Goal: Task Accomplishment & Management: Use online tool/utility

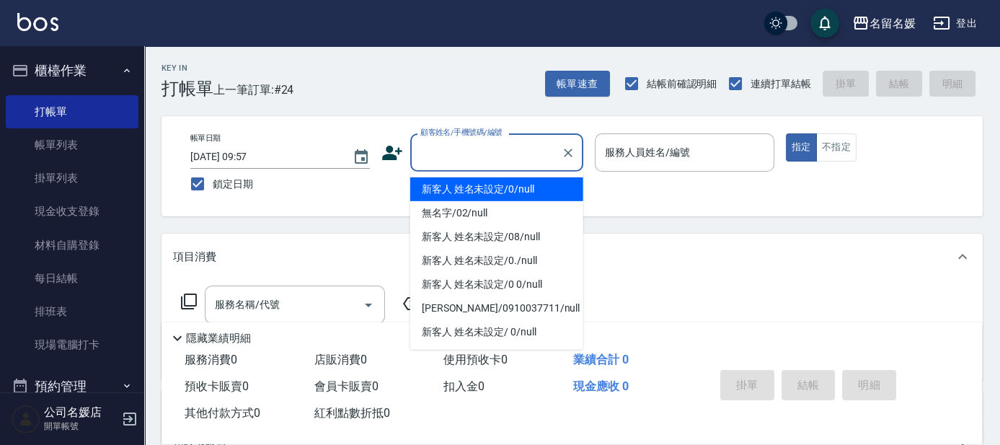
click at [510, 143] on input "顧客姓名/手機號碼/編號" at bounding box center [486, 152] width 138 height 25
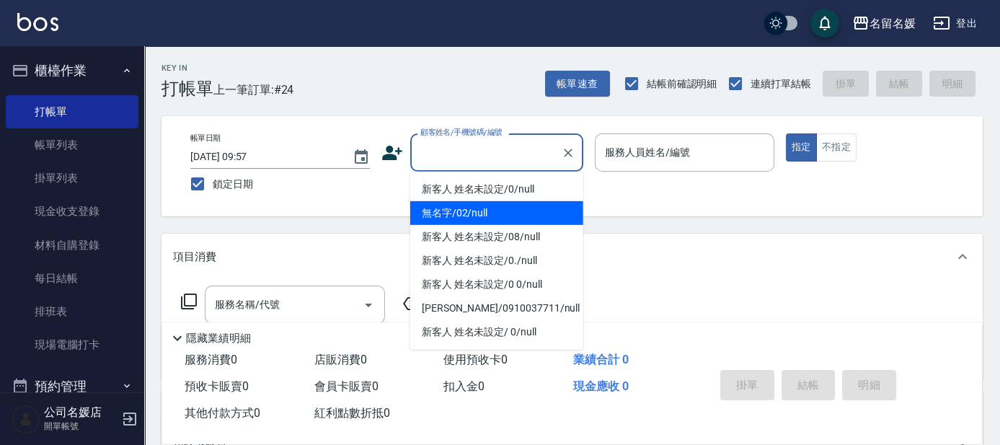
click at [489, 211] on li "無名字/02/null" at bounding box center [496, 213] width 173 height 24
type input "無名字/02/null"
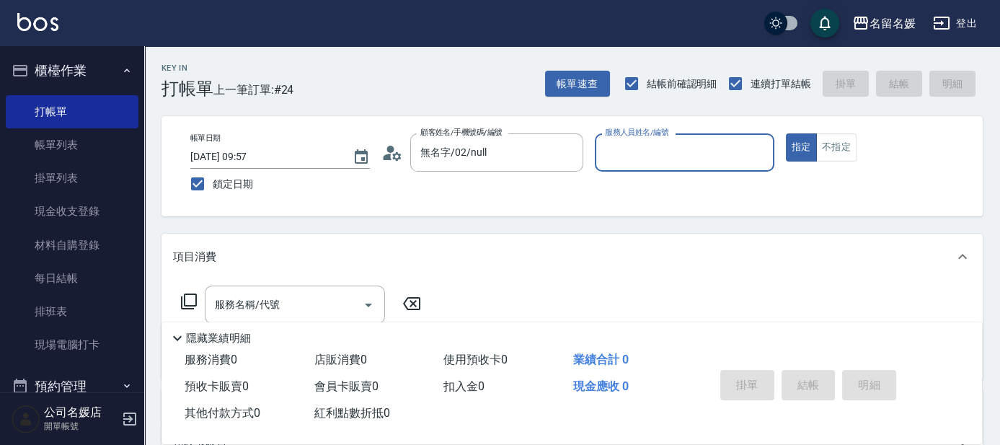
click at [662, 154] on input "服務人員姓名/編號" at bounding box center [684, 152] width 166 height 25
click at [657, 161] on input "服務人員姓名/編號" at bounding box center [684, 152] width 166 height 25
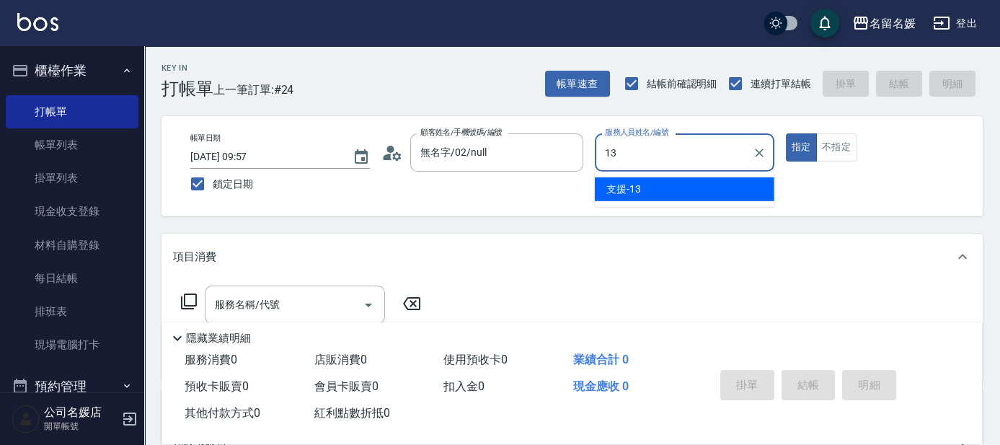
click at [667, 196] on div "支援 -13" at bounding box center [684, 189] width 179 height 24
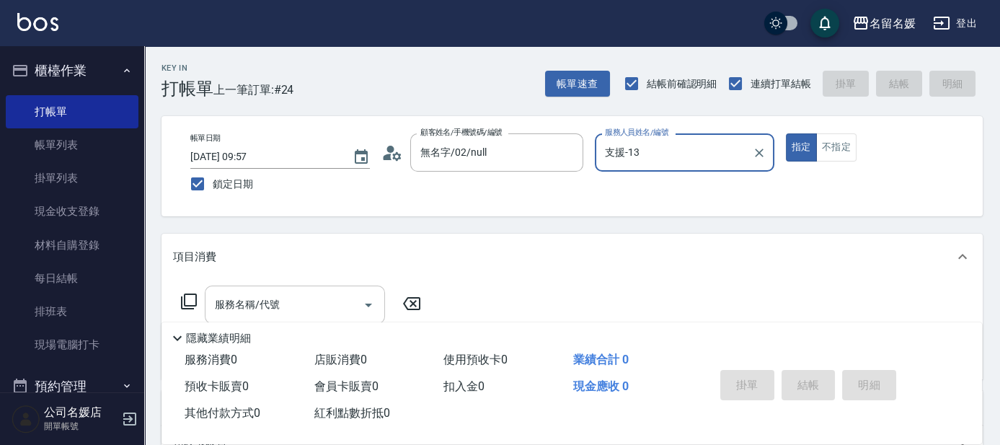
type input "支援-13"
click at [298, 298] on input "服務名稱/代號" at bounding box center [284, 304] width 146 height 25
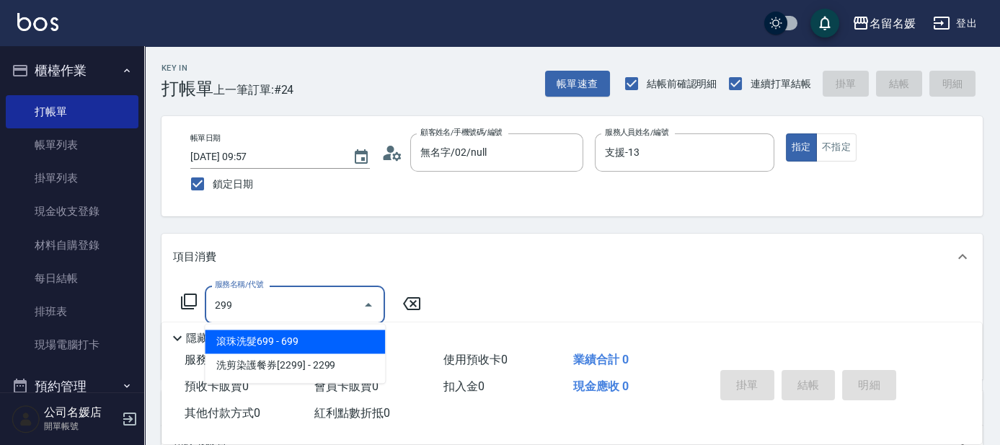
click at [325, 337] on span "滾珠洗髮699 - 699" at bounding box center [295, 341] width 180 height 24
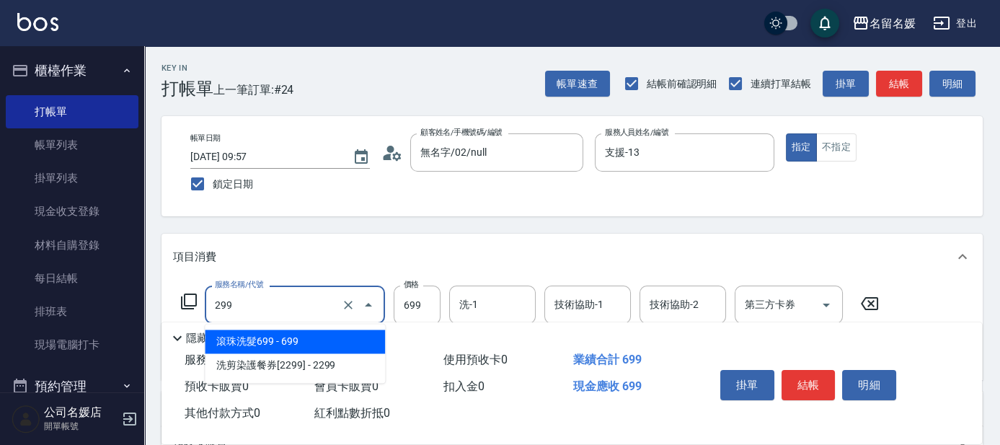
drag, startPoint x: 314, startPoint y: 304, endPoint x: 319, endPoint y: 317, distance: 13.9
click at [315, 304] on input "299" at bounding box center [274, 304] width 127 height 25
click at [314, 346] on span "滾珠洗髮699 - 699" at bounding box center [295, 341] width 180 height 24
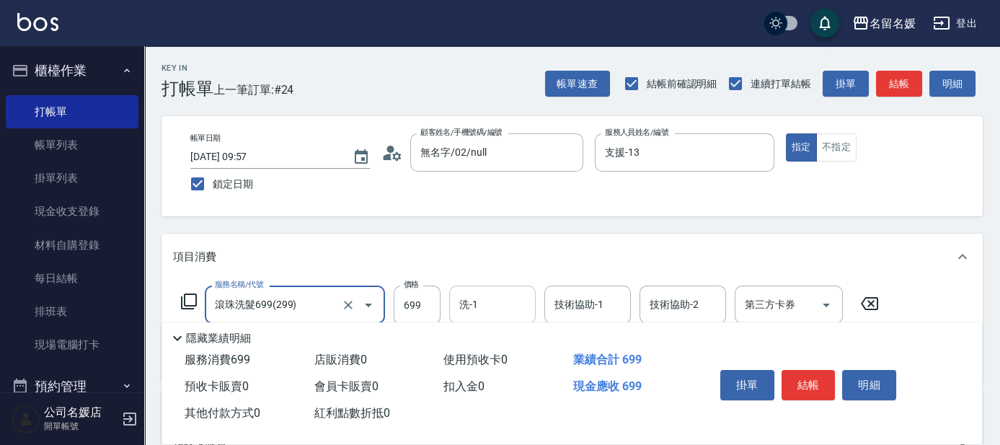
type input "滾珠洗髮699(299)"
click at [483, 312] on input "洗-1" at bounding box center [493, 304] width 74 height 25
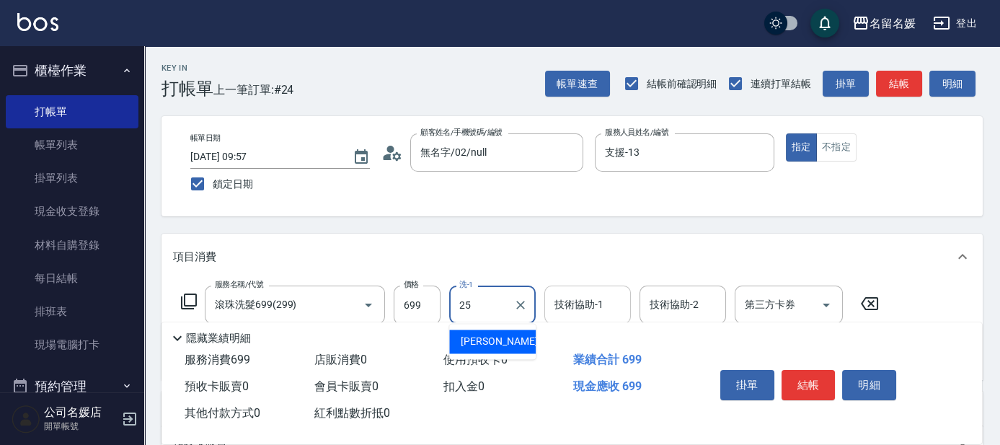
drag, startPoint x: 487, startPoint y: 337, endPoint x: 615, endPoint y: 310, distance: 131.2
click at [502, 334] on span "[PERSON_NAME]-25" at bounding box center [506, 341] width 91 height 15
type input "[PERSON_NAME]-25"
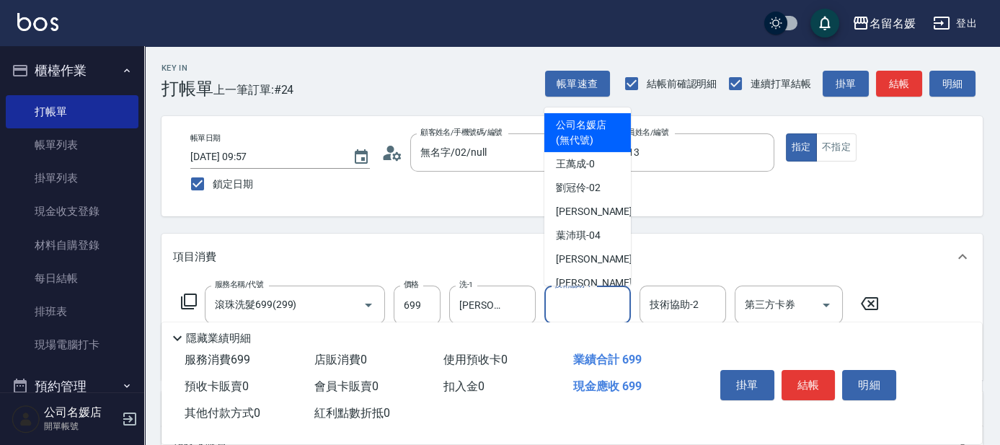
click at [585, 303] on div "技術協助-1 技術協助-1" at bounding box center [587, 304] width 86 height 38
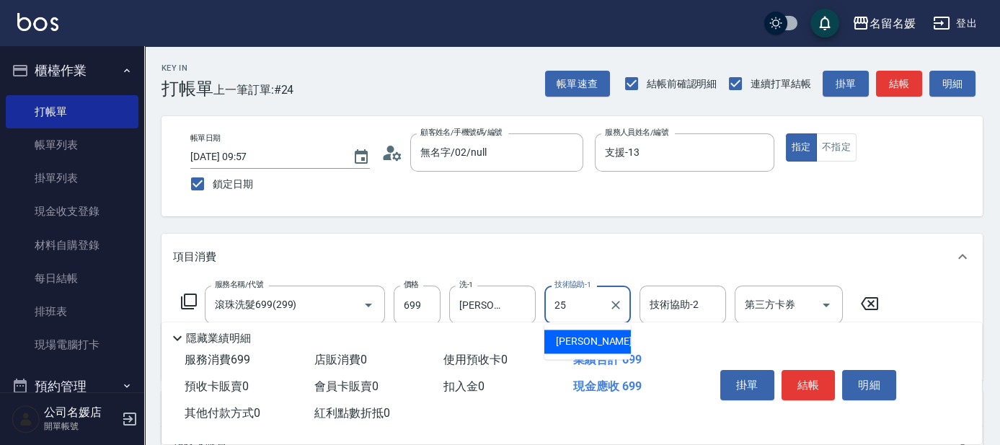
click at [573, 336] on span "[PERSON_NAME]-25" at bounding box center [601, 341] width 91 height 15
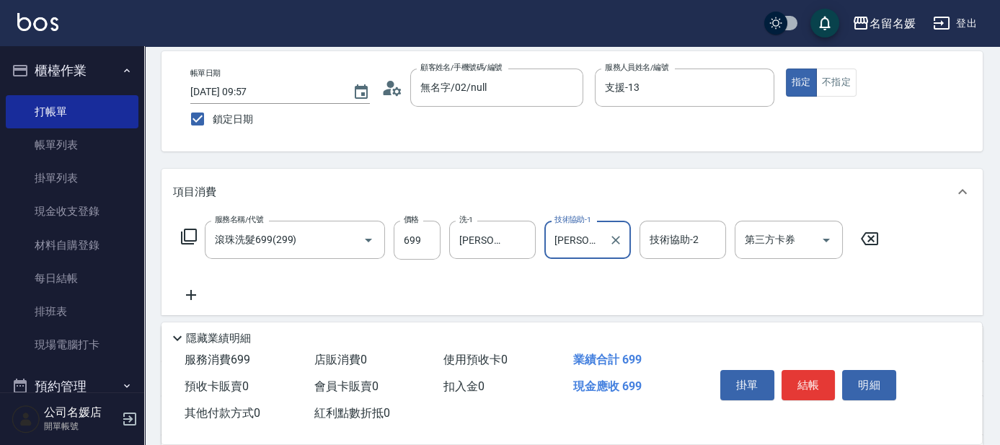
type input "[PERSON_NAME]-25"
click at [190, 294] on icon at bounding box center [191, 295] width 10 height 10
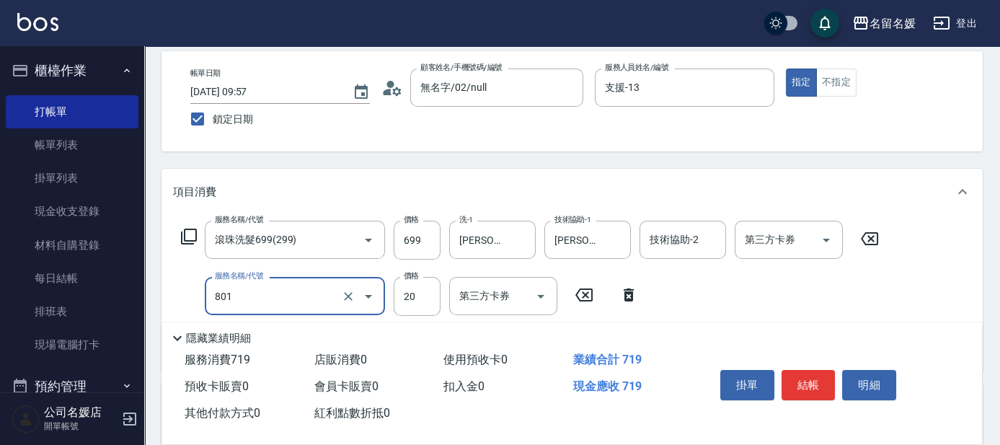
type input "潤絲(801)"
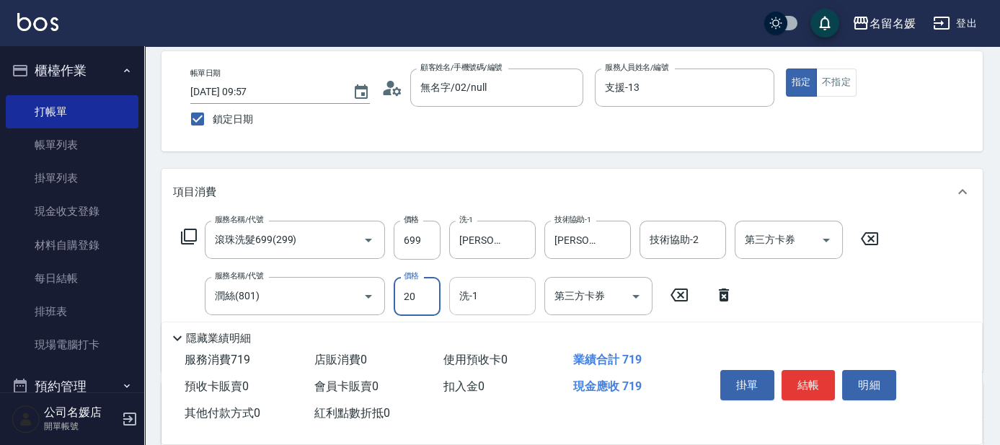
click at [476, 306] on input "洗-1" at bounding box center [493, 295] width 74 height 25
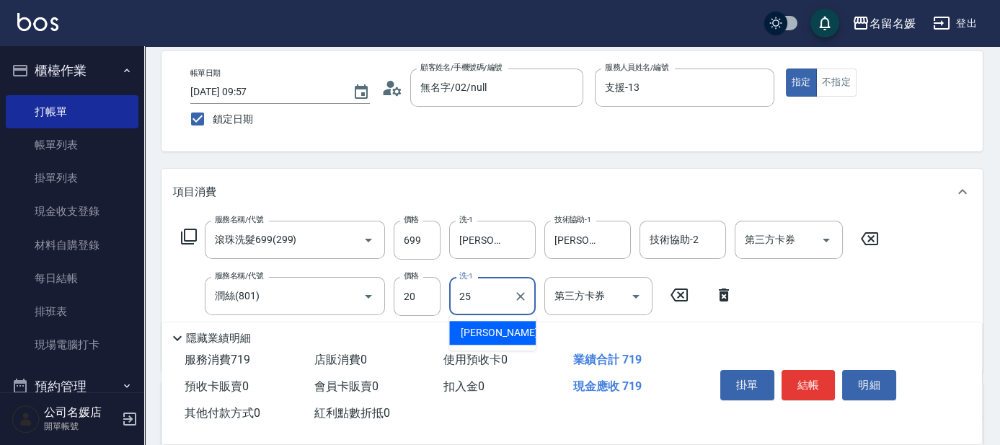
click at [487, 332] on span "[PERSON_NAME]-25" at bounding box center [506, 332] width 91 height 15
type input "[PERSON_NAME]-25"
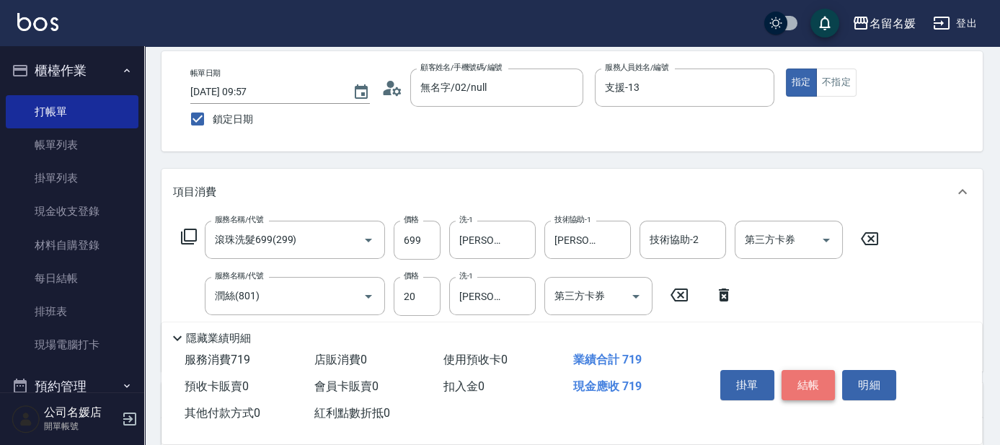
click at [813, 382] on button "結帳" at bounding box center [808, 385] width 54 height 30
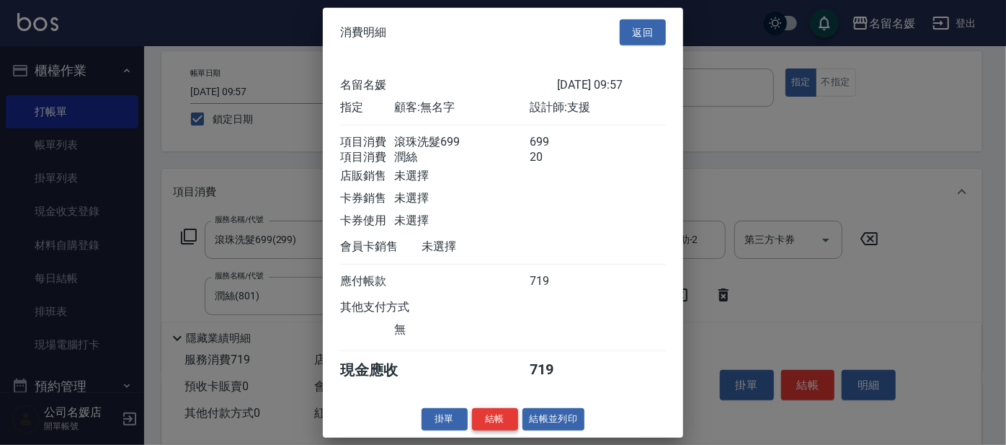
click at [487, 430] on button "結帳" at bounding box center [495, 419] width 46 height 22
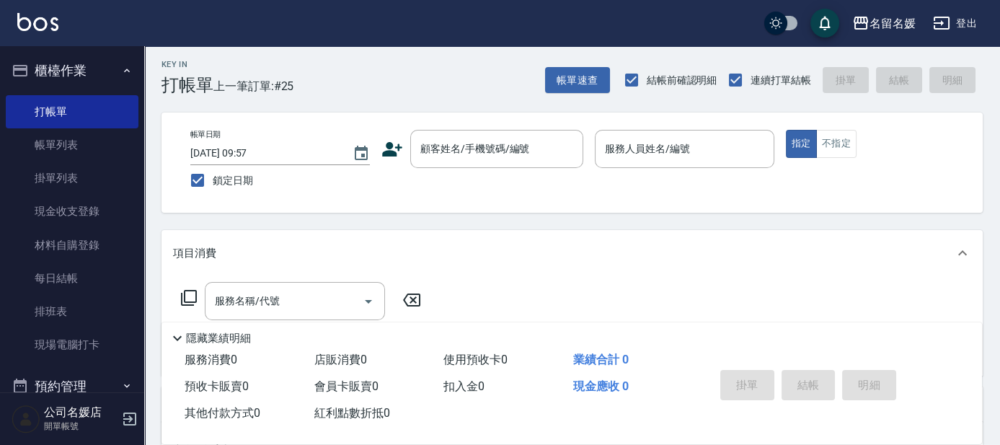
scroll to position [0, 0]
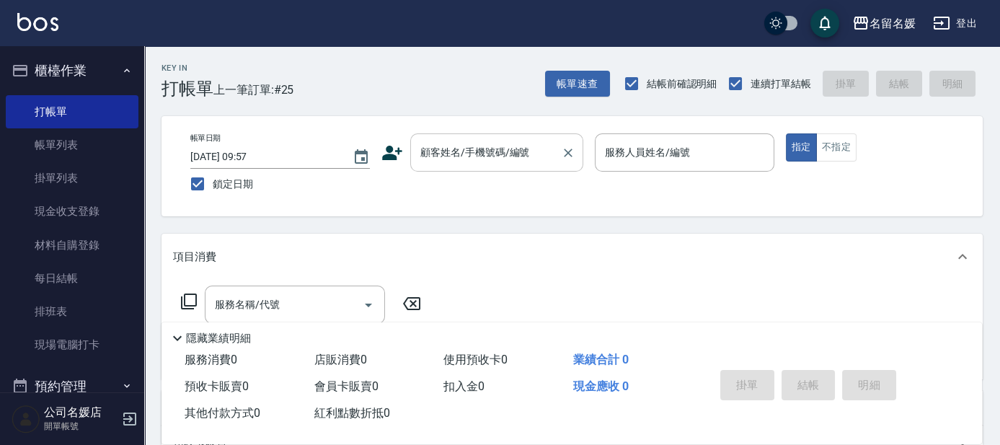
click at [487, 149] on input "顧客姓名/手機號碼/編號" at bounding box center [486, 152] width 138 height 25
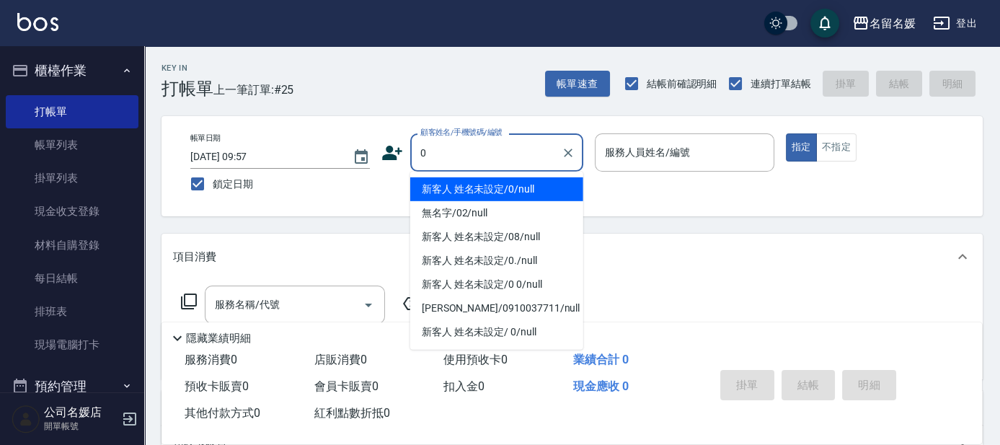
type input "0"
type input "13"
type button "true"
type input "新客人 姓名未設定/0/null"
type input "支援-13"
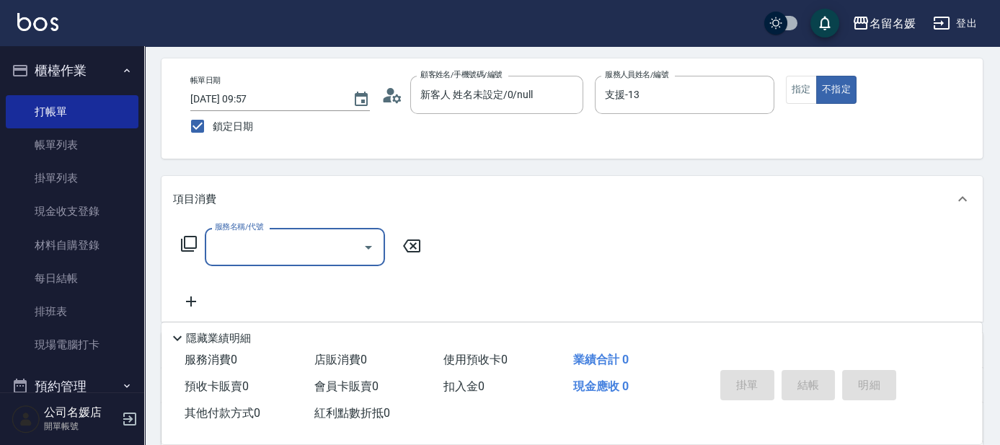
scroll to position [65, 0]
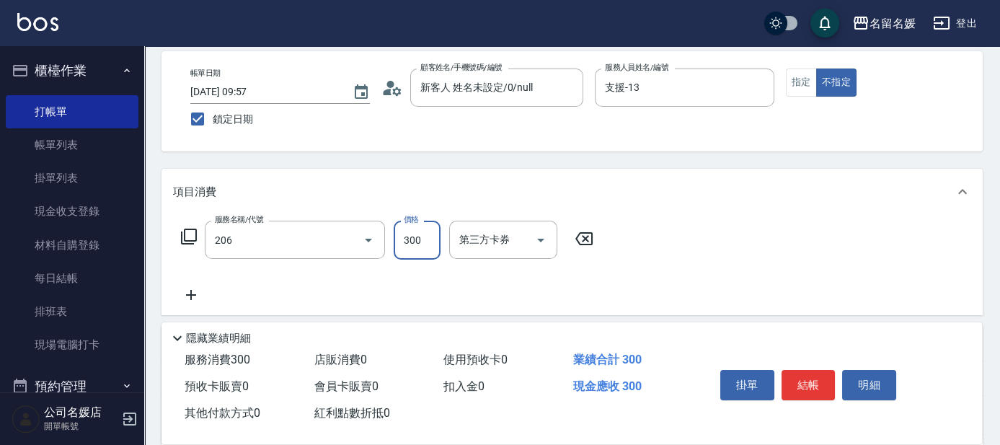
type input "洗髮[300](206)"
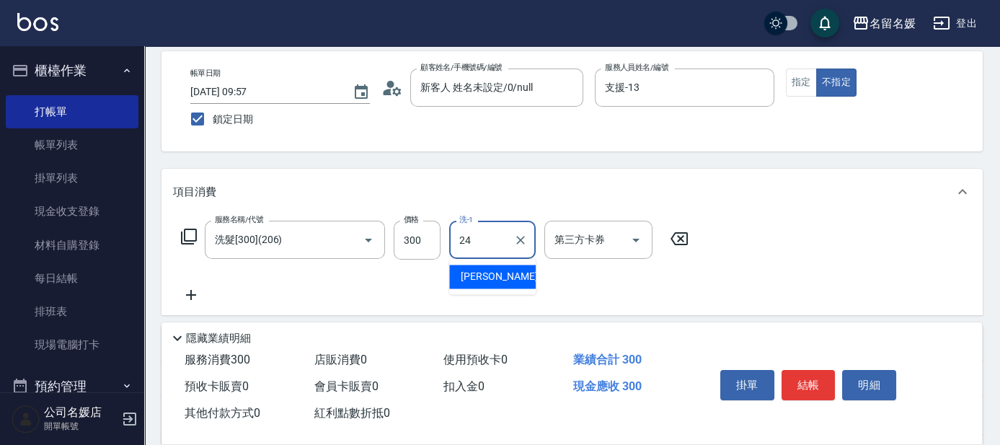
type input "[PERSON_NAME]-24"
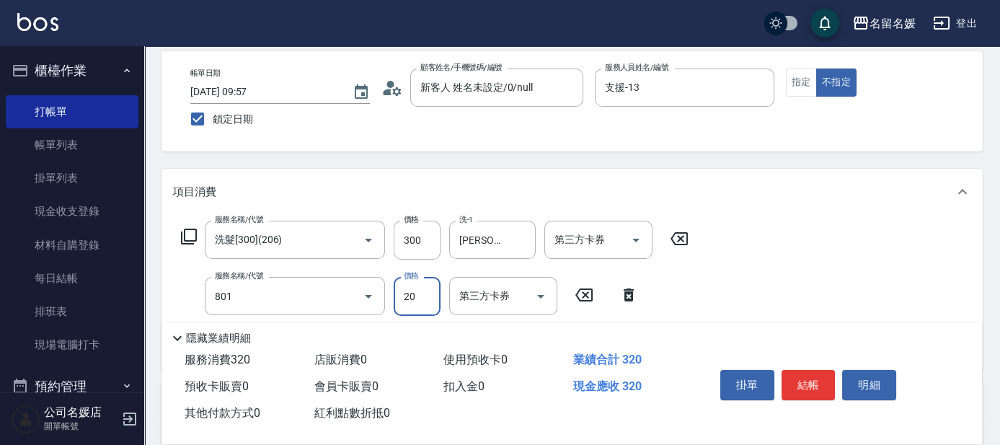
type input "潤絲(801)"
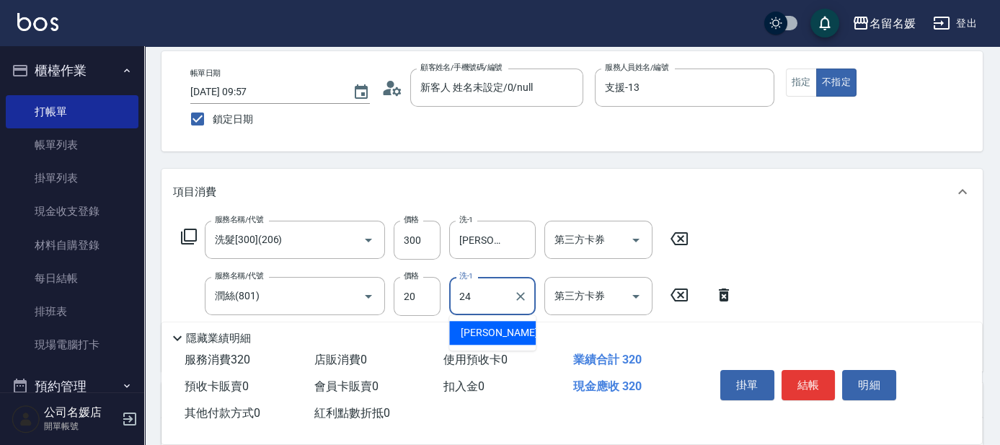
type input "[PERSON_NAME]-24"
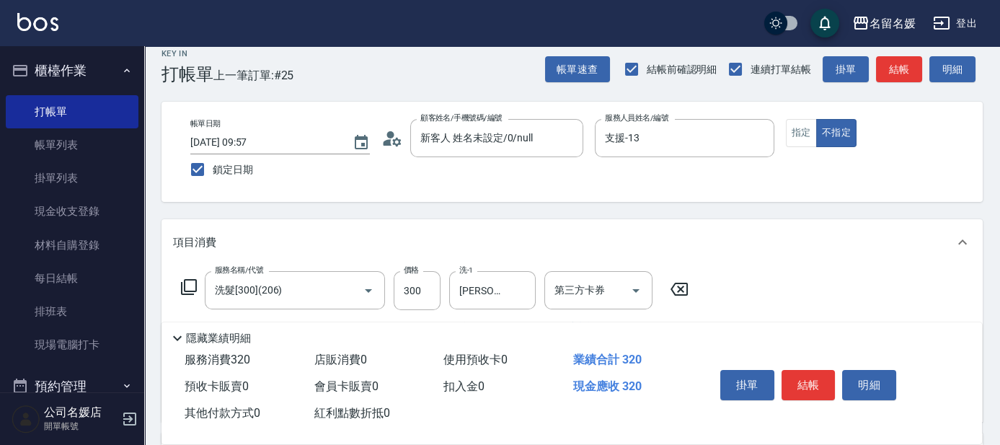
scroll to position [0, 0]
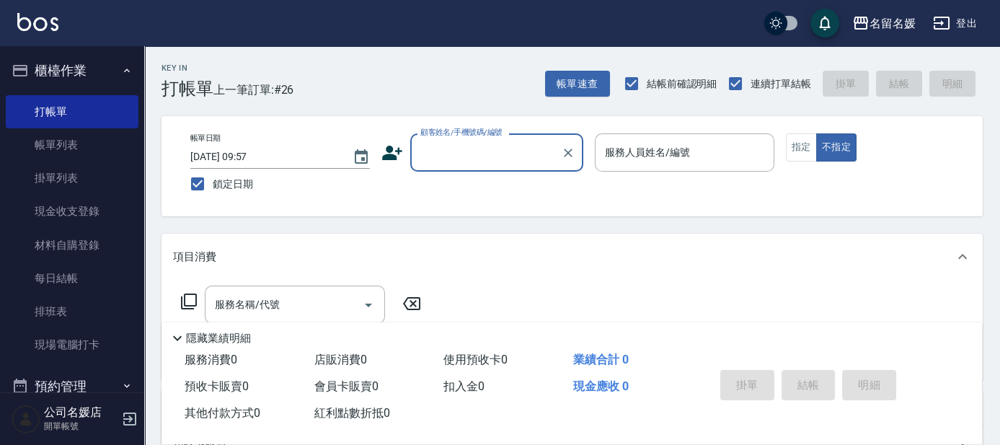
click at [502, 161] on input "顧客姓名/手機號碼/編號" at bounding box center [486, 152] width 138 height 25
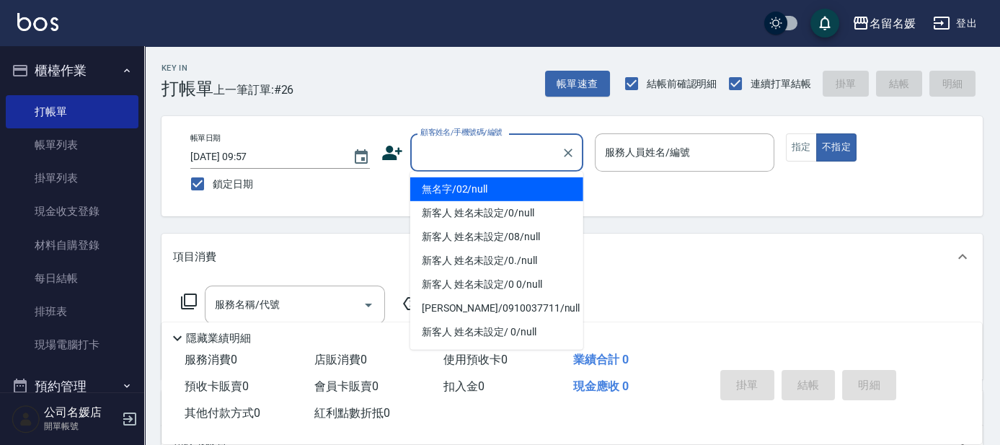
click at [466, 182] on li "無名字/02/null" at bounding box center [496, 189] width 173 height 24
type input "無名字/02/null"
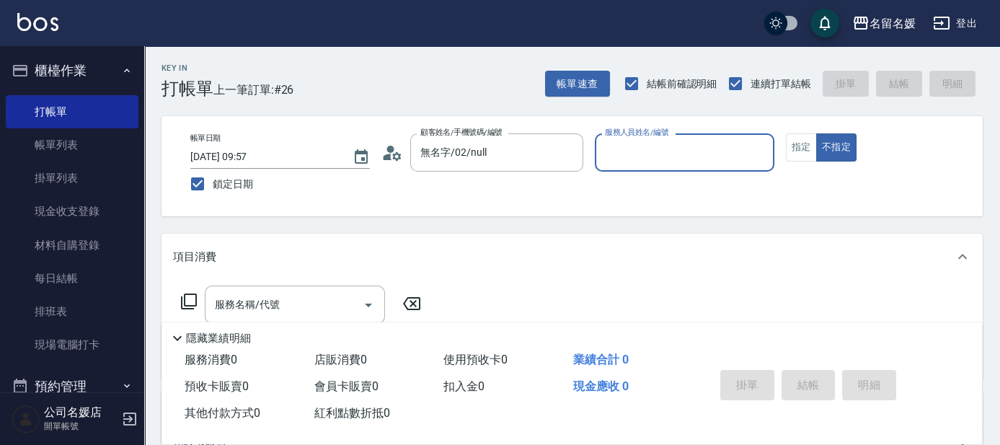
click at [644, 145] on input "服務人員姓名/編號" at bounding box center [684, 152] width 166 height 25
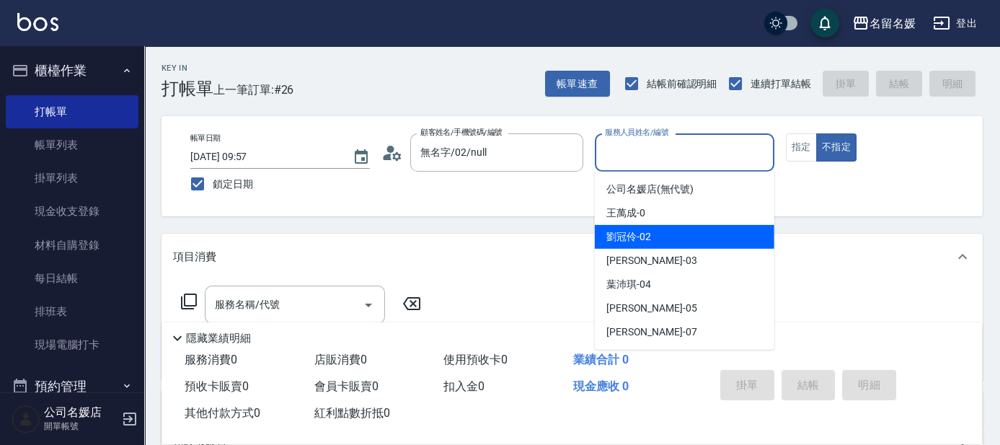
click at [651, 236] on div "[PERSON_NAME]-02" at bounding box center [684, 237] width 179 height 24
type input "[PERSON_NAME]-02"
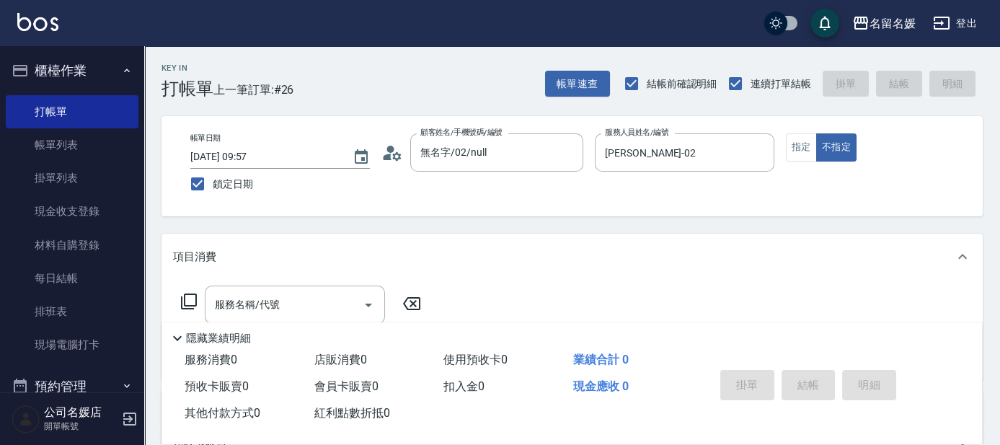
click at [192, 298] on icon at bounding box center [188, 301] width 17 height 17
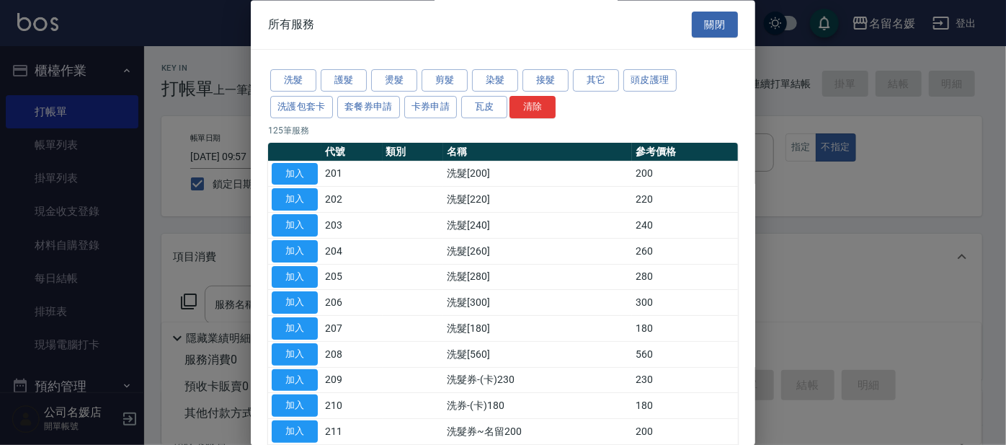
drag, startPoint x: 652, startPoint y: 80, endPoint x: 398, endPoint y: 209, distance: 285.3
click at [652, 81] on button "頭皮護理" at bounding box center [649, 81] width 53 height 22
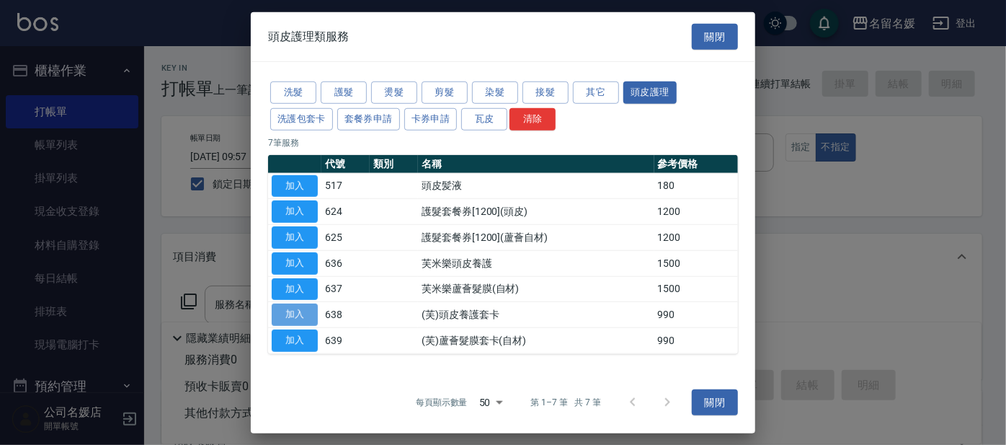
click at [288, 306] on button "加入" at bounding box center [295, 314] width 46 height 22
type input "(芙)頭皮養護套卡(638)"
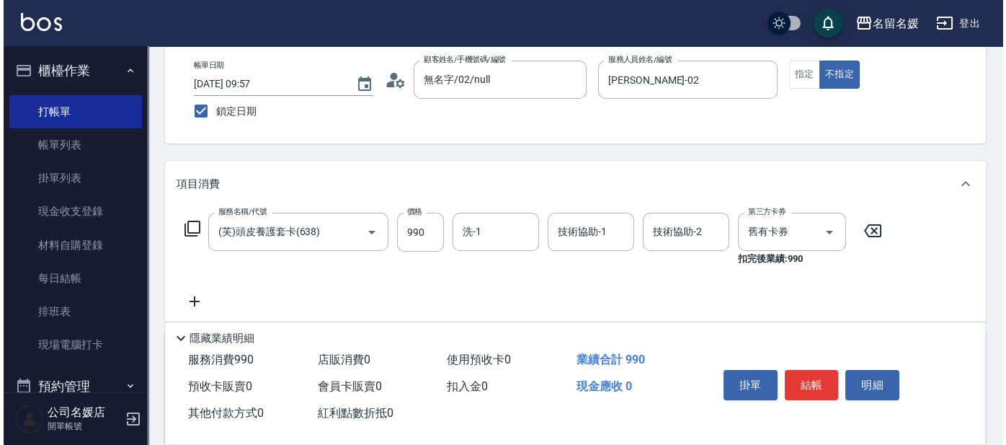
scroll to position [130, 0]
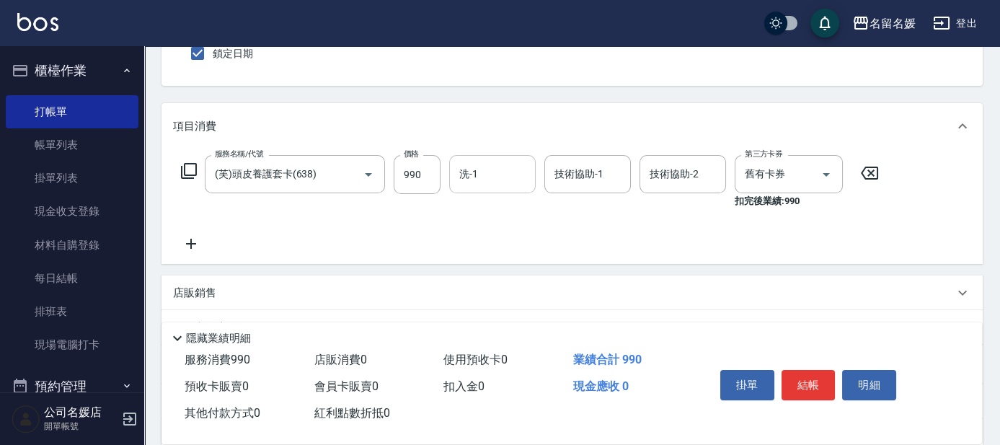
click at [473, 185] on input "洗-1" at bounding box center [493, 173] width 74 height 25
type input "[PERSON_NAME]-23"
type input "2"
type input "3"
click at [704, 170] on icon "Clear" at bounding box center [710, 174] width 14 height 14
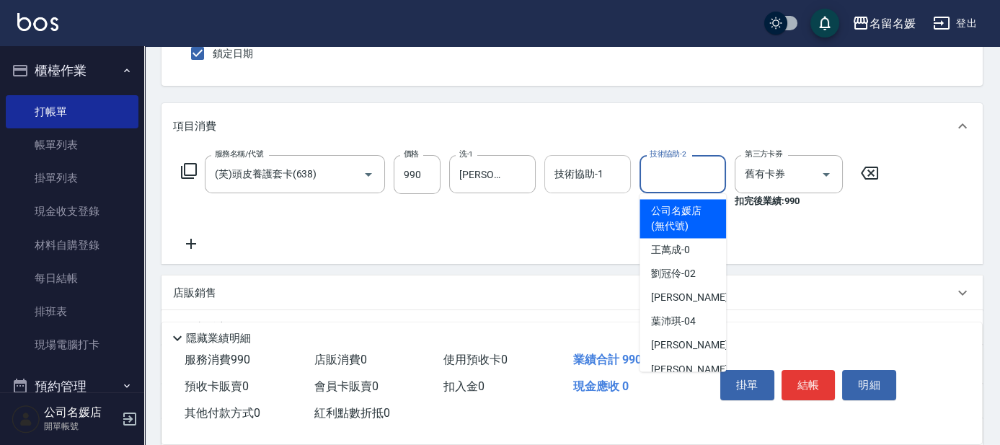
click at [565, 164] on input "技術協助-1" at bounding box center [588, 173] width 74 height 25
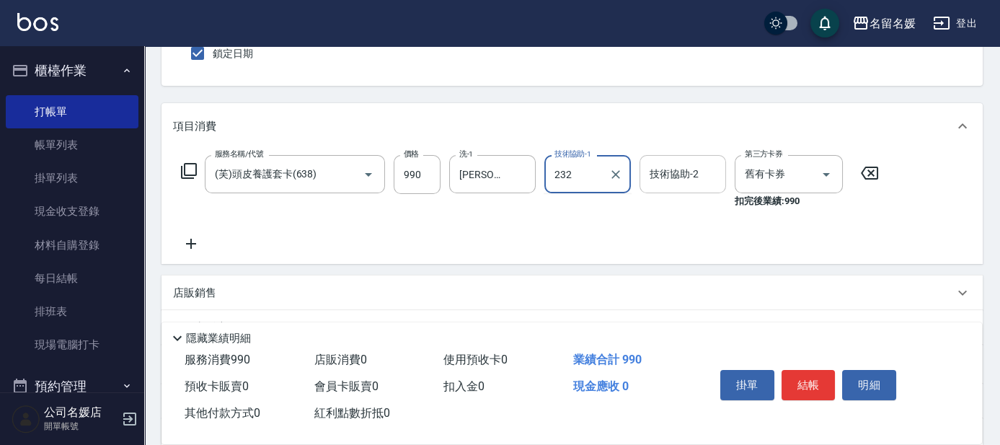
type input "232"
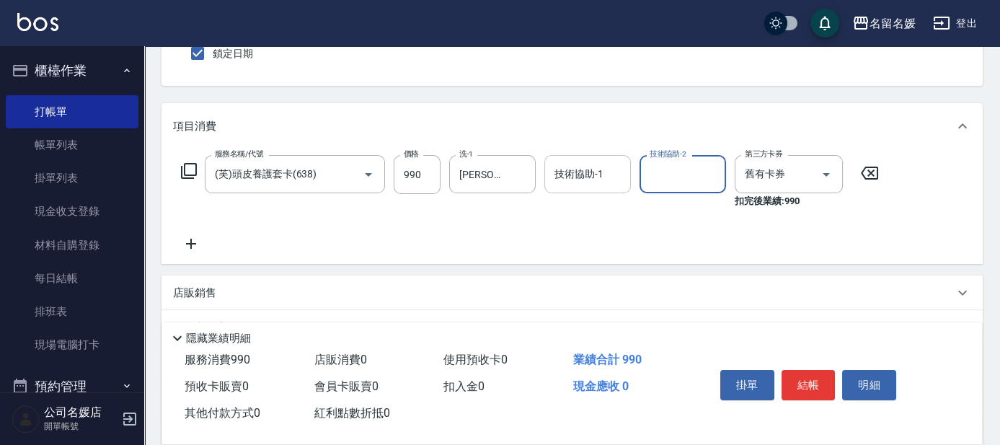
click at [547, 182] on div "技術協助-1" at bounding box center [587, 174] width 86 height 38
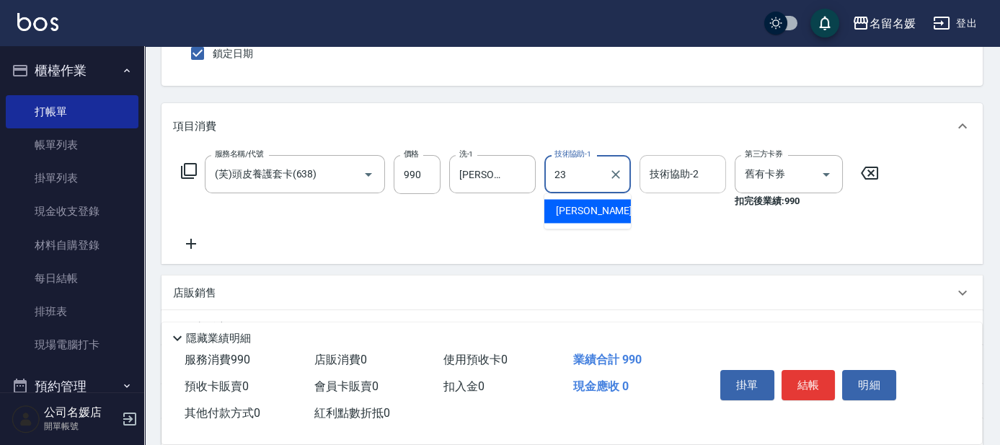
type input "[PERSON_NAME]-23"
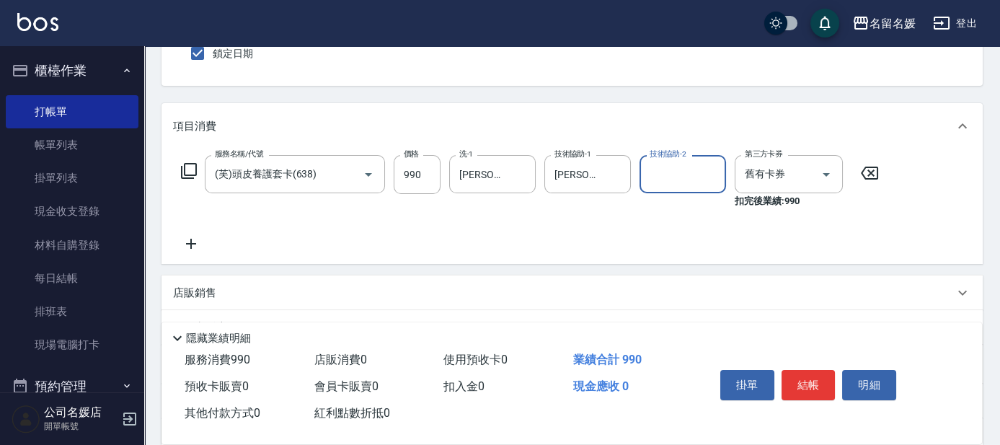
click at [186, 164] on icon at bounding box center [189, 171] width 16 height 16
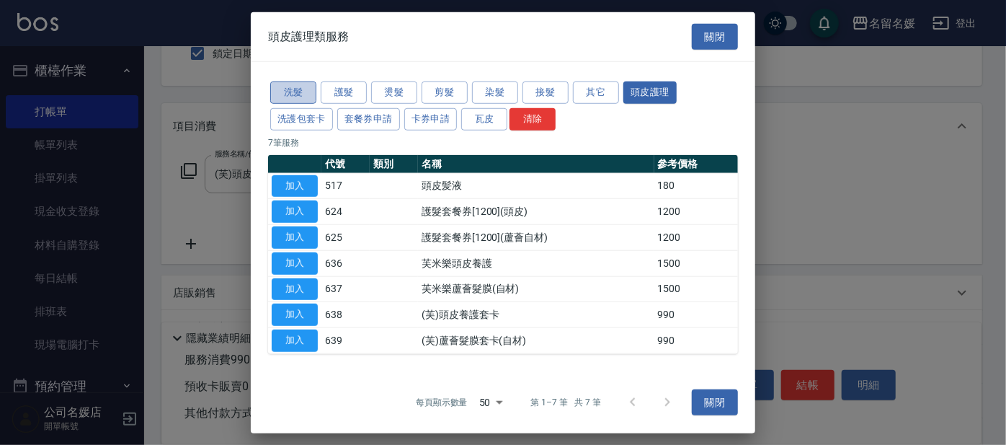
click at [280, 88] on button "洗髮" at bounding box center [293, 92] width 46 height 22
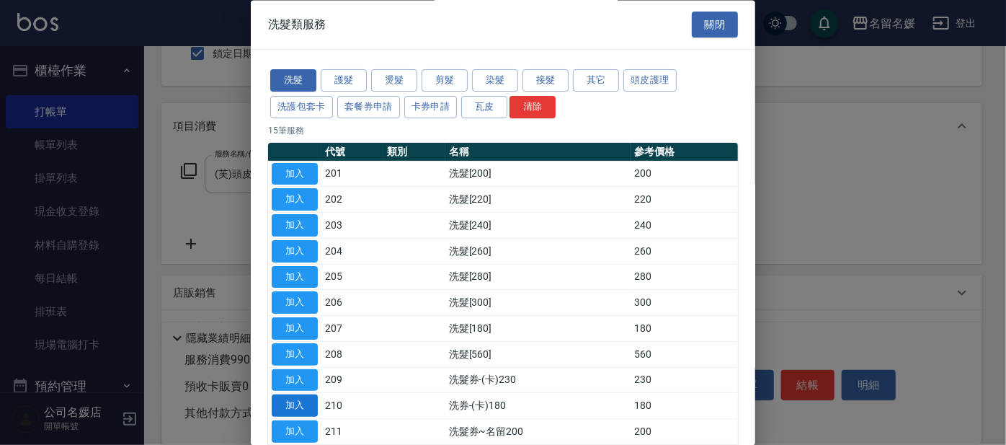
scroll to position [179, 0]
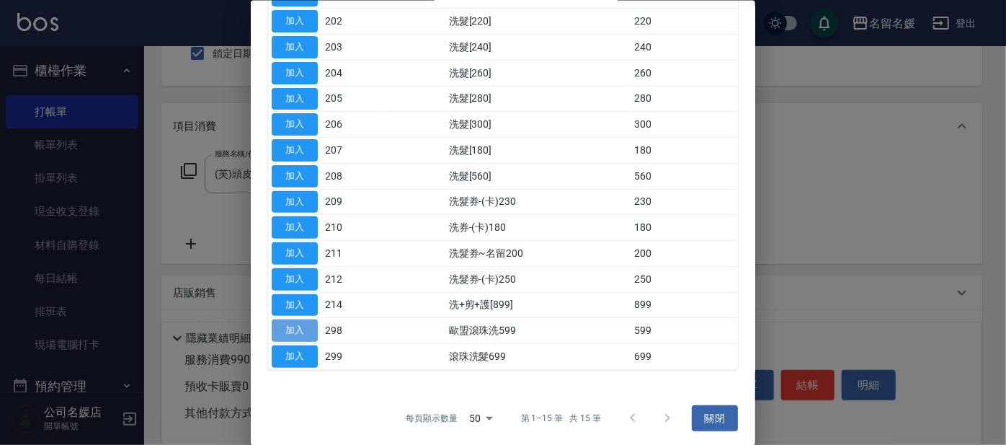
click at [297, 323] on button "加入" at bounding box center [295, 330] width 46 height 22
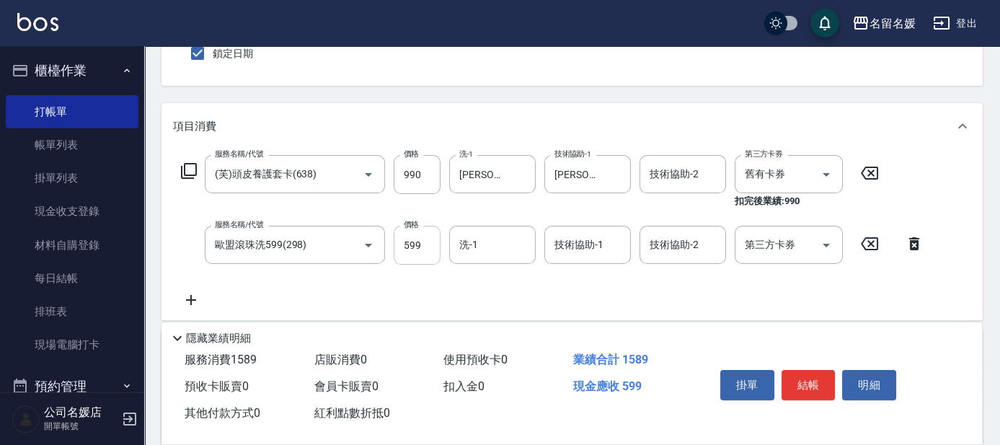
click at [427, 245] on input "599" at bounding box center [417, 245] width 47 height 39
type input "0"
click at [910, 241] on icon at bounding box center [914, 243] width 10 height 13
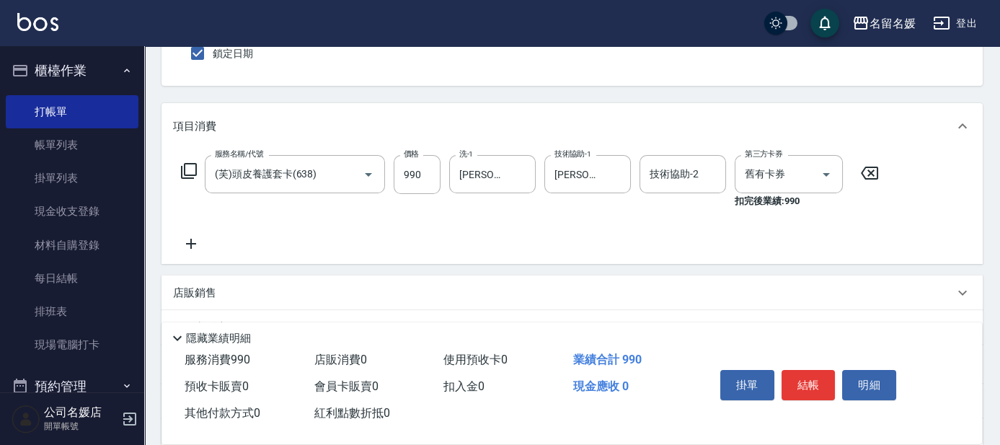
click at [185, 163] on icon at bounding box center [189, 171] width 16 height 16
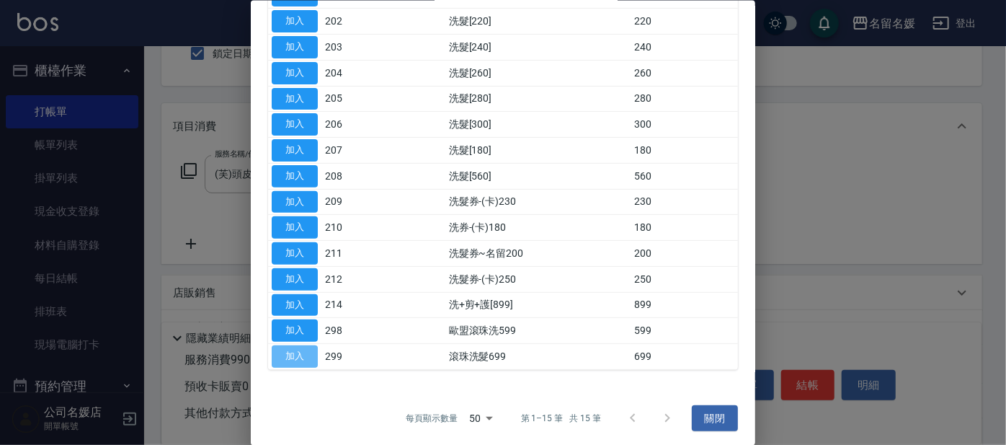
drag, startPoint x: 298, startPoint y: 359, endPoint x: 308, endPoint y: 352, distance: 12.4
click at [298, 358] on button "加入" at bounding box center [295, 356] width 46 height 22
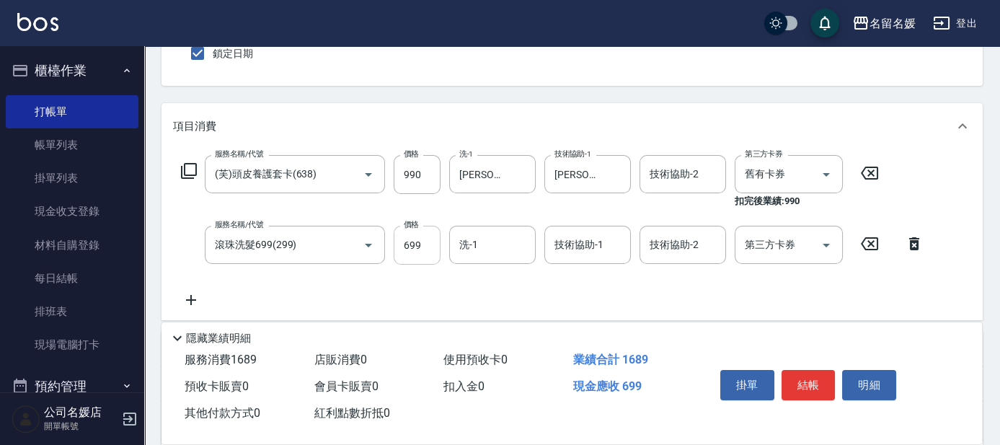
click at [413, 249] on input "699" at bounding box center [417, 245] width 47 height 39
click at [509, 251] on input "洗-1" at bounding box center [493, 244] width 74 height 25
type input "[PERSON_NAME]-23"
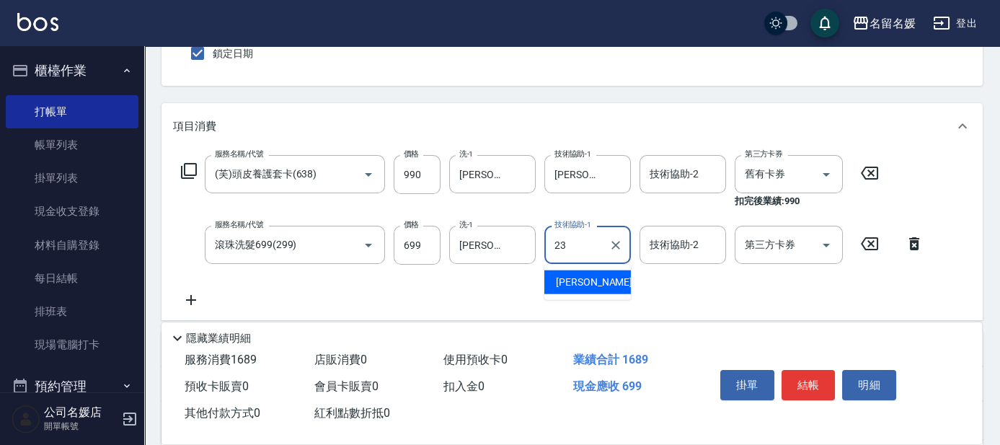
type input "[PERSON_NAME]-23"
click at [187, 164] on icon at bounding box center [188, 170] width 17 height 17
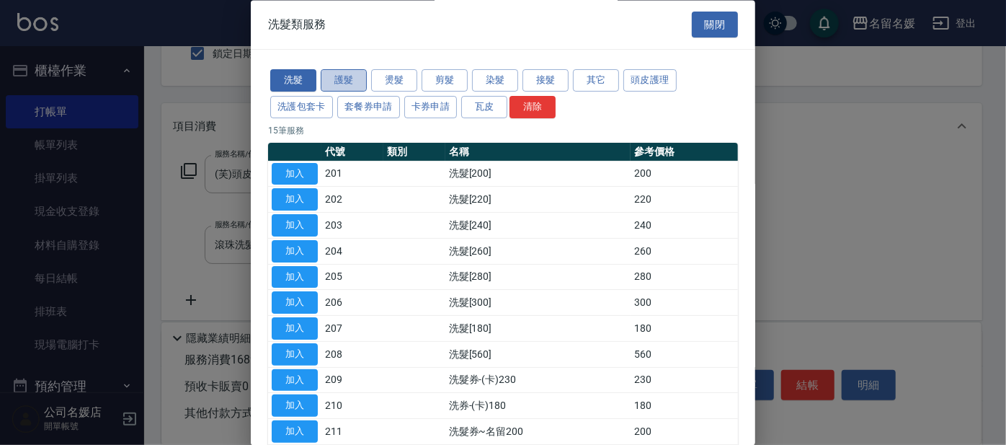
drag, startPoint x: 334, startPoint y: 71, endPoint x: 346, endPoint y: 80, distance: 15.0
click at [336, 71] on button "護髮" at bounding box center [344, 81] width 46 height 22
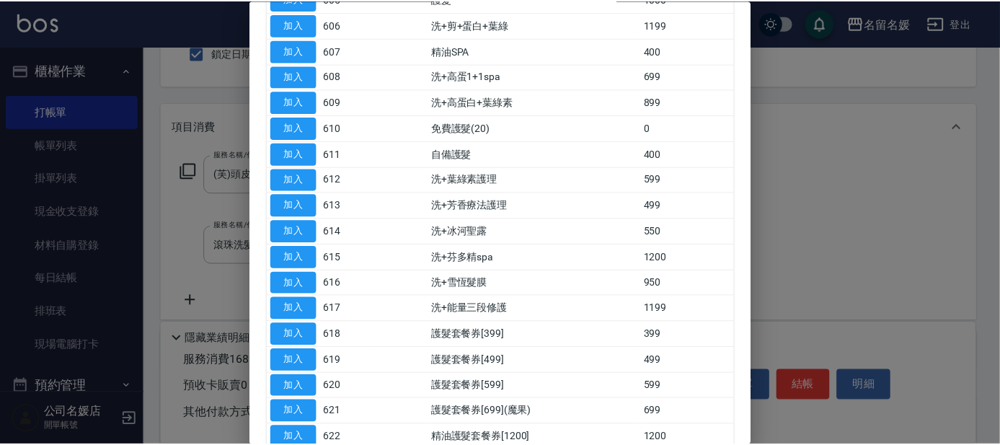
scroll to position [310, 0]
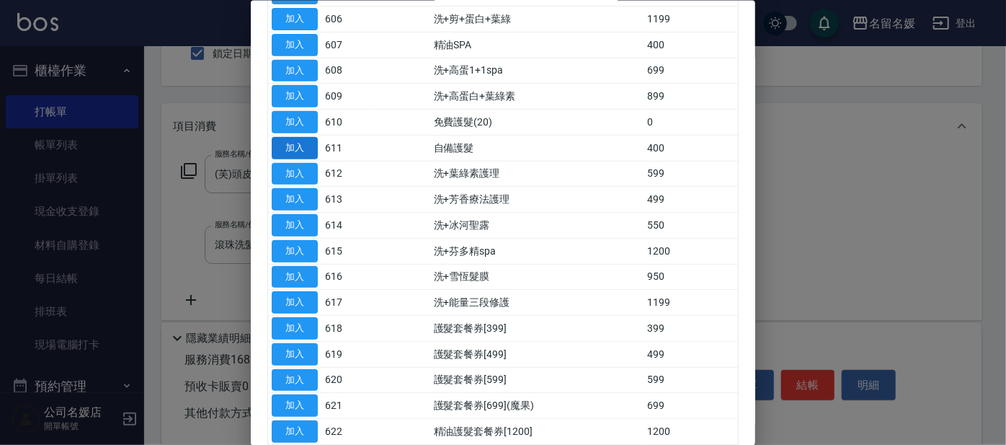
click at [306, 138] on button "加入" at bounding box center [295, 147] width 46 height 22
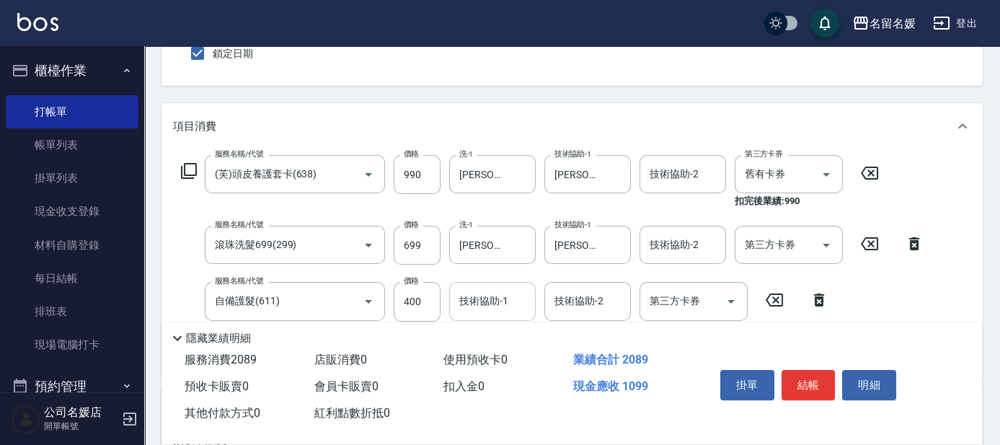
click at [494, 303] on input "技術協助-1" at bounding box center [493, 300] width 74 height 25
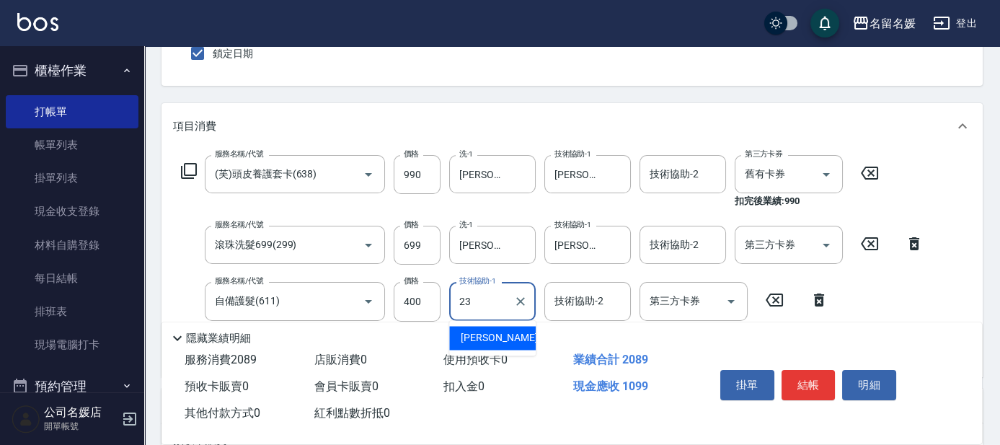
type input "[PERSON_NAME]-23"
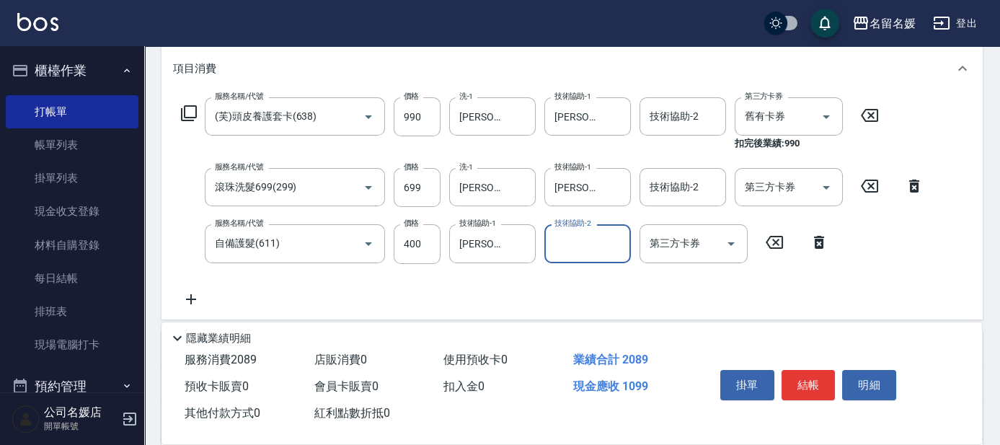
scroll to position [196, 0]
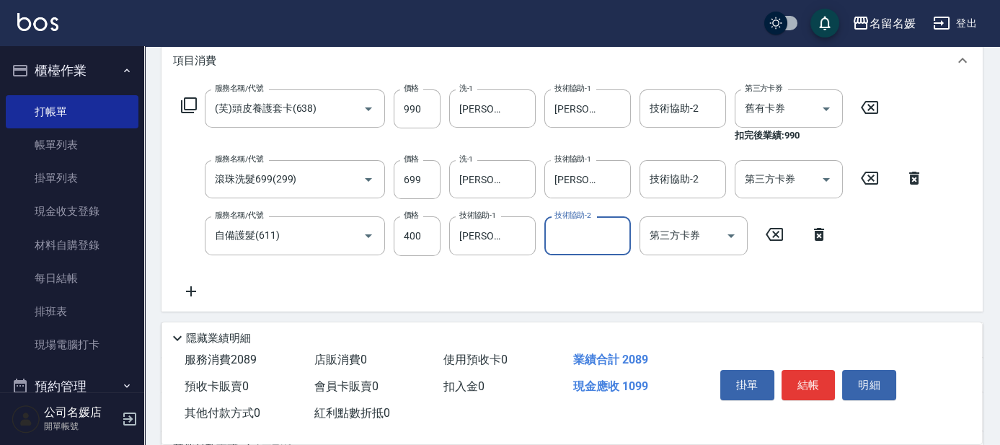
click at [187, 107] on icon at bounding box center [188, 105] width 17 height 17
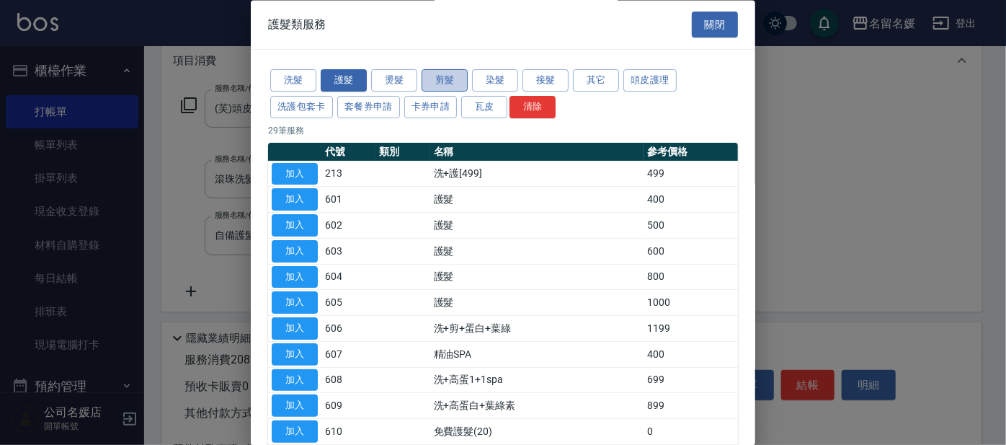
click at [440, 83] on button "剪髮" at bounding box center [445, 81] width 46 height 22
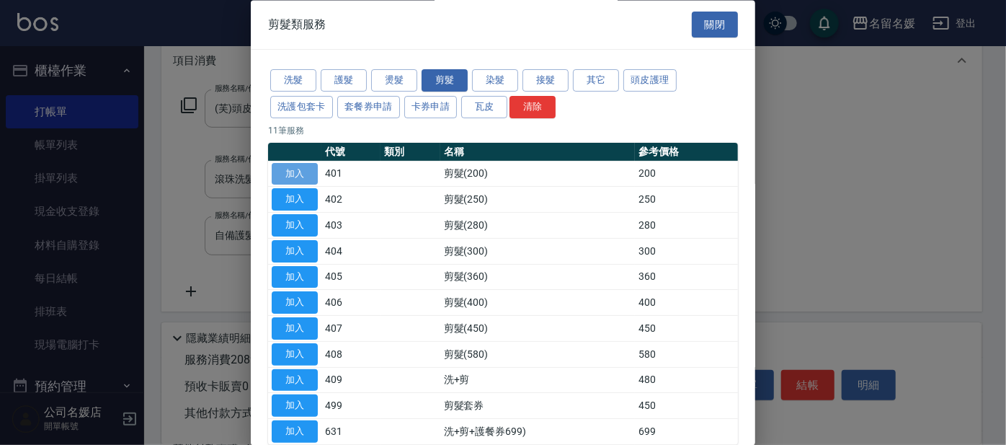
click at [278, 175] on button "加入" at bounding box center [295, 174] width 46 height 22
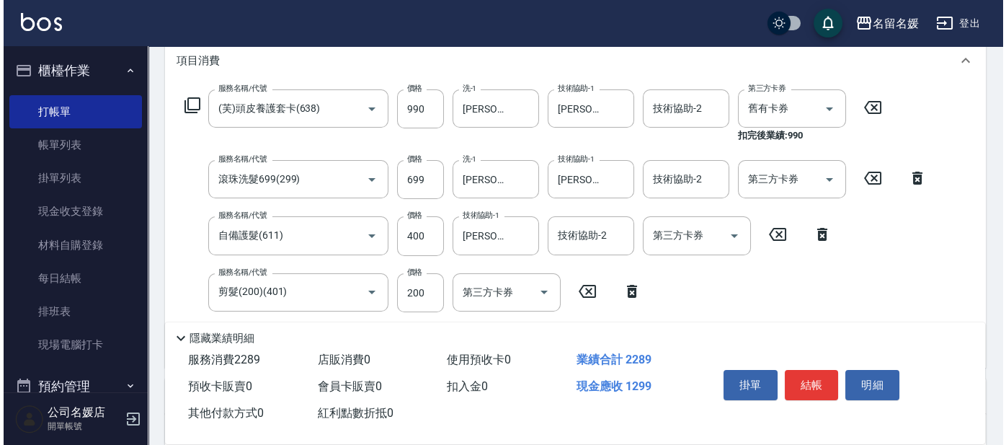
scroll to position [262, 0]
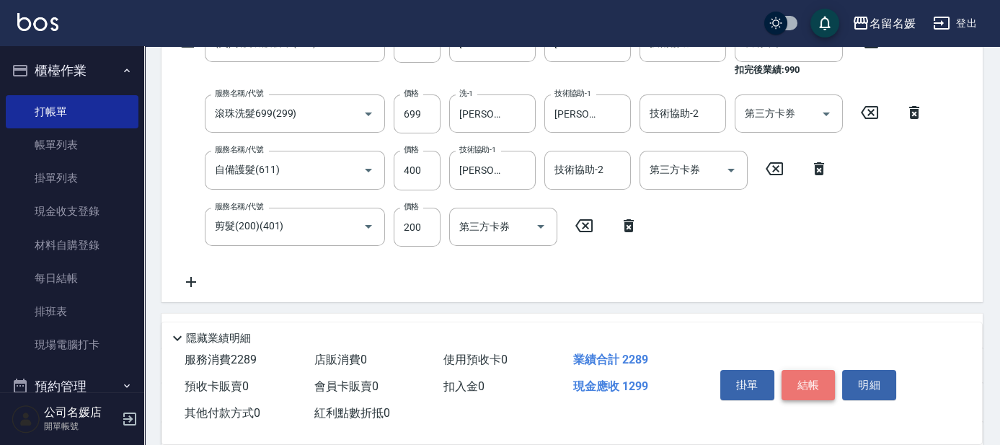
click at [804, 376] on button "結帳" at bounding box center [808, 385] width 54 height 30
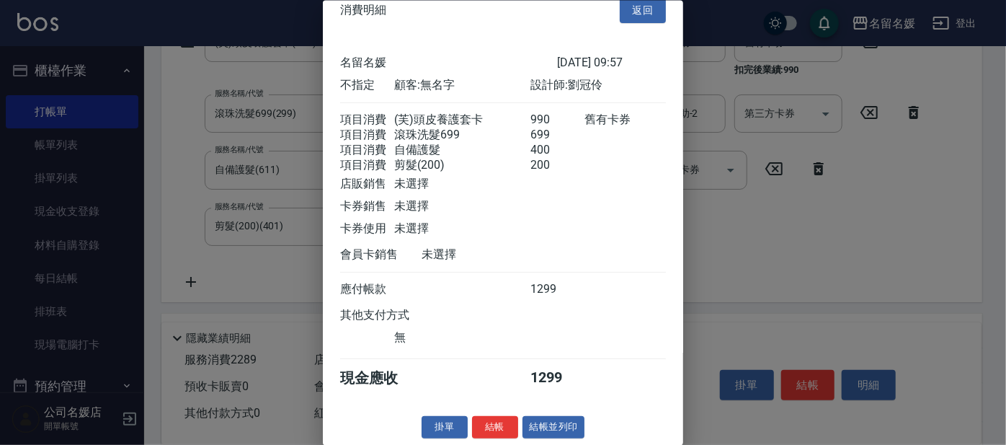
scroll to position [37, 0]
click at [495, 424] on button "結帳" at bounding box center [495, 427] width 46 height 22
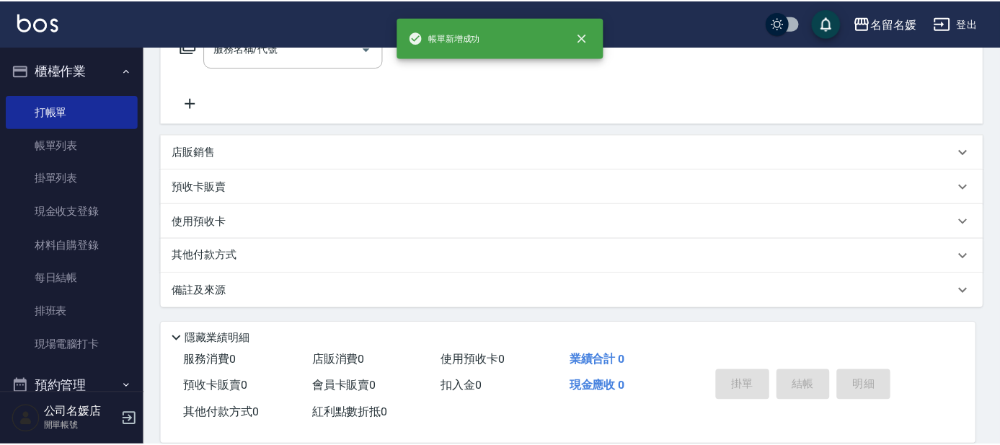
scroll to position [0, 0]
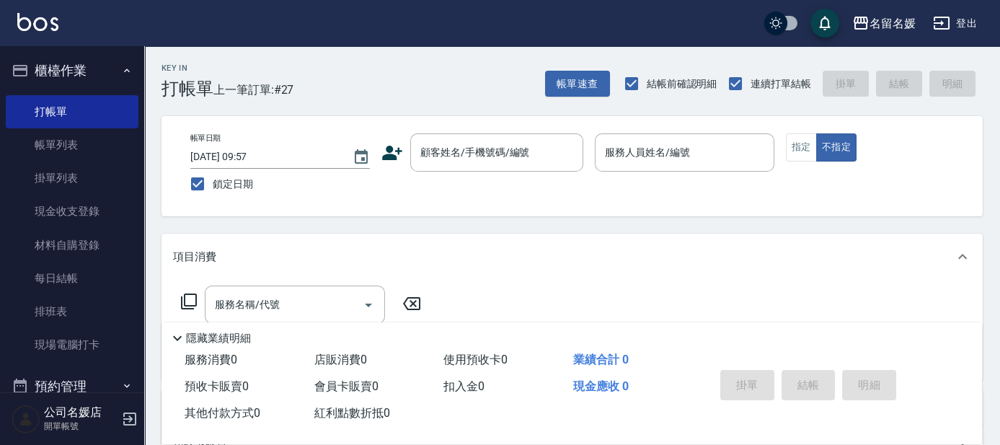
click at [892, 92] on div "帳單速查 結帳前確認明細 連續打單結帳 掛單 結帳 明細" at bounding box center [763, 83] width 437 height 30
click at [585, 71] on button "帳單速查" at bounding box center [577, 84] width 65 height 27
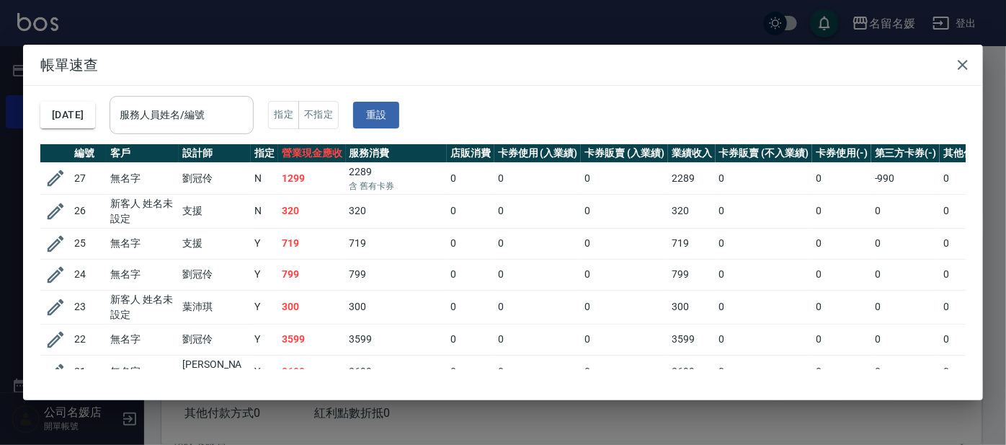
click at [184, 111] on div "服務人員姓名/編號 服務人員姓名/編號" at bounding box center [182, 115] width 144 height 38
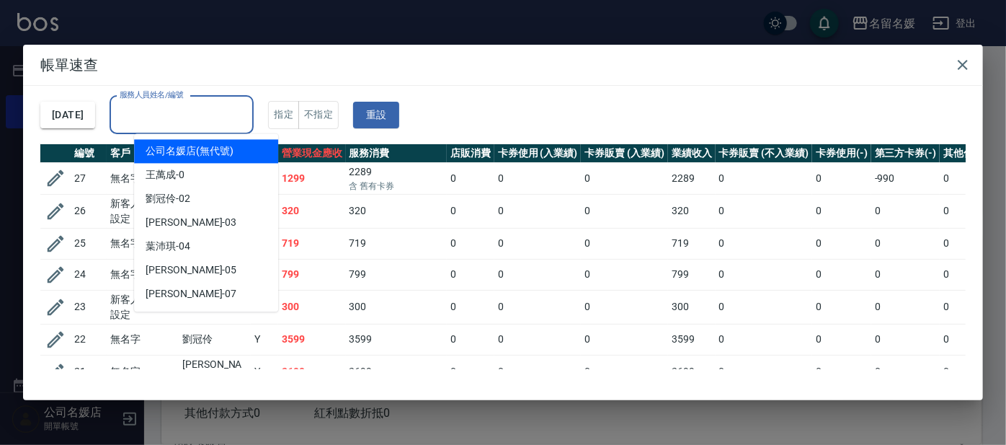
click at [452, 120] on div "[DATE] 服務人員姓名/編號 服務人員姓名/編號 指定 不指定 重設" at bounding box center [502, 115] width 925 height 58
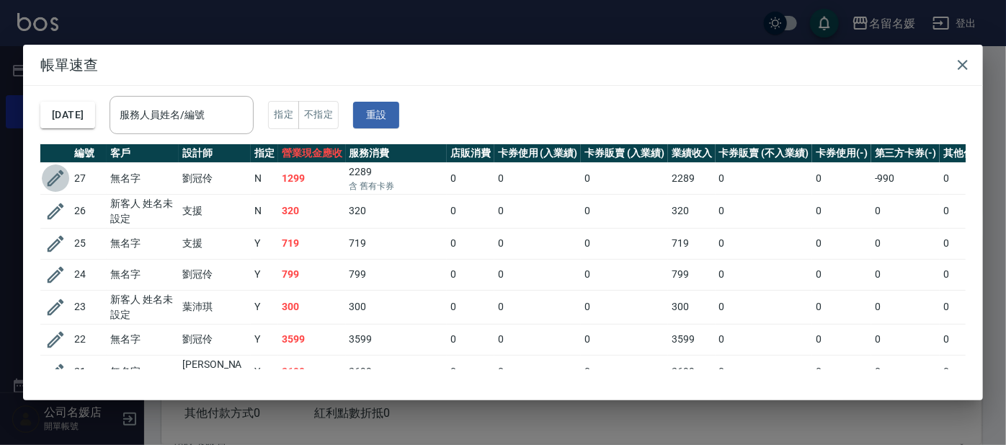
click at [66, 177] on button "button" at bounding box center [55, 177] width 27 height 27
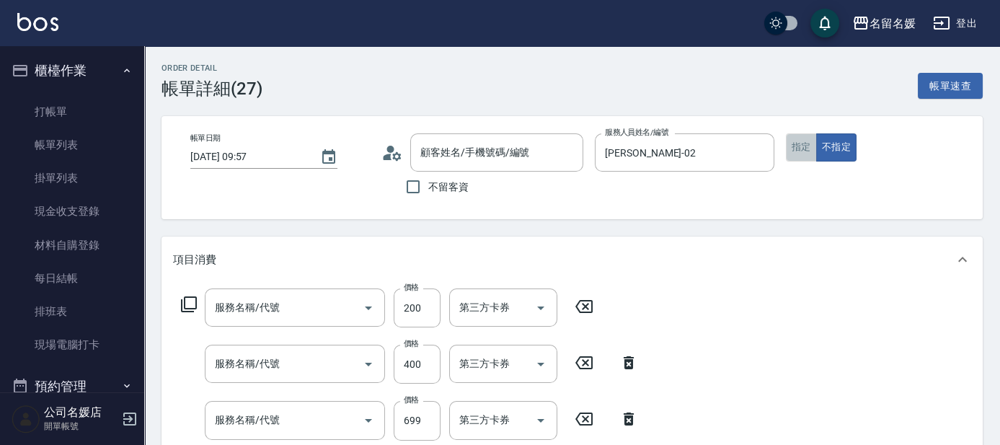
type input "[DATE] 09:57"
type input "[PERSON_NAME]-02"
click at [801, 148] on button "指定" at bounding box center [801, 147] width 31 height 28
type input "剪髮(200)(401)"
type input "自備護髮(611)"
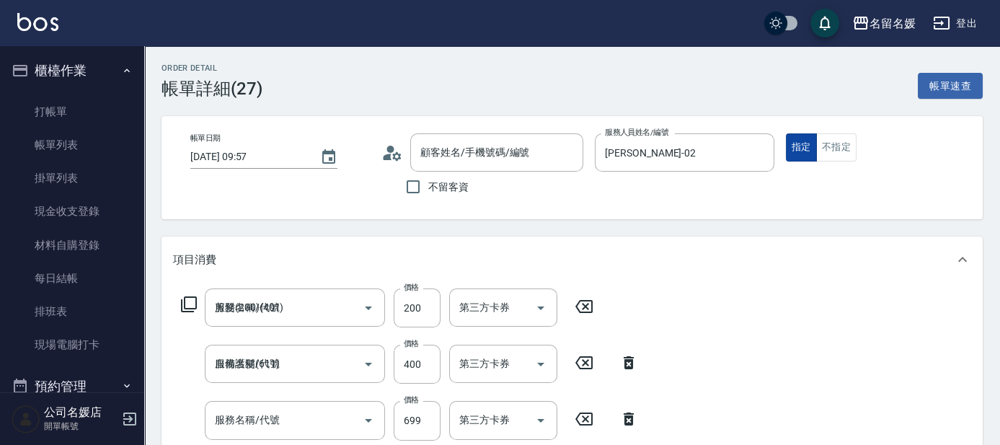
type input "滾珠洗髮699(299)"
type input "(芙)頭皮養護套卡(638)"
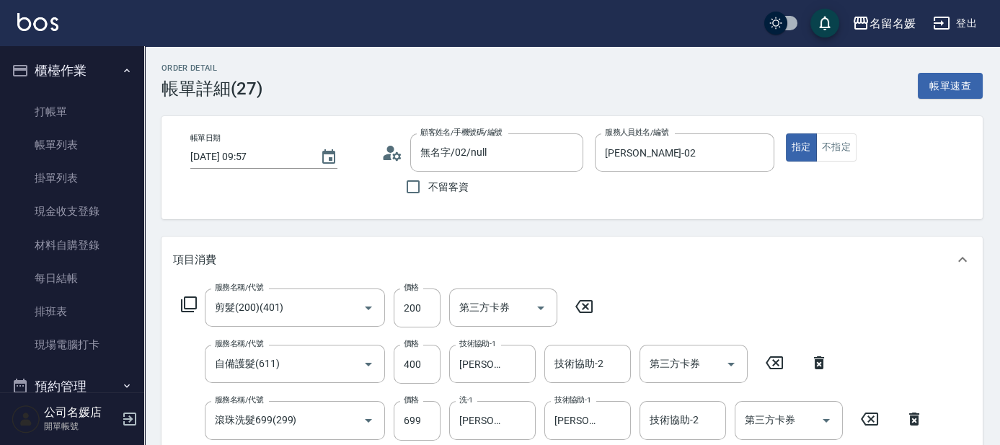
type input "無名字/02/null"
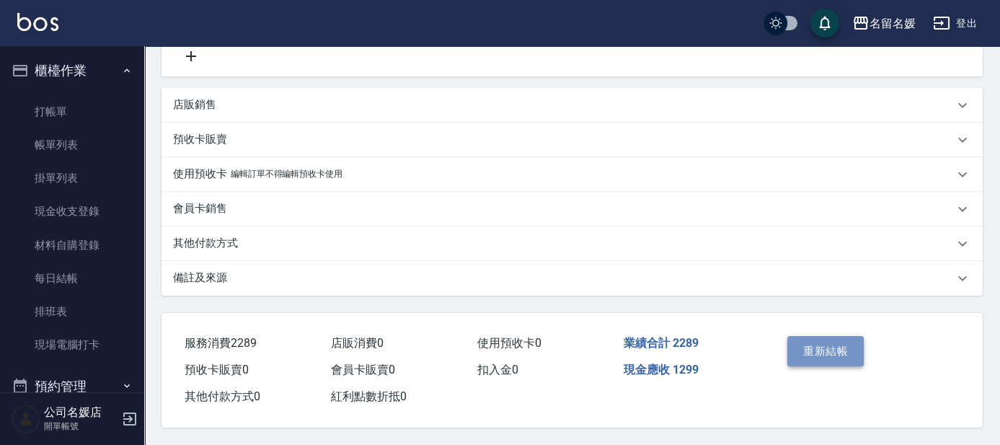
click at [819, 352] on button "重新結帳" at bounding box center [825, 351] width 76 height 30
click at [819, 352] on div "重新結帳" at bounding box center [822, 361] width 83 height 63
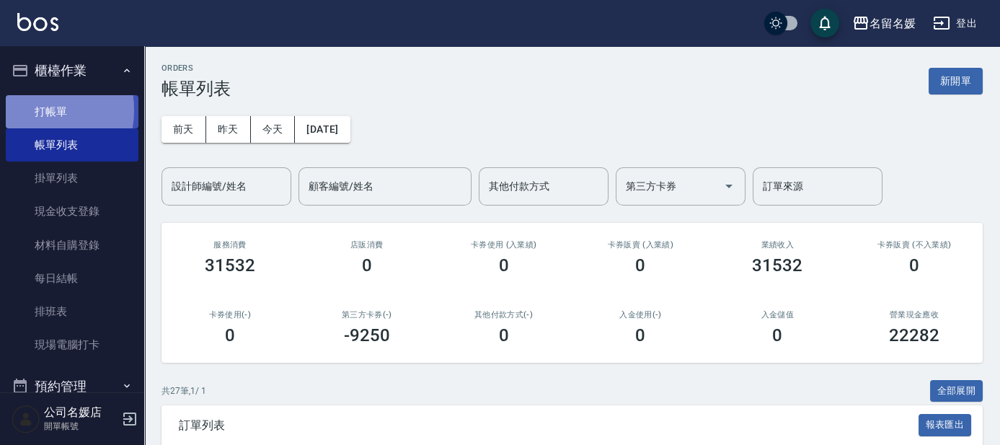
click at [27, 110] on link "打帳單" at bounding box center [72, 111] width 133 height 33
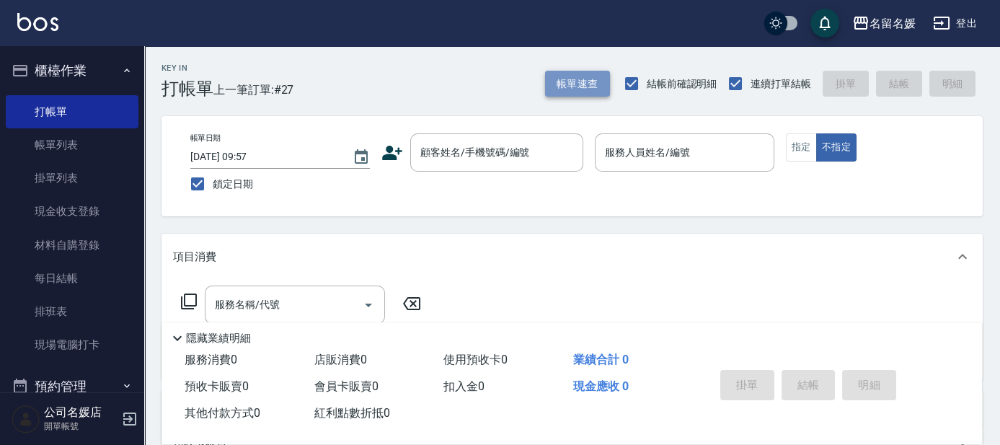
click at [583, 85] on button "帳單速查" at bounding box center [577, 84] width 65 height 27
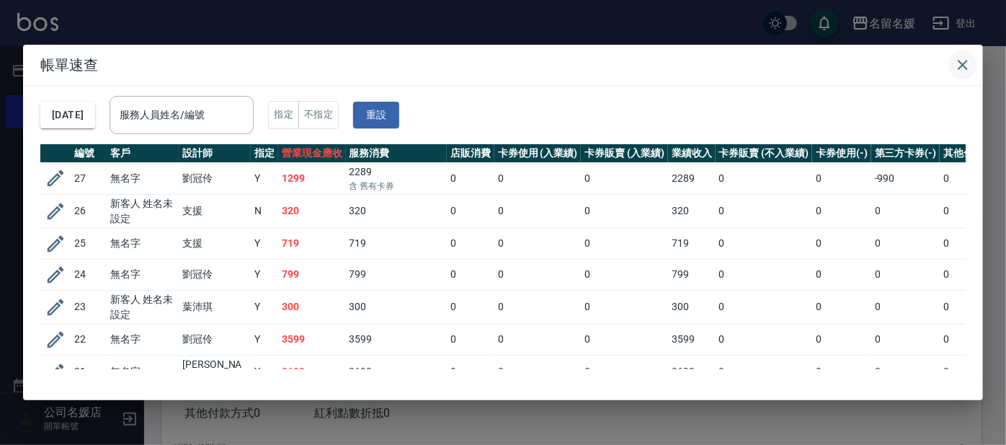
click at [956, 61] on icon "button" at bounding box center [962, 64] width 17 height 17
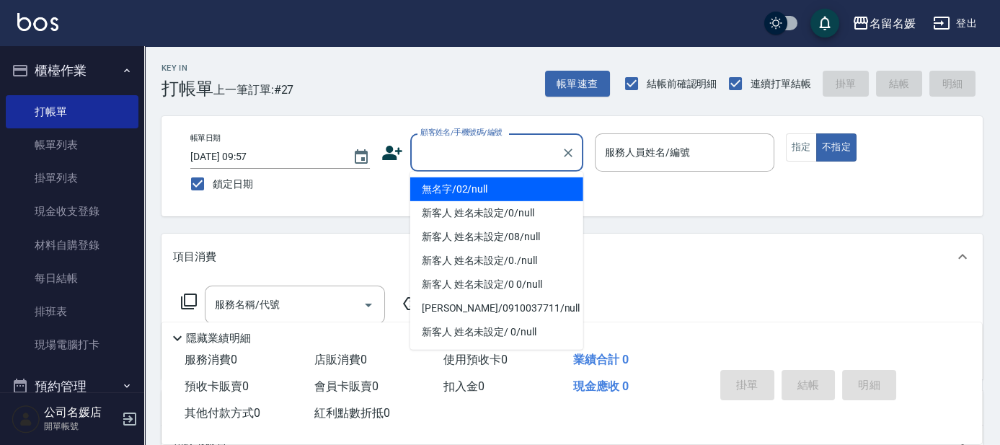
click at [472, 149] on input "顧客姓名/手機號碼/編號" at bounding box center [486, 152] width 138 height 25
drag, startPoint x: 478, startPoint y: 189, endPoint x: 642, endPoint y: 157, distance: 167.4
click at [483, 187] on li "無名字/02/null" at bounding box center [496, 189] width 173 height 24
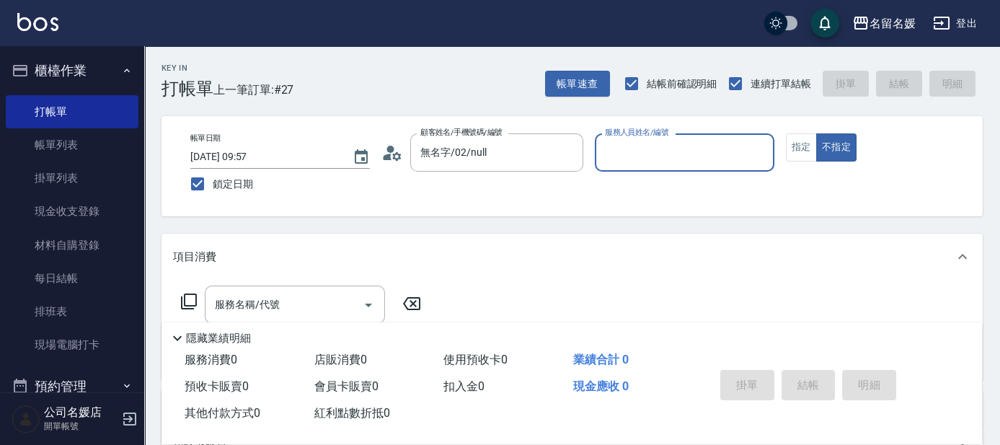
type input "無名字/02/null"
click at [642, 157] on div "服務人員姓名/編號 服務人員姓名/編號" at bounding box center [684, 152] width 179 height 38
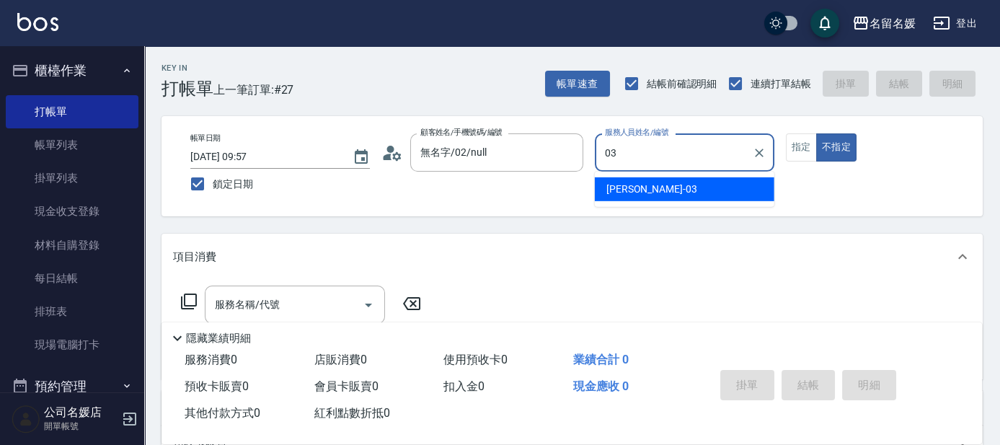
type input "03"
type button "false"
type input "[PERSON_NAME]-03"
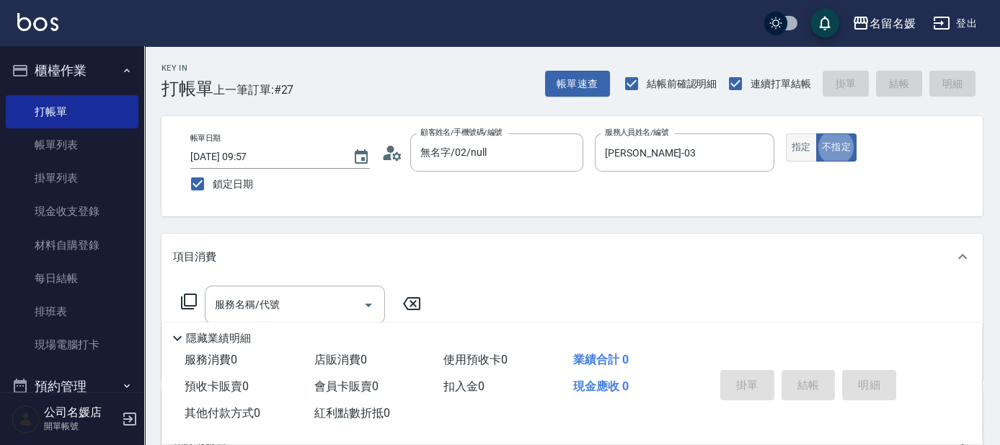
click at [786, 146] on button "指定" at bounding box center [801, 147] width 31 height 28
drag, startPoint x: 278, startPoint y: 302, endPoint x: 289, endPoint y: 296, distance: 12.6
click at [280, 302] on input "服務名稱/代號" at bounding box center [284, 304] width 146 height 25
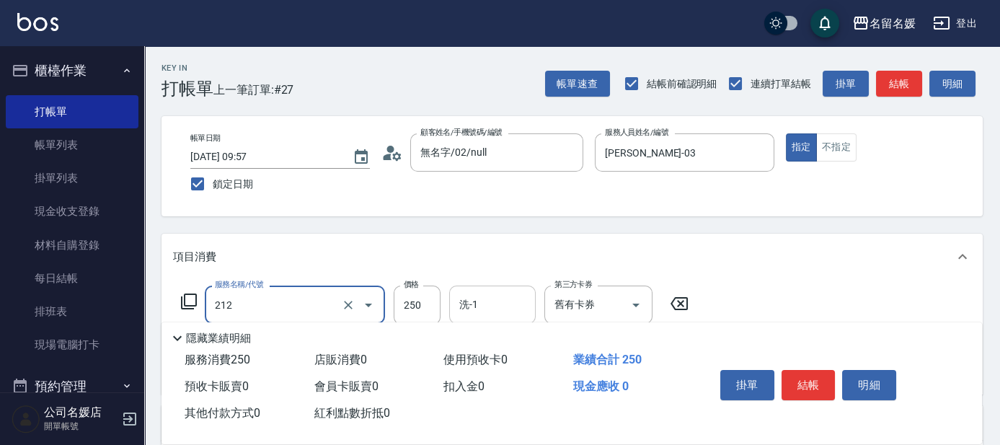
click at [487, 310] on input "洗-1" at bounding box center [493, 304] width 74 height 25
type input "洗髮券-(卡)250(212)"
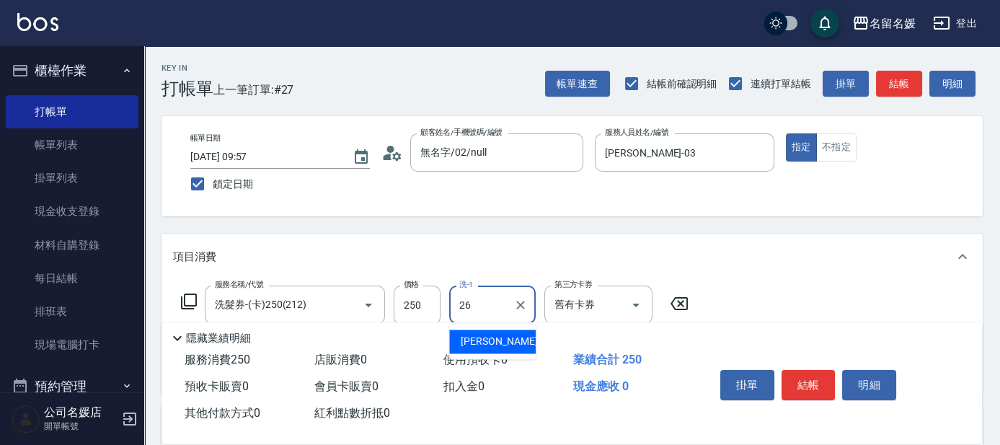
type input "蔡愛陵-26"
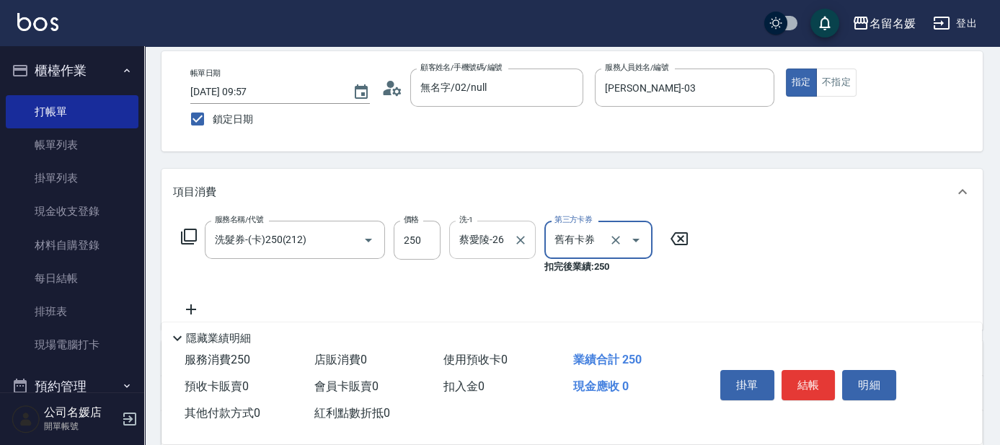
scroll to position [65, 0]
click at [190, 306] on icon at bounding box center [191, 309] width 10 height 10
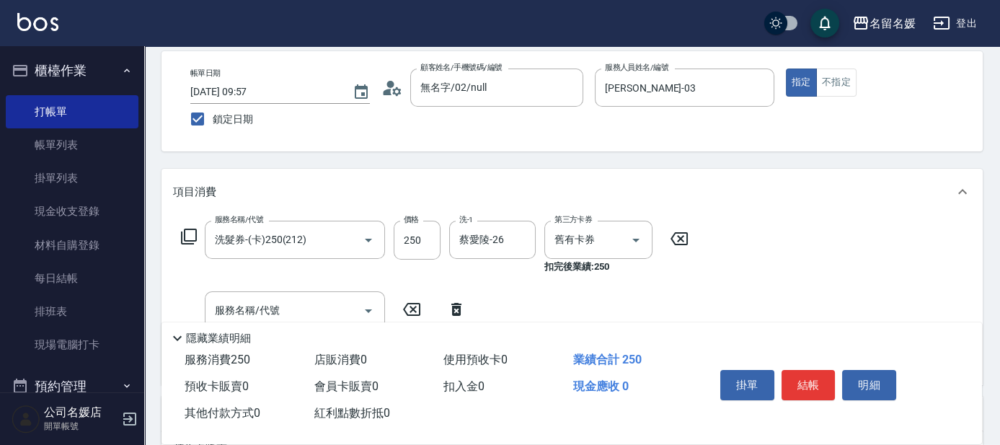
click at [277, 322] on div "隱藏業績明細" at bounding box center [571, 334] width 820 height 25
click at [288, 304] on input "服務名稱/代號" at bounding box center [284, 310] width 146 height 25
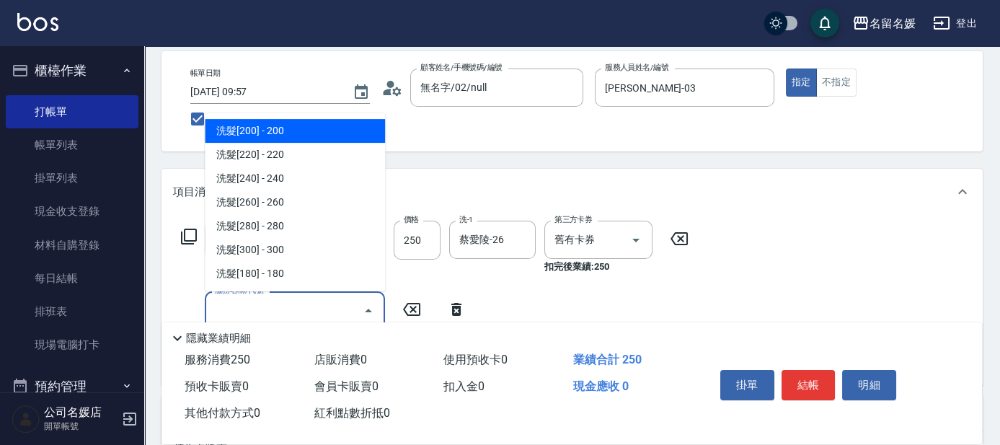
click at [300, 294] on div "服務名稱/代號" at bounding box center [295, 310] width 180 height 38
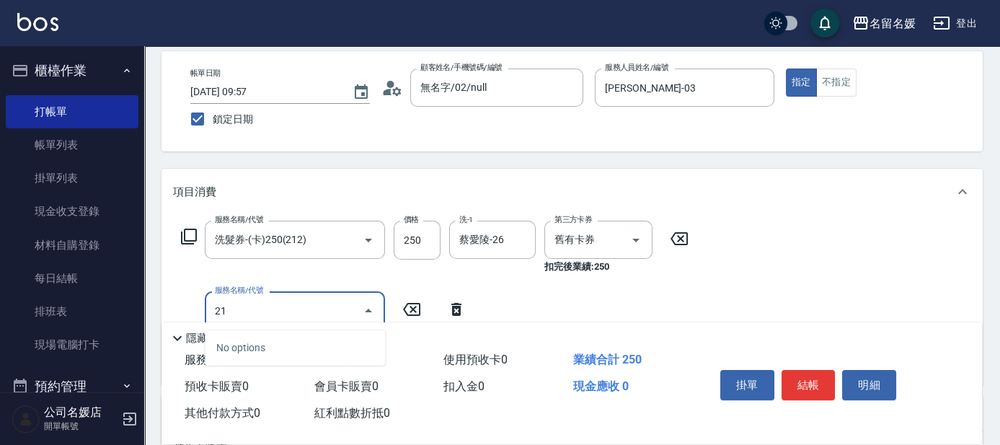
scroll to position [130, 0]
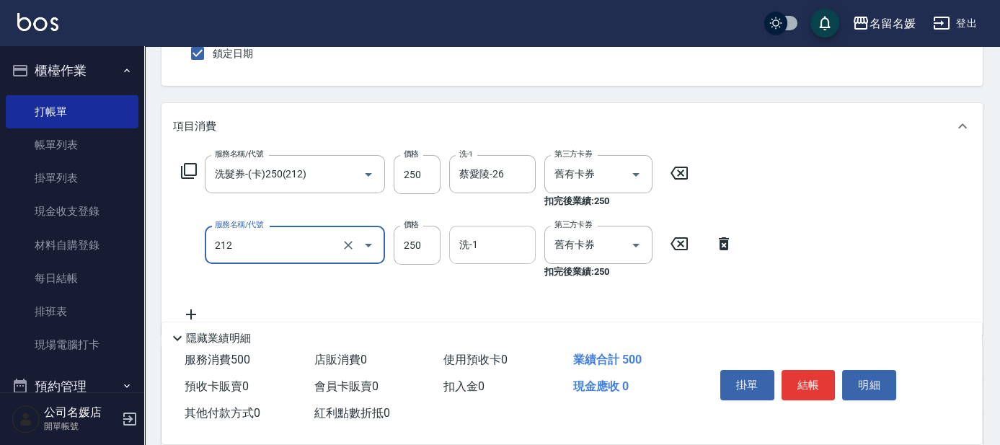
click at [503, 246] on input "洗-1" at bounding box center [493, 244] width 74 height 25
type input "洗髮券-(卡)250(212)"
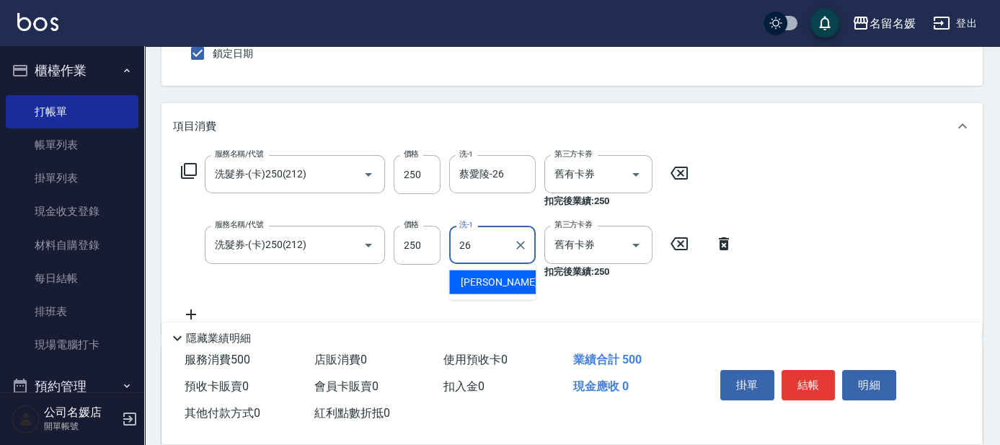
type input "蔡愛陵-26"
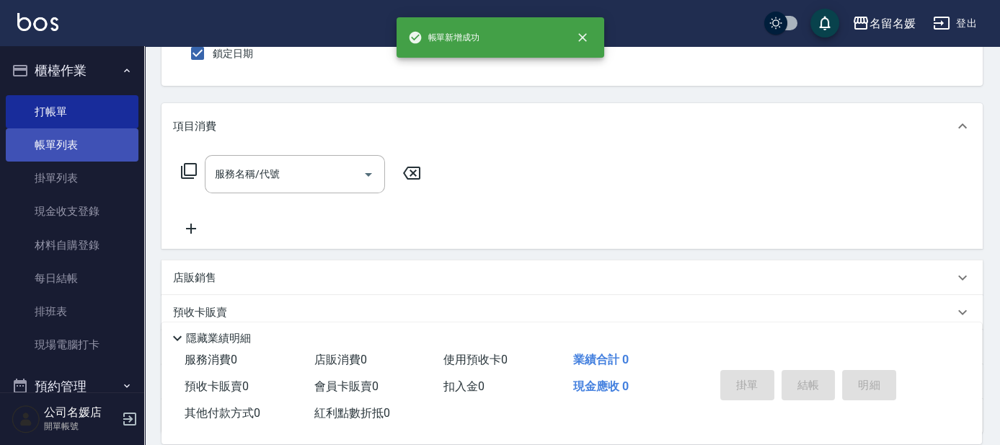
scroll to position [65, 0]
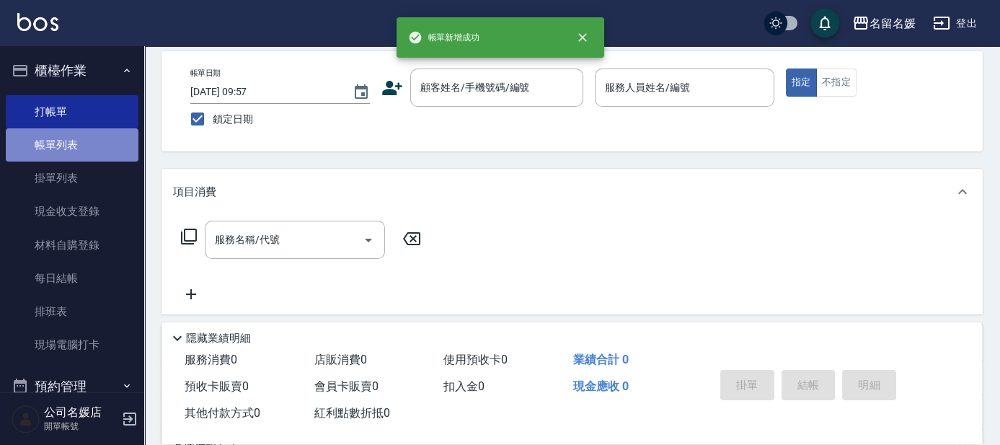
click at [104, 148] on link "帳單列表" at bounding box center [72, 144] width 133 height 33
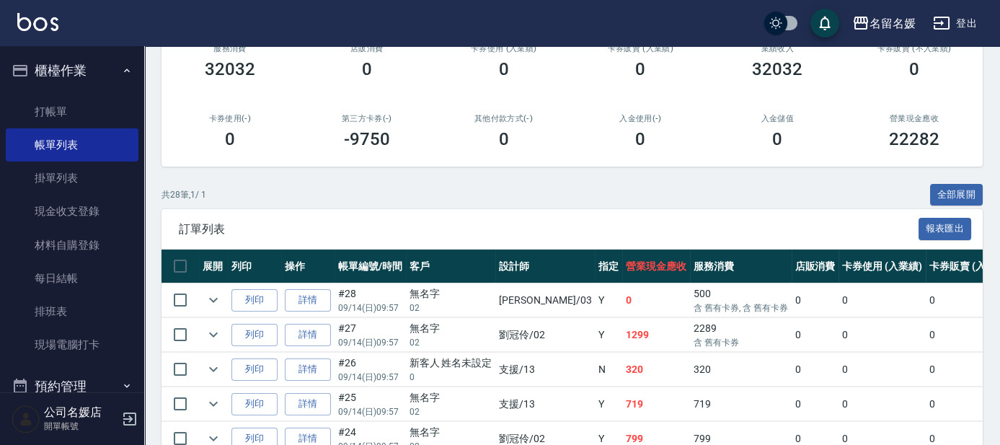
scroll to position [262, 0]
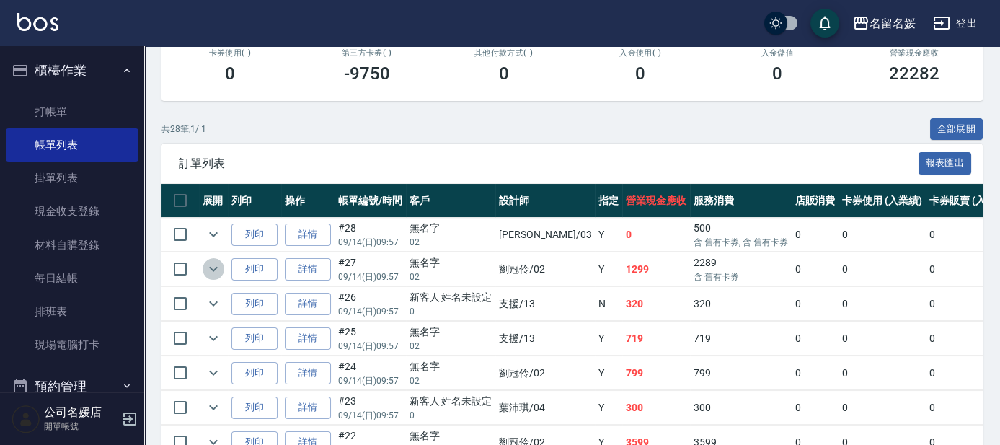
click at [212, 271] on icon "expand row" at bounding box center [213, 268] width 17 height 17
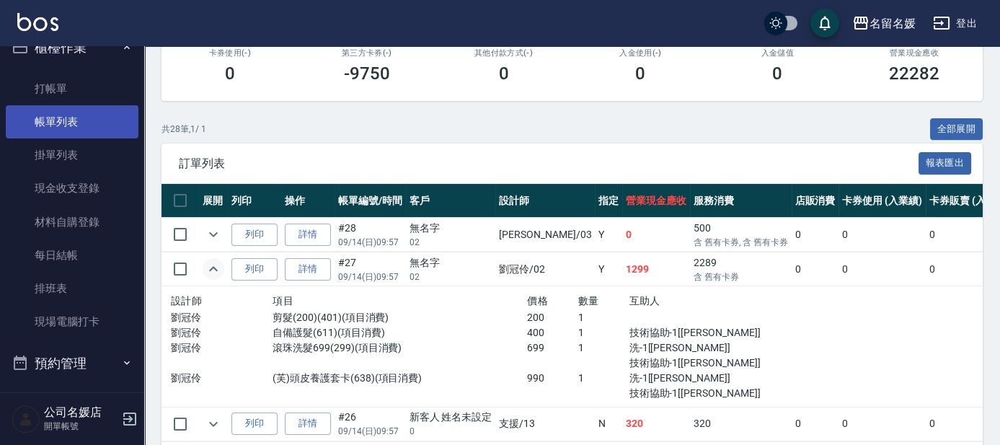
scroll to position [0, 0]
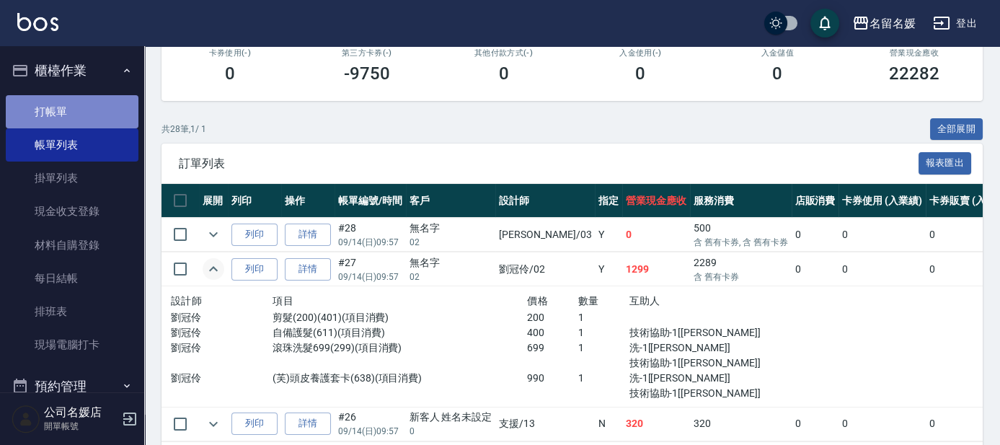
click at [92, 113] on link "打帳單" at bounding box center [72, 111] width 133 height 33
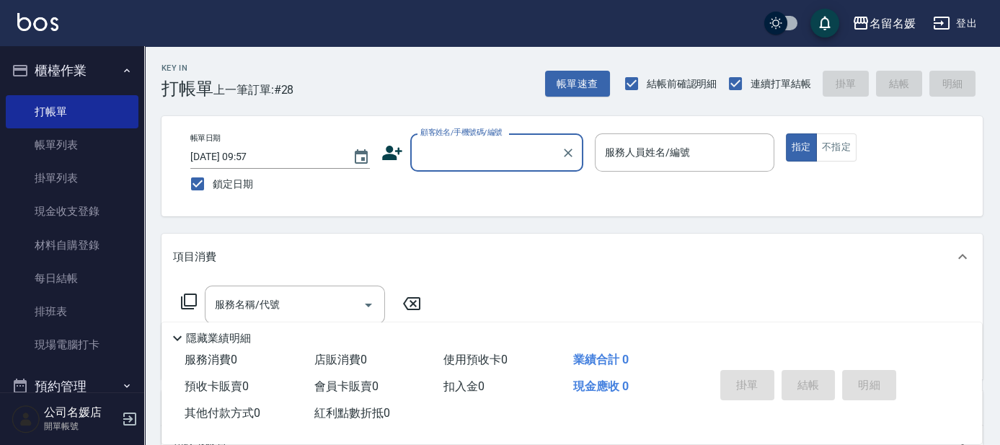
click at [479, 153] on input "顧客姓名/手機號碼/編號" at bounding box center [486, 152] width 138 height 25
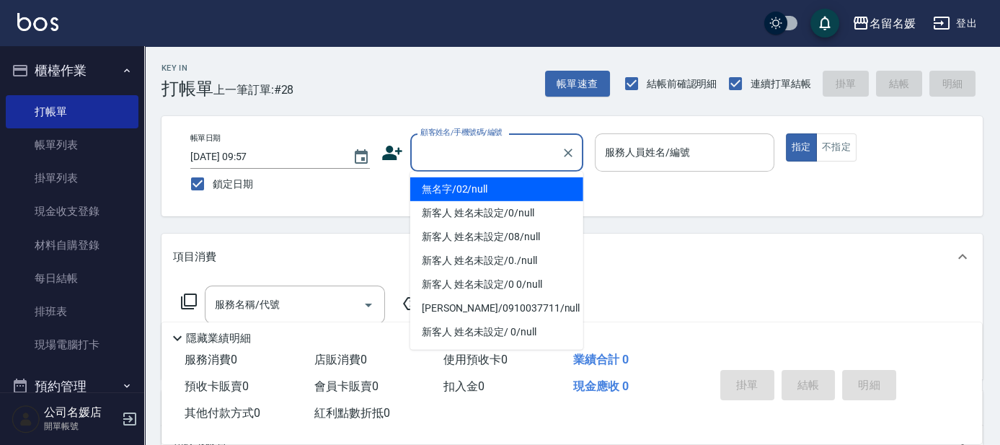
drag, startPoint x: 490, startPoint y: 187, endPoint x: 753, endPoint y: 164, distance: 264.1
click at [491, 187] on li "無名字/02/null" at bounding box center [496, 189] width 173 height 24
type input "無名字/02/null"
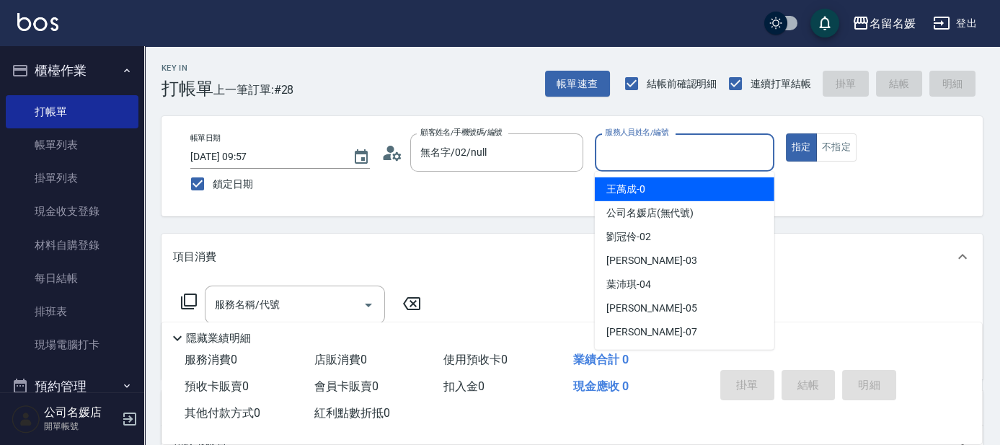
click at [674, 163] on input "服務人員姓名/編號" at bounding box center [684, 152] width 166 height 25
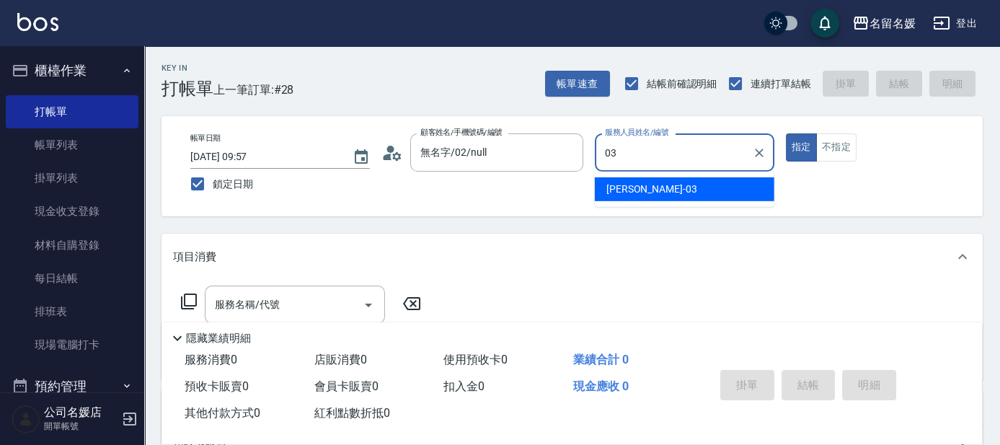
type input "03"
type button "true"
type input "[PERSON_NAME]-03"
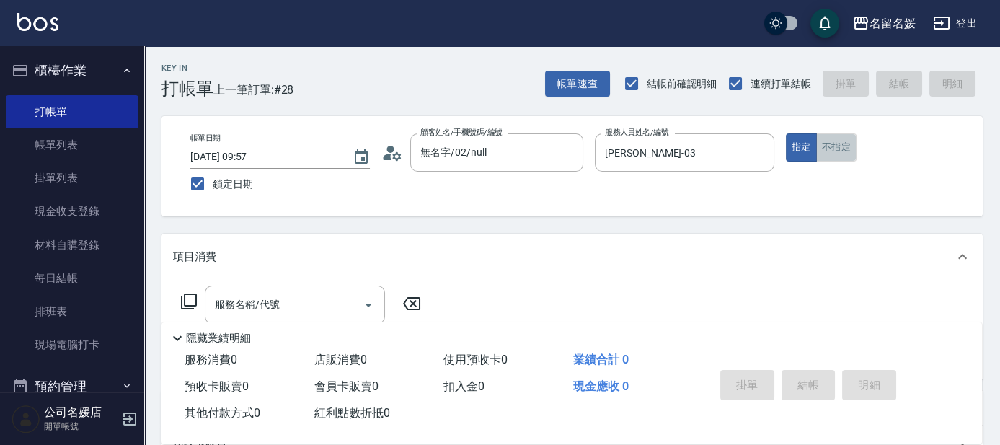
click at [845, 147] on button "不指定" at bounding box center [836, 147] width 40 height 28
click at [316, 301] on input "服務名稱/代號" at bounding box center [284, 304] width 146 height 25
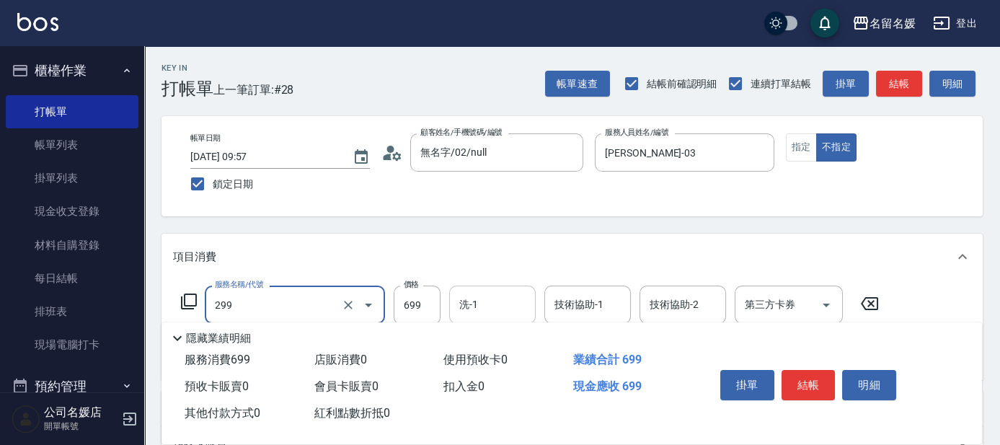
click at [479, 310] on input "洗-1" at bounding box center [493, 304] width 74 height 25
type input "滾珠洗髮699(299)"
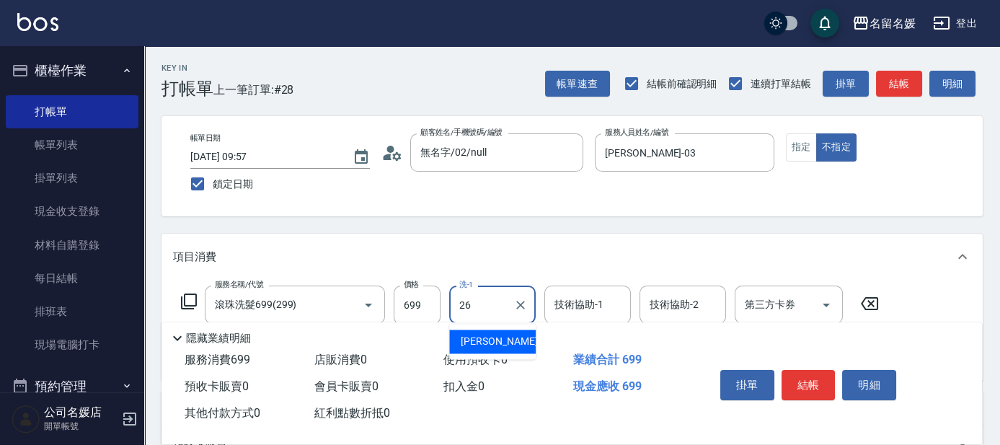
type input "蔡愛陵-26"
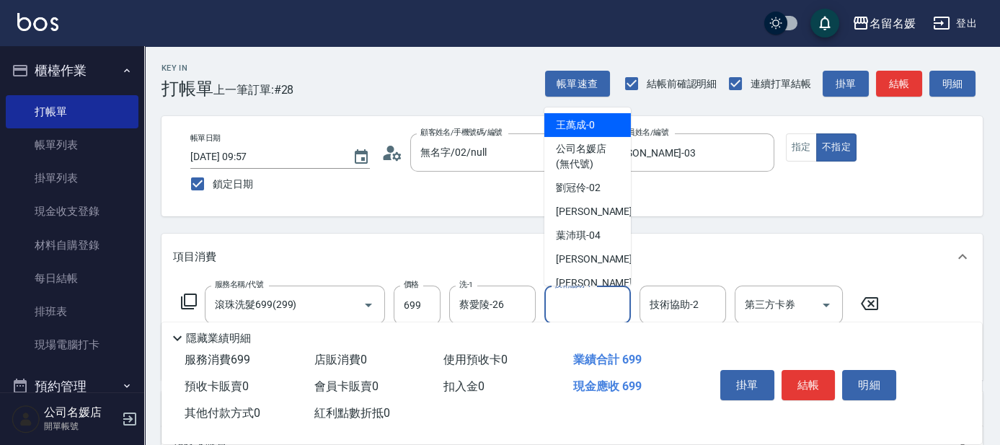
click at [576, 311] on input "技術協助-1" at bounding box center [588, 304] width 74 height 25
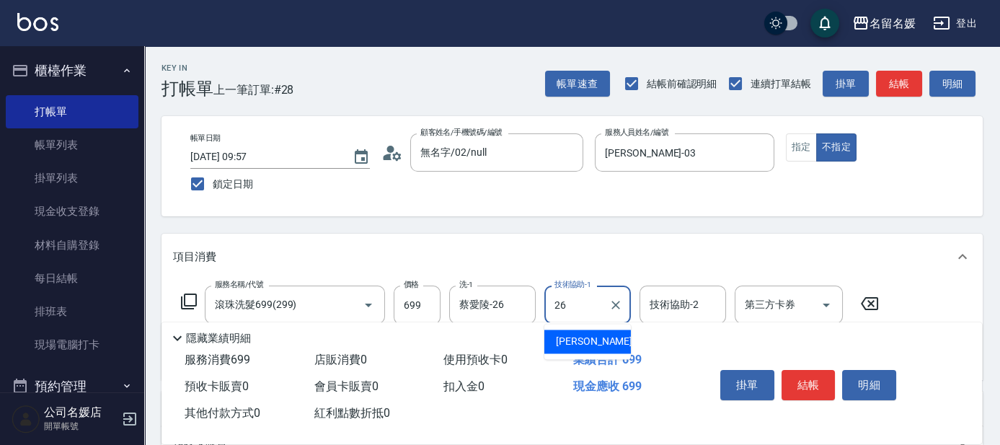
type input "蔡愛陵-26"
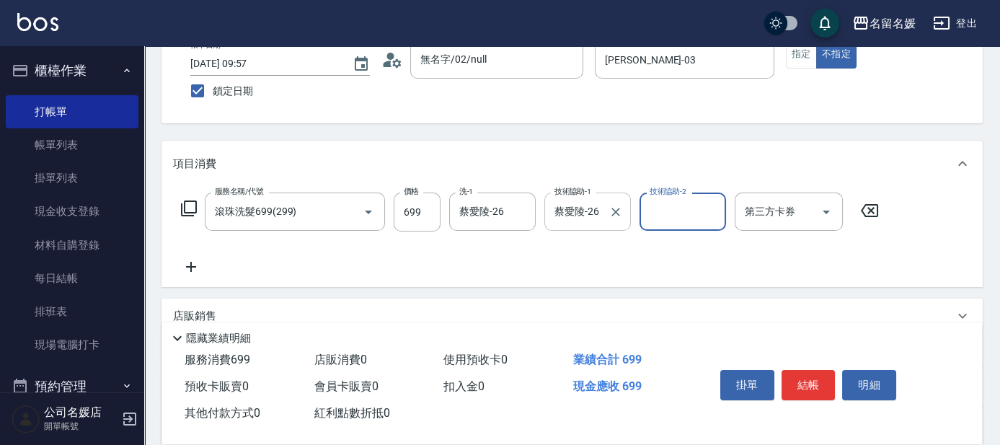
scroll to position [130, 0]
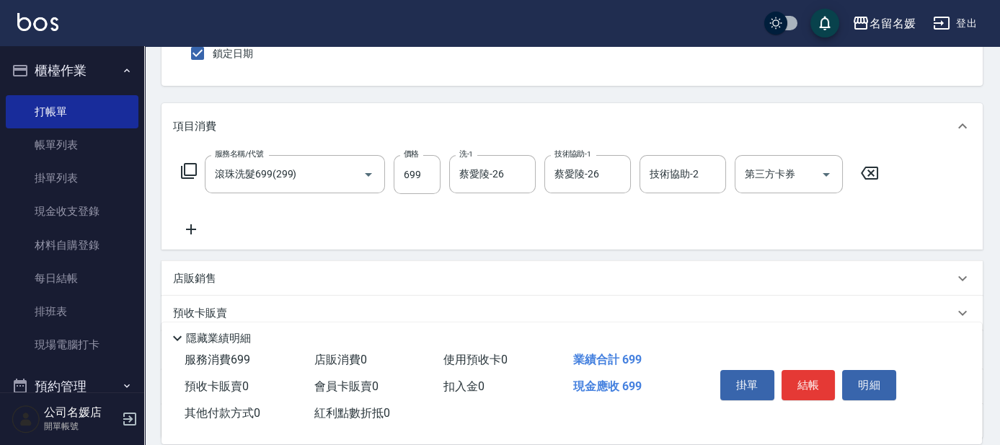
click at [190, 231] on icon at bounding box center [191, 229] width 36 height 17
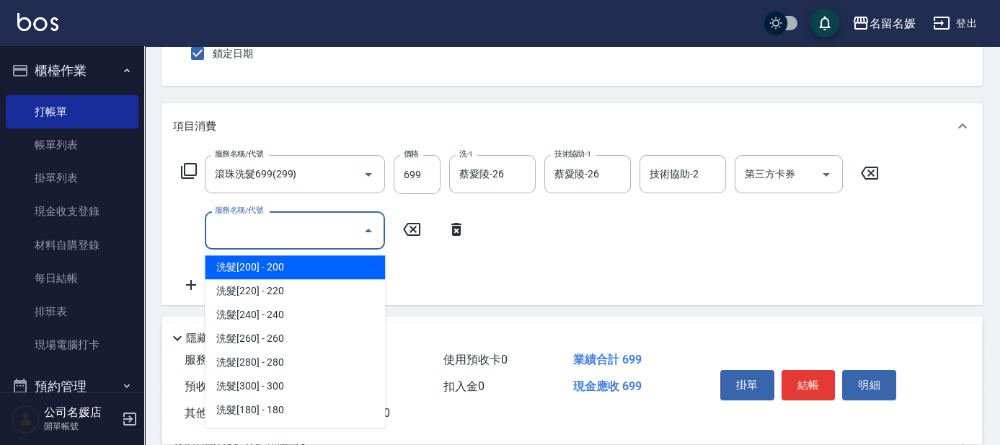
click at [265, 231] on input "服務名稱/代號" at bounding box center [284, 230] width 146 height 25
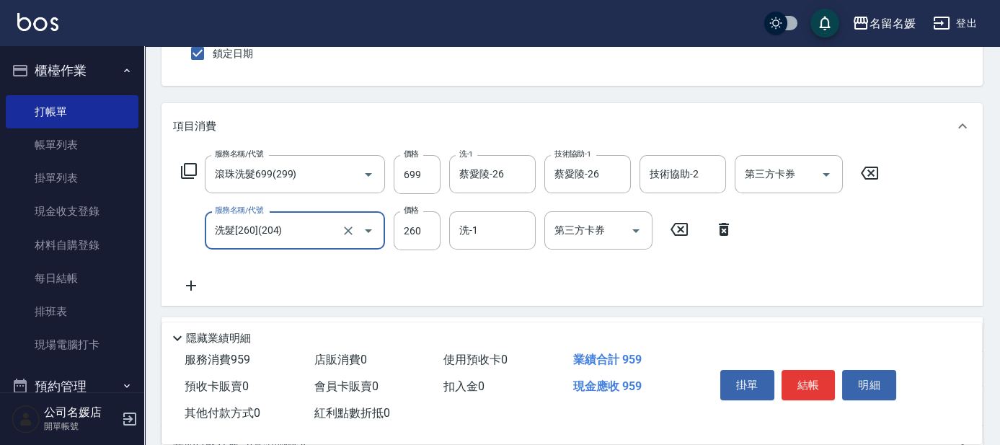
type input "洗髮[260](204)"
click at [682, 226] on icon at bounding box center [678, 229] width 17 height 13
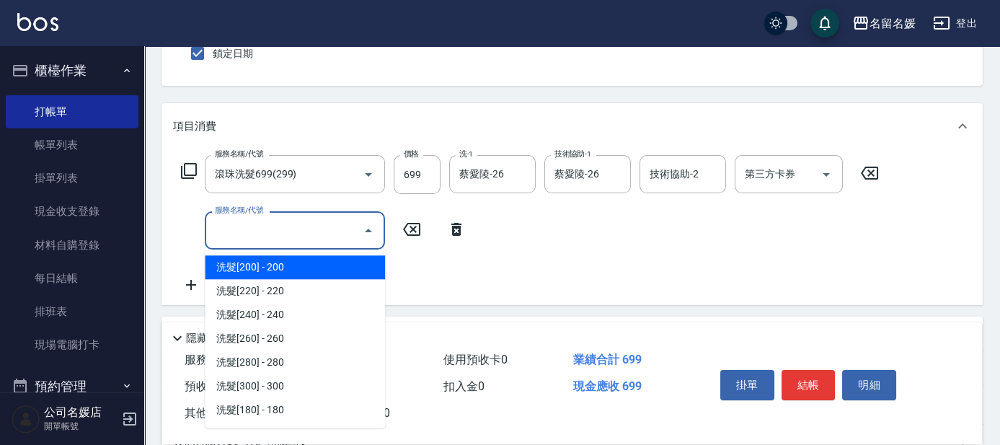
click at [283, 225] on input "服務名稱/代號" at bounding box center [284, 230] width 146 height 25
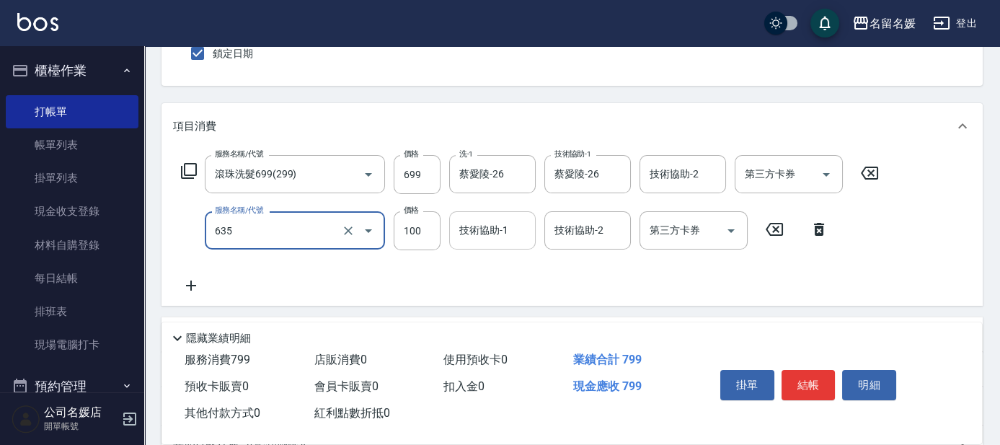
click at [479, 224] on div "技術協助-1 技術協助-1" at bounding box center [492, 230] width 86 height 38
type input "煥彩.玻酸.晶膜.水療(635)"
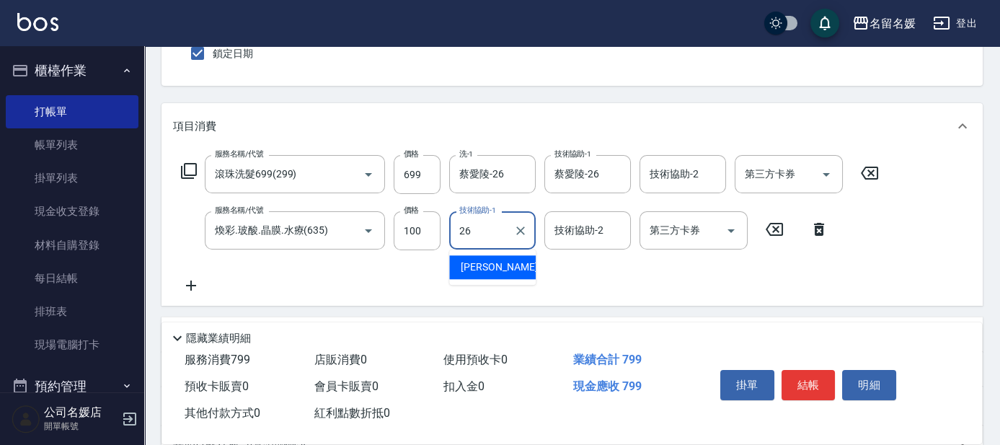
type input "蔡愛陵-26"
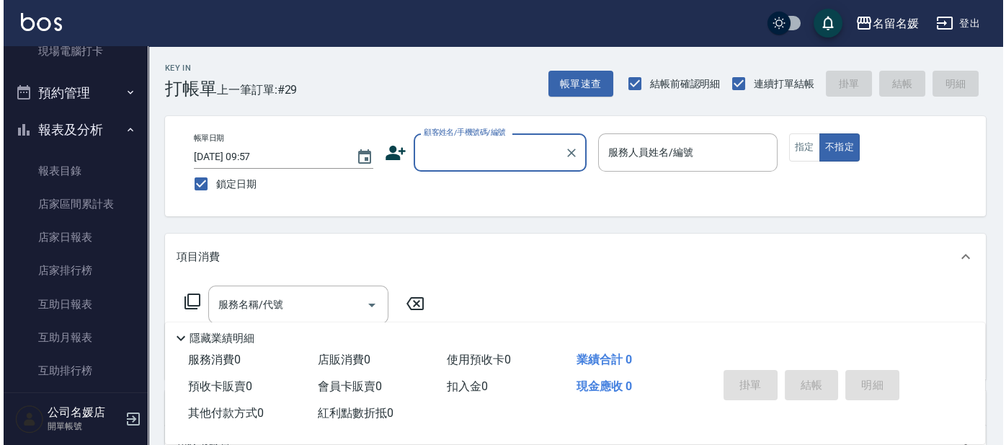
scroll to position [327, 0]
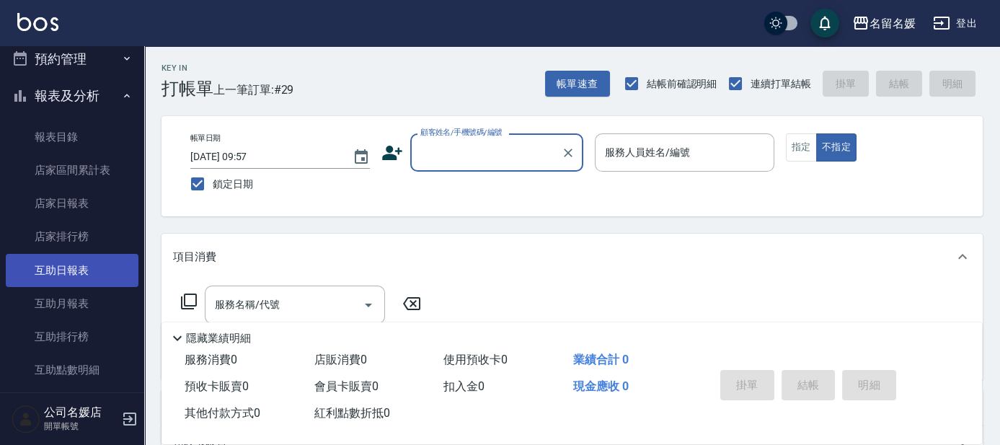
click at [73, 273] on link "互助日報表" at bounding box center [72, 270] width 133 height 33
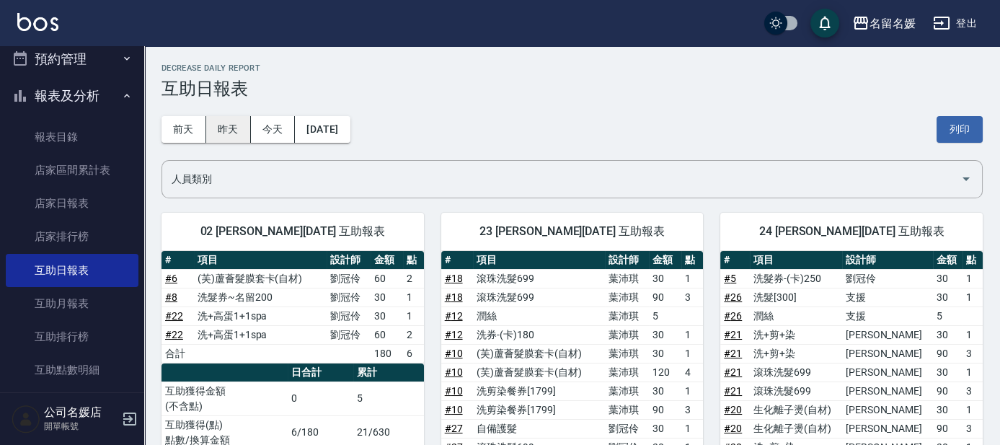
click at [226, 129] on button "昨天" at bounding box center [228, 129] width 45 height 27
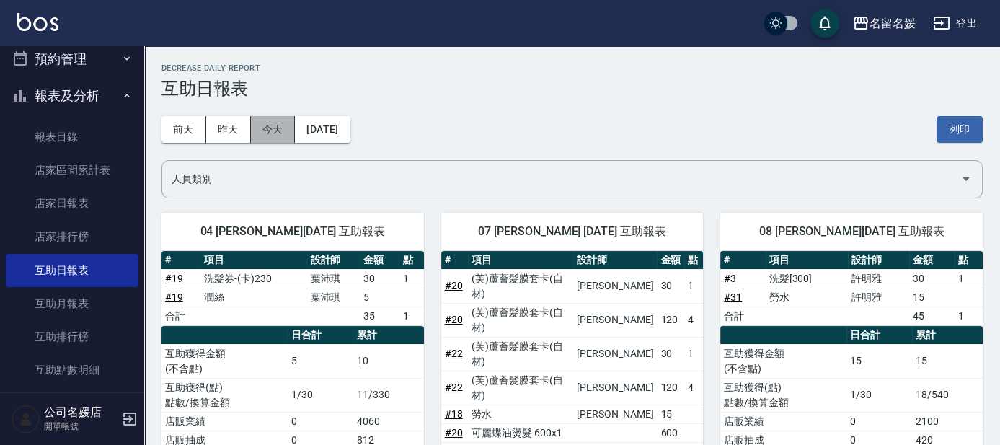
click at [265, 123] on button "今天" at bounding box center [273, 129] width 45 height 27
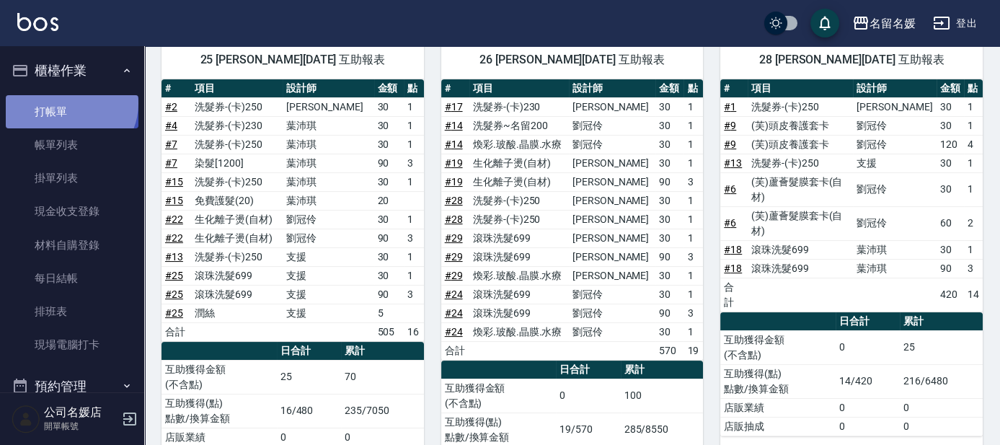
click at [69, 103] on link "打帳單" at bounding box center [72, 111] width 133 height 33
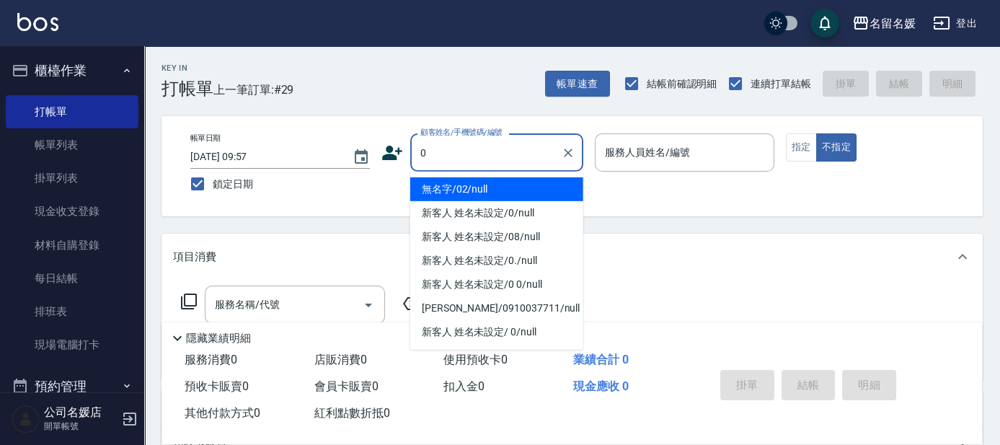
type input "0"
type input "03"
type input "無名字/02/null"
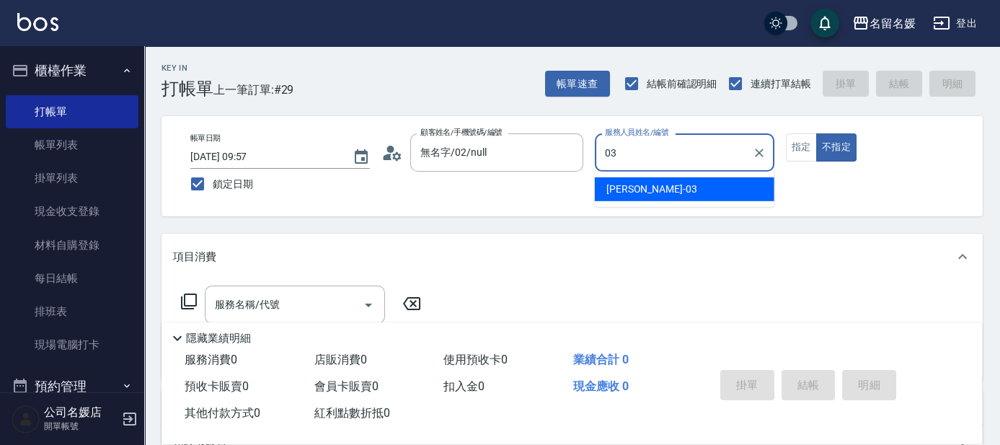
type input "03"
type button "false"
type input "[PERSON_NAME]-03"
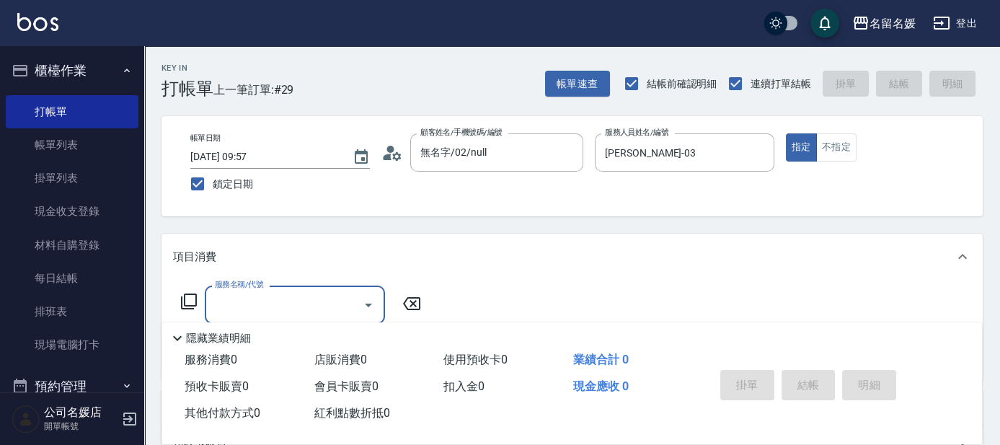
type input "新客人 姓名未設定/0/null"
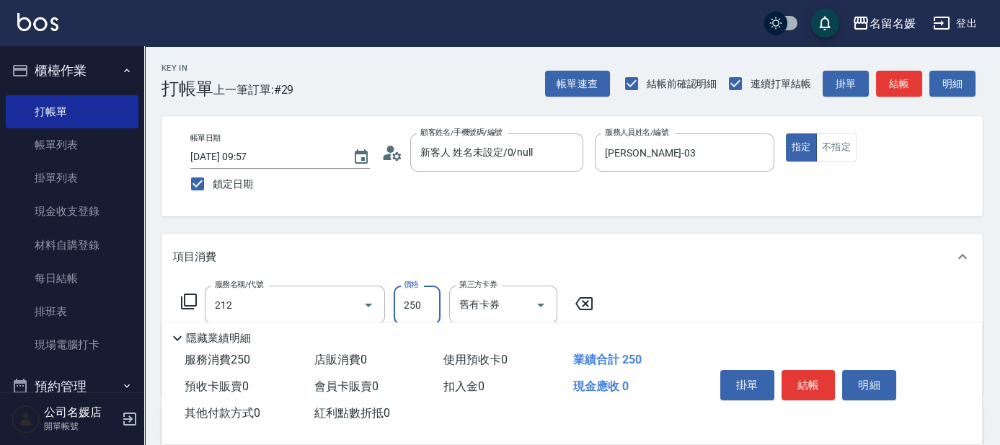
type input "洗髮券-(卡)250(212)"
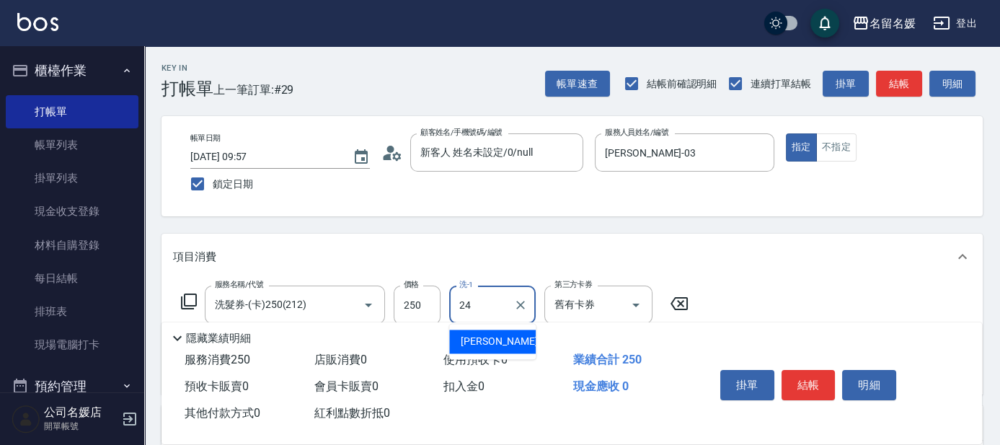
type input "[PERSON_NAME]-24"
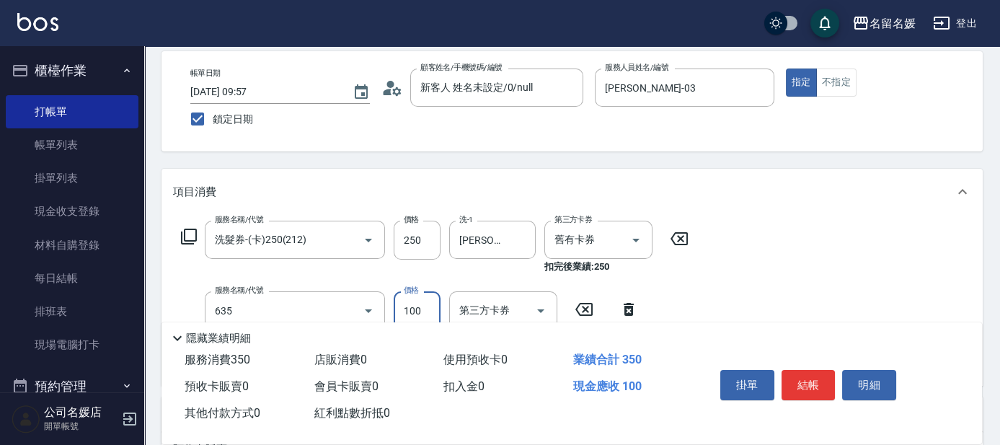
type input "煥彩.玻酸.晶膜.水療(635)"
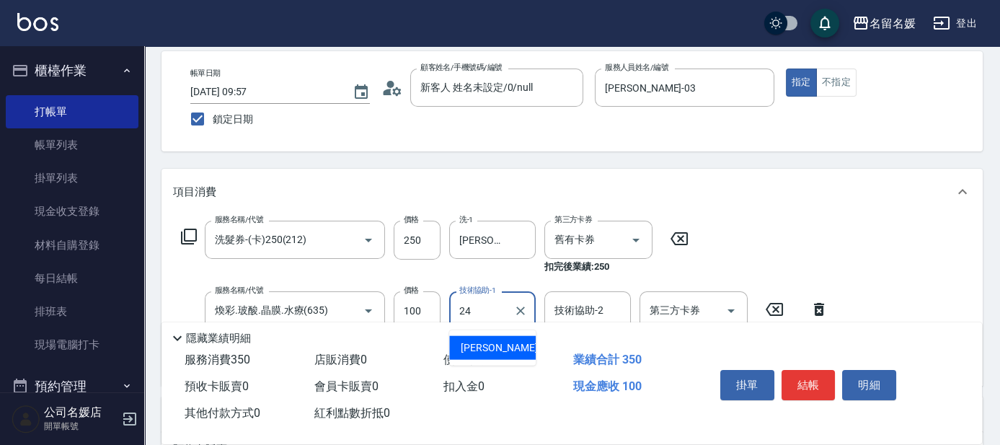
type input "[PERSON_NAME]-24"
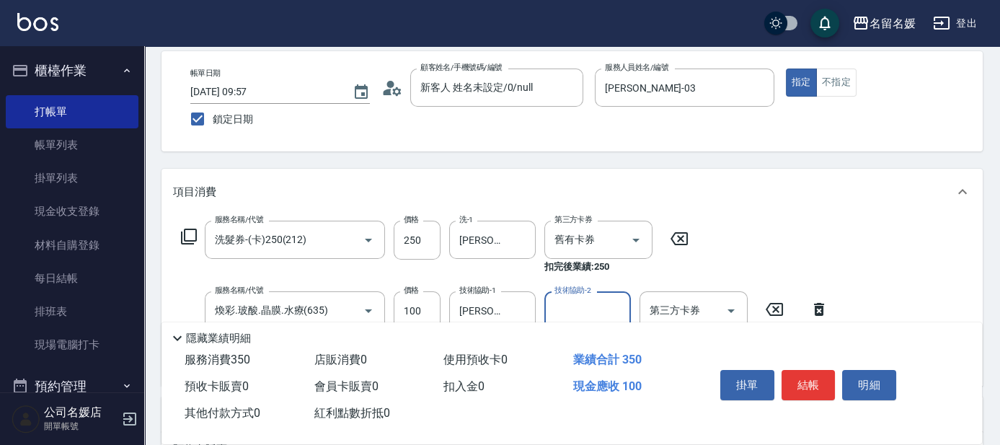
scroll to position [0, 0]
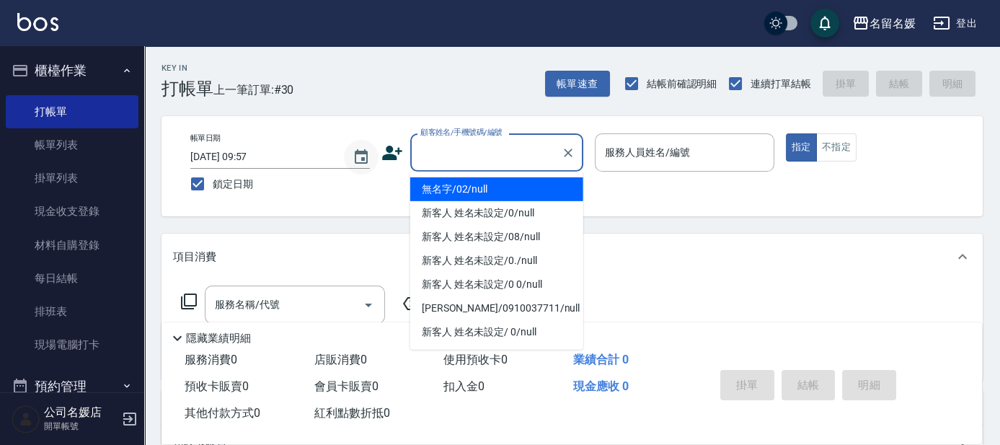
type input "0"
type input "無名字/02/null"
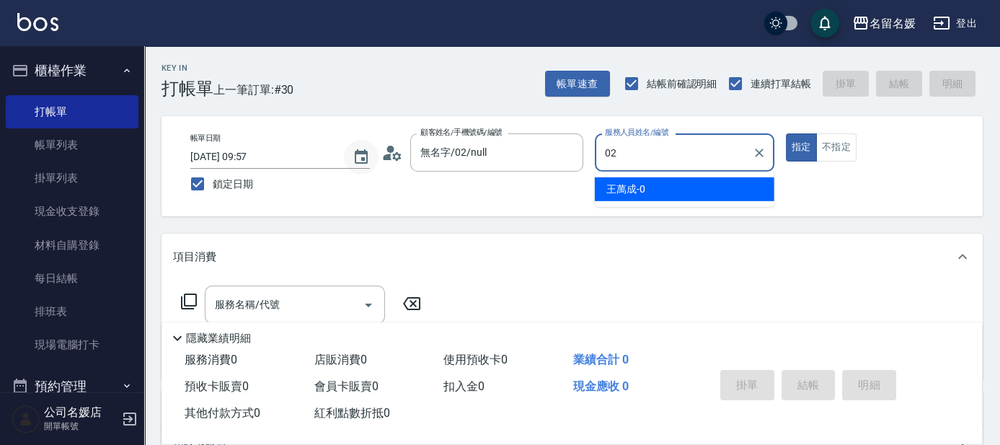
type input "02"
type button "true"
type input "[PERSON_NAME]-02"
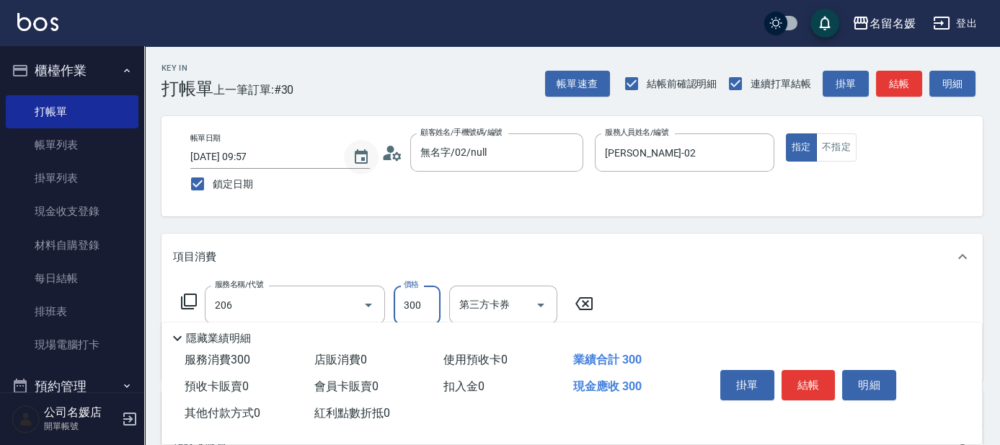
type input "洗髮[300](206)"
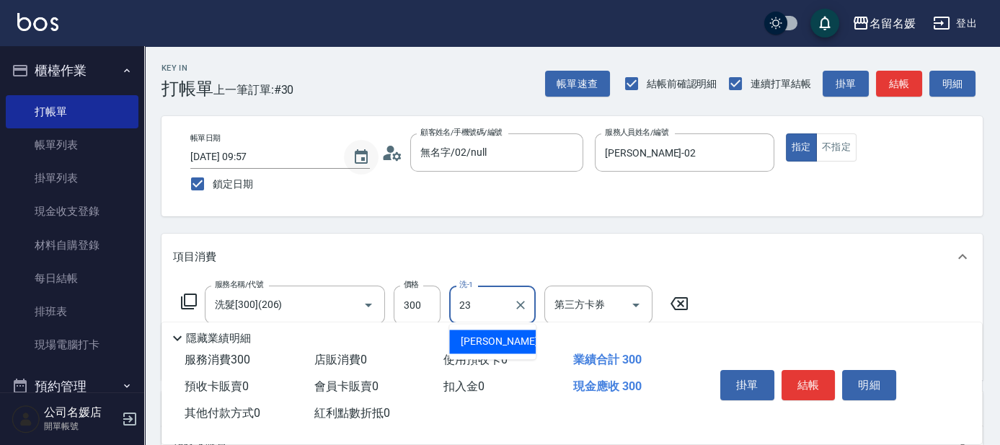
type input "[PERSON_NAME]-23"
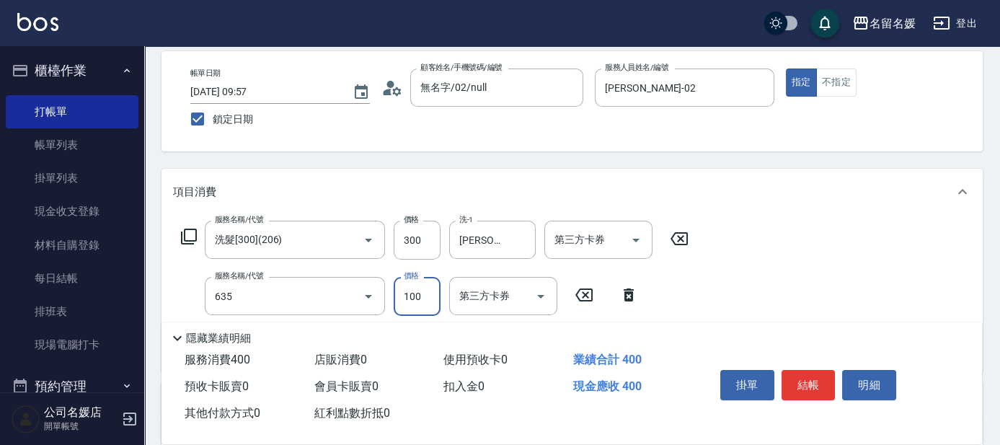
type input "煥彩.玻酸.晶膜.水療(635)"
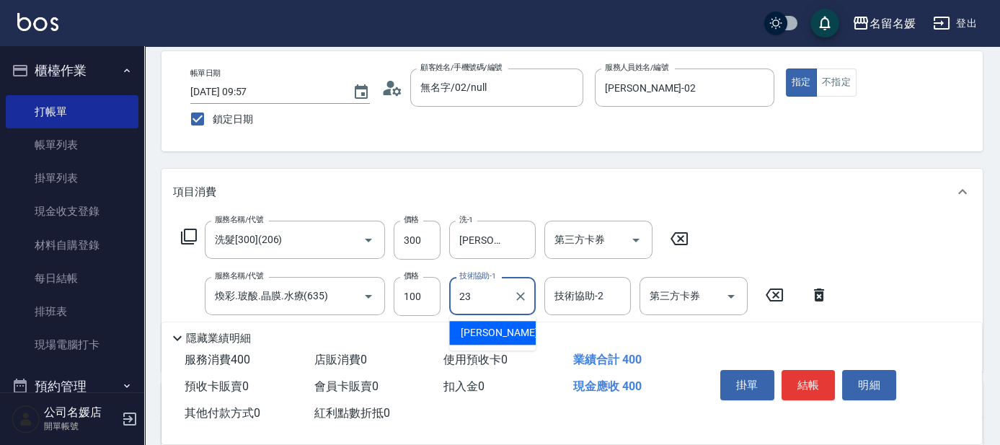
type input "[PERSON_NAME]-23"
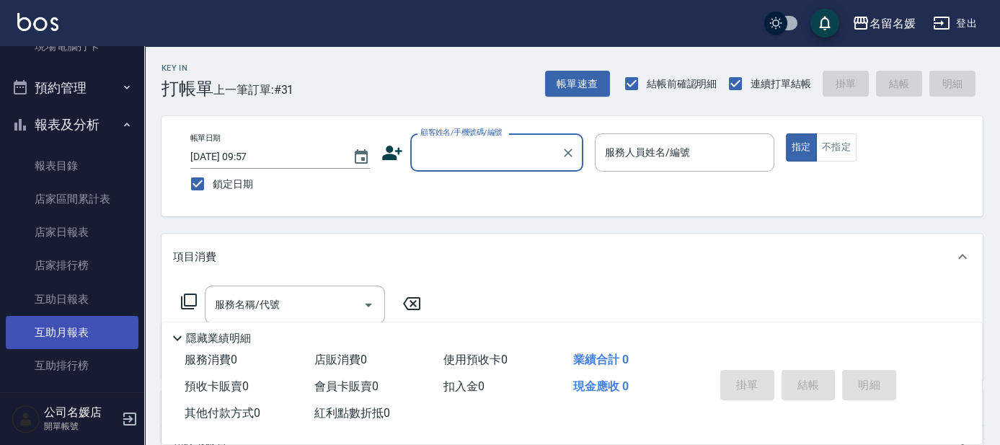
scroll to position [327, 0]
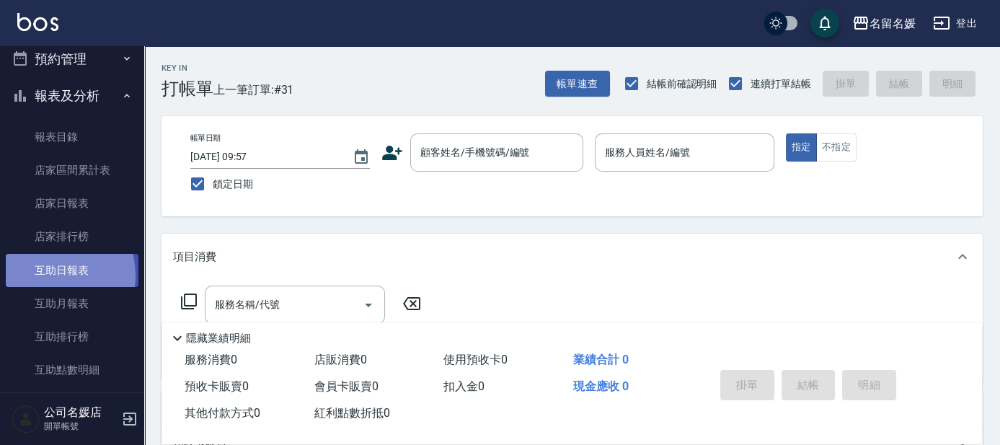
click at [48, 275] on link "互助日報表" at bounding box center [72, 270] width 133 height 33
click at [50, 275] on link "互助日報表" at bounding box center [72, 270] width 133 height 33
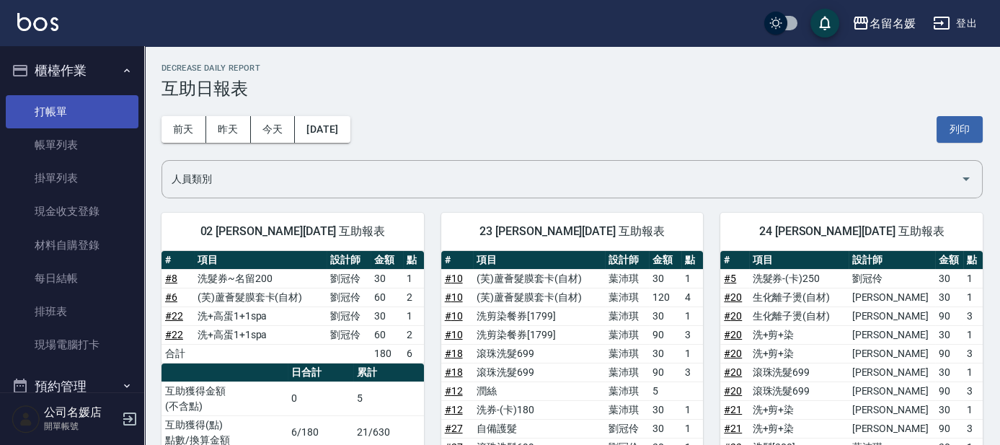
click at [90, 123] on link "打帳單" at bounding box center [72, 111] width 133 height 33
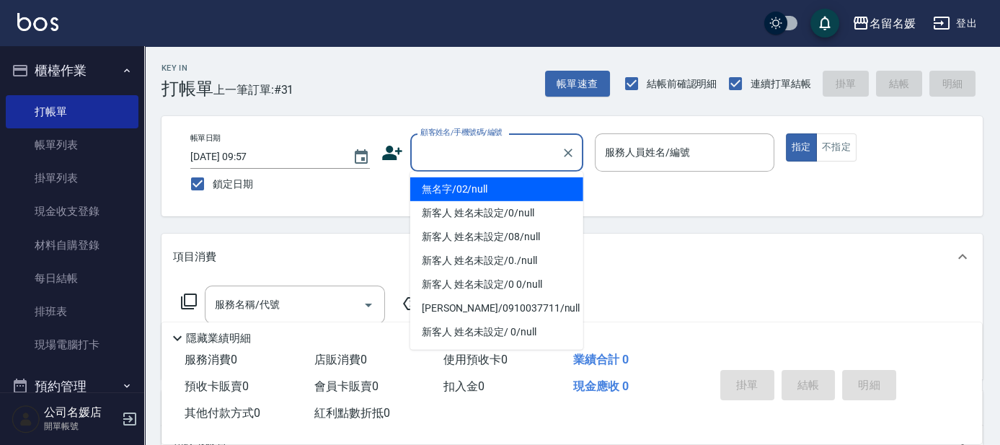
type input "無名字/02/null"
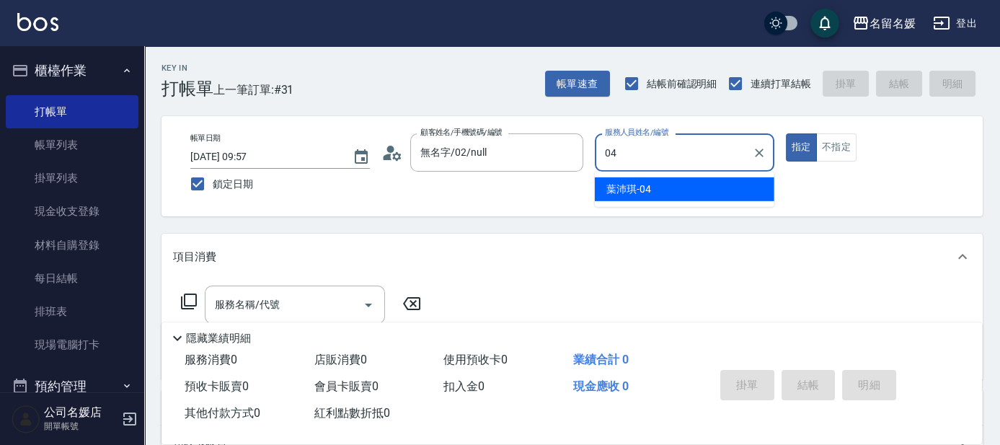
type input "04"
type button "true"
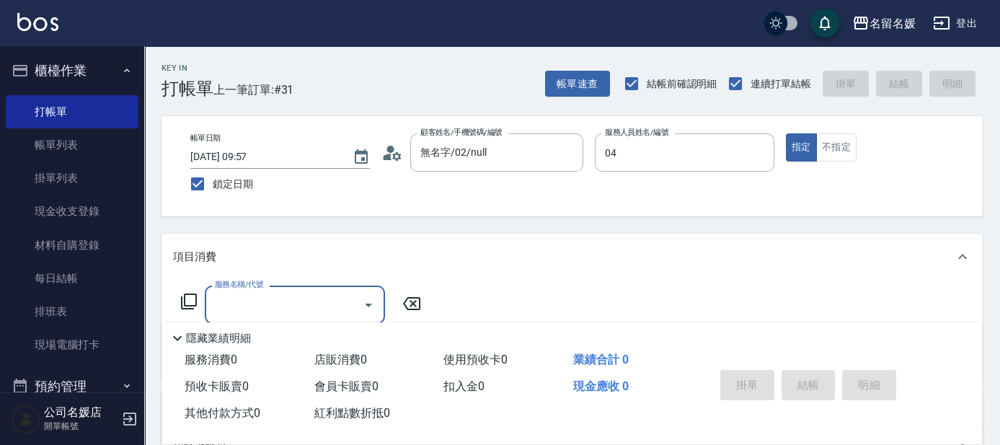
type input "[PERSON_NAME]-04"
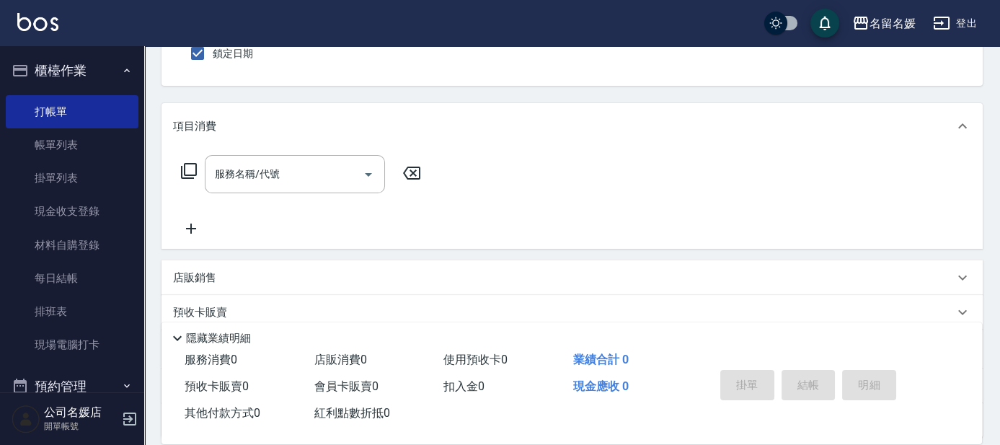
click at [190, 163] on icon at bounding box center [189, 171] width 16 height 16
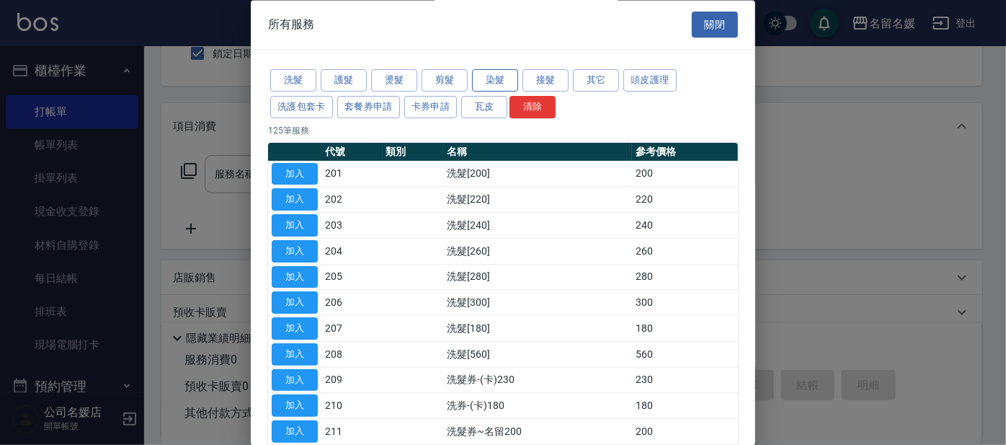
click at [502, 79] on button "染髮" at bounding box center [495, 81] width 46 height 22
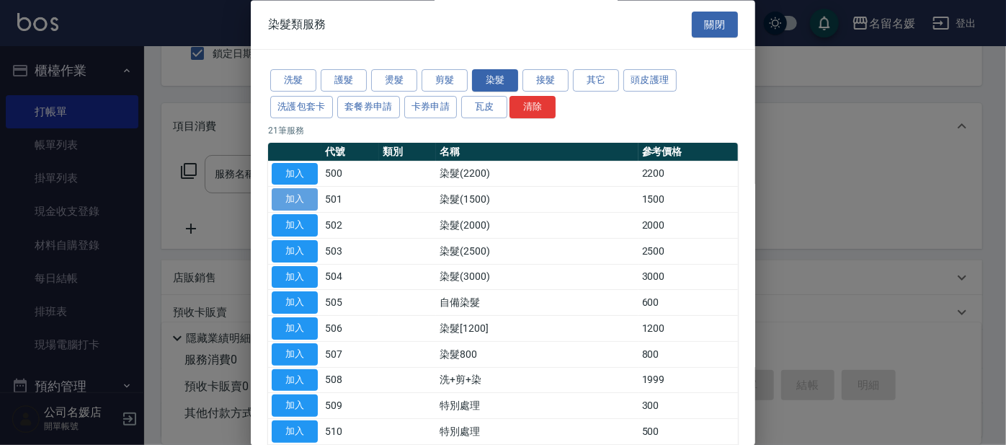
click at [282, 202] on button "加入" at bounding box center [295, 200] width 46 height 22
type input "染髮(1500)(501)"
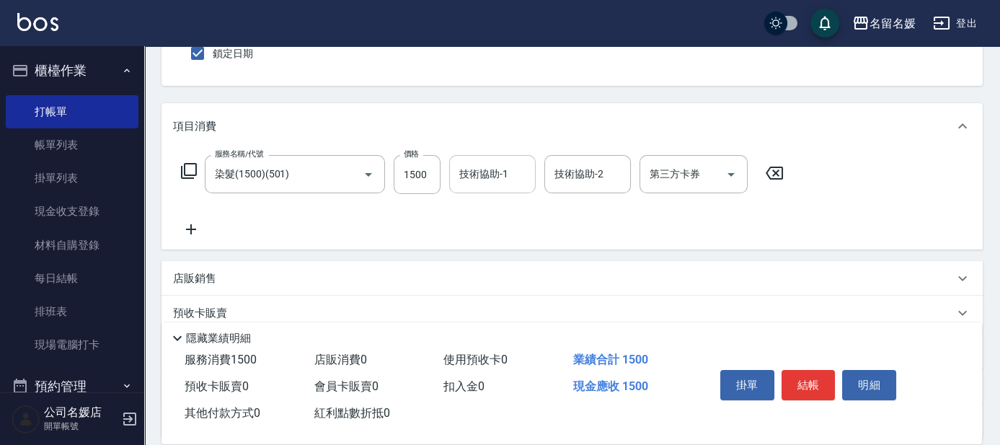
click at [463, 184] on input "技術協助-1" at bounding box center [493, 173] width 74 height 25
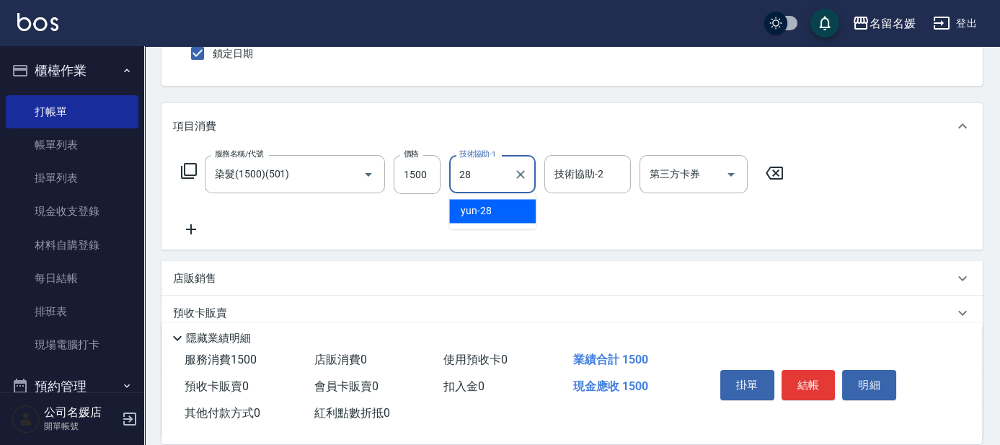
type input "yun-28"
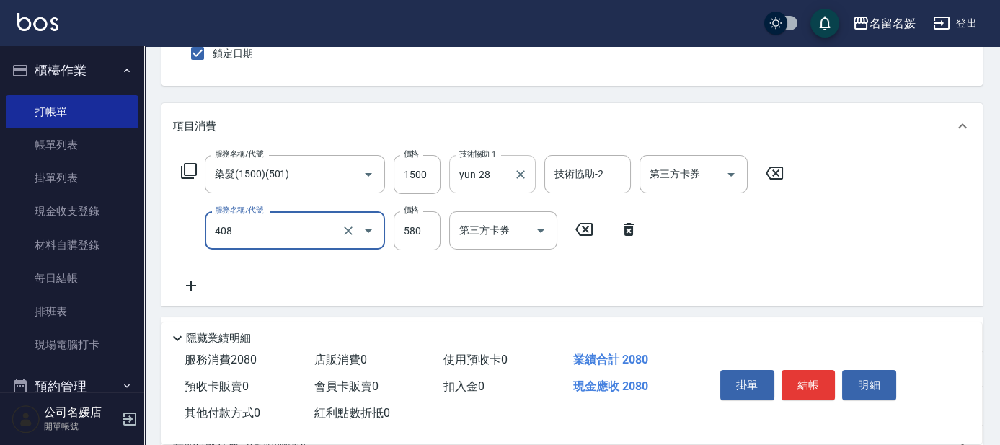
type input "剪髮(580)(408)"
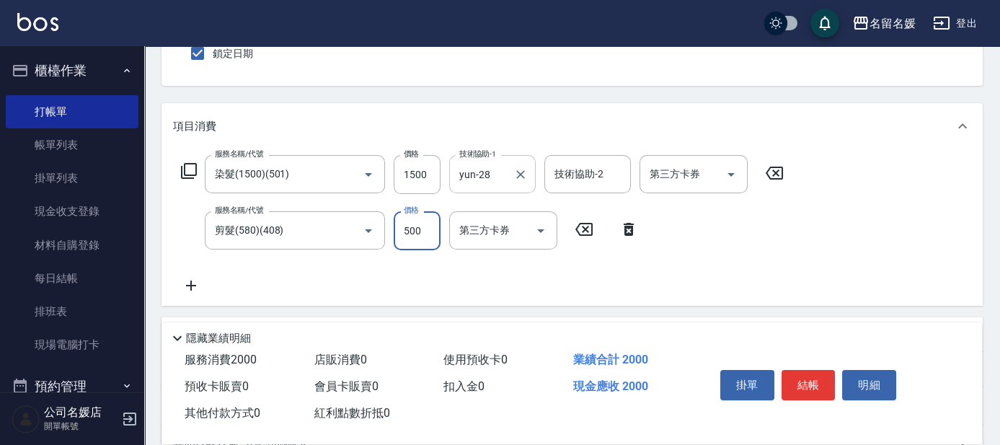
type input "500"
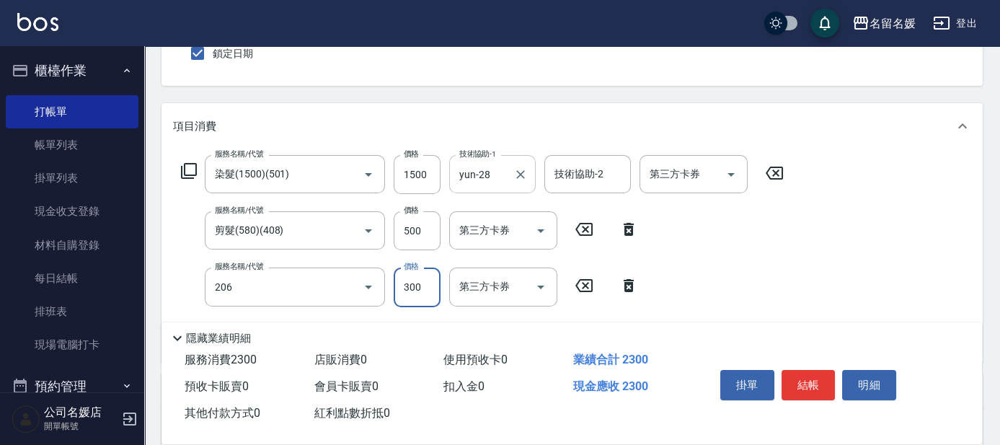
type input "洗髮[300](206)"
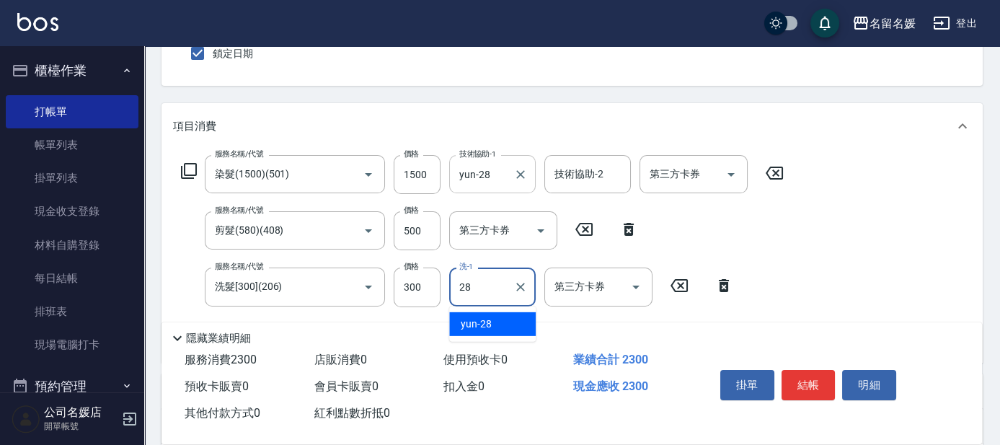
type input "yun-28"
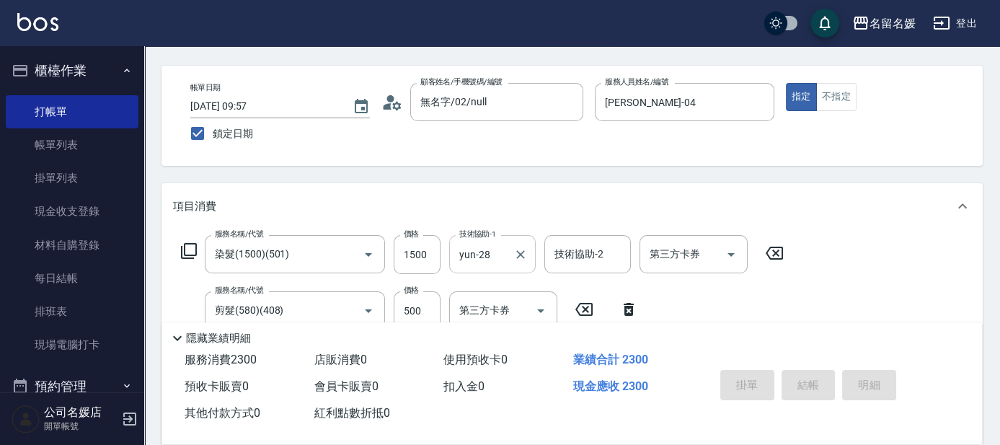
scroll to position [0, 0]
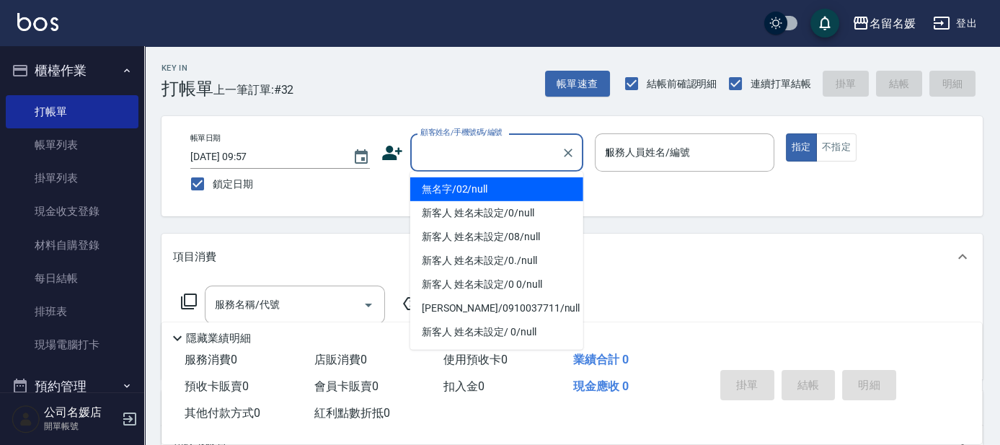
type input "13"
type input "無名字/02/null"
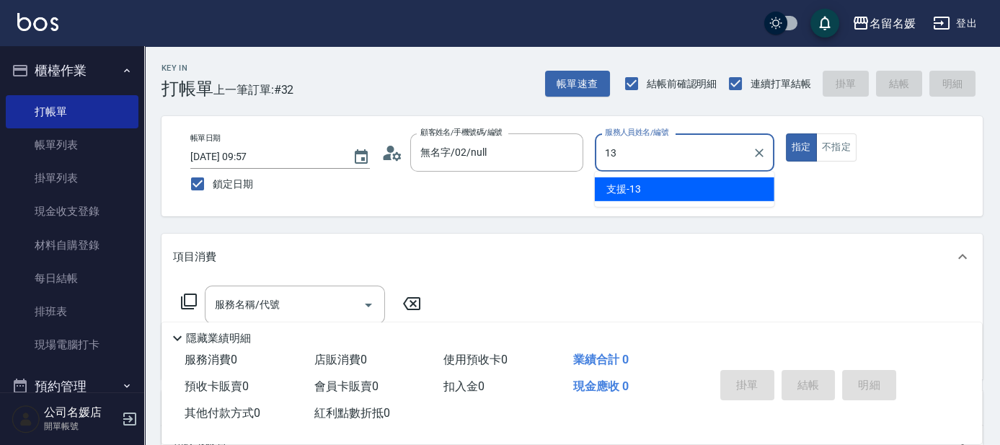
type input "1"
type input "[PERSON_NAME]-04"
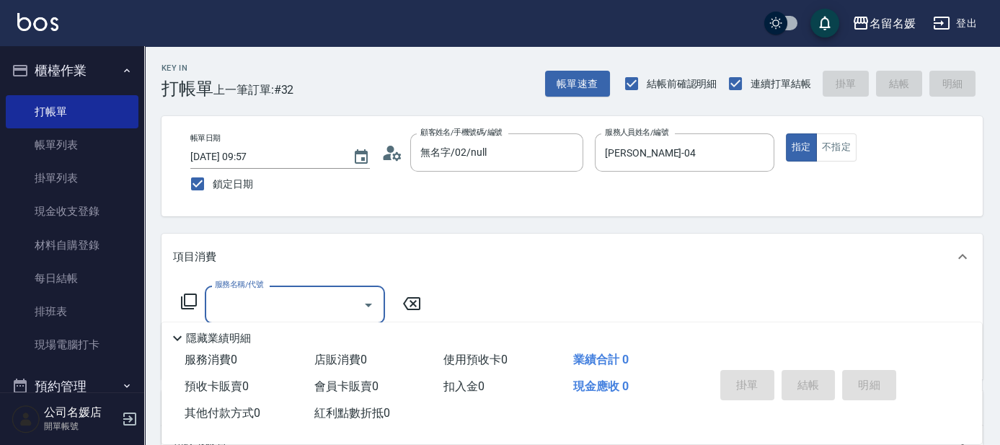
type input "6"
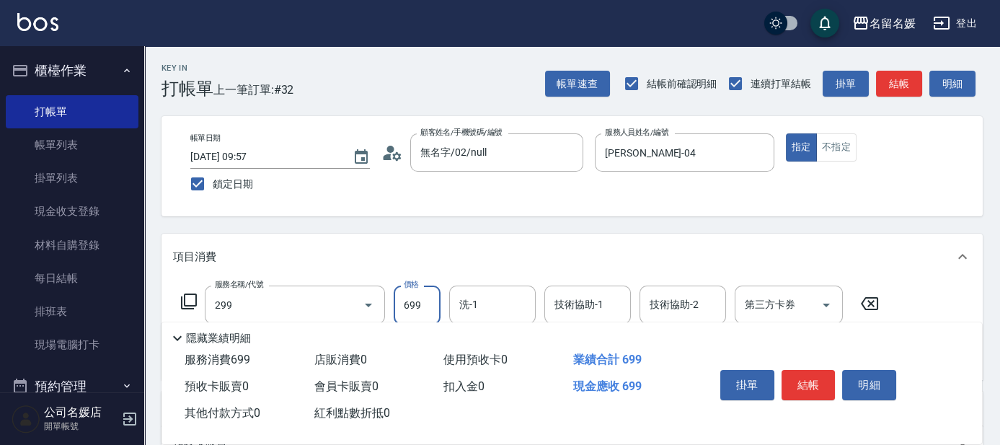
type input "滾珠洗髮699(299)"
type input "225"
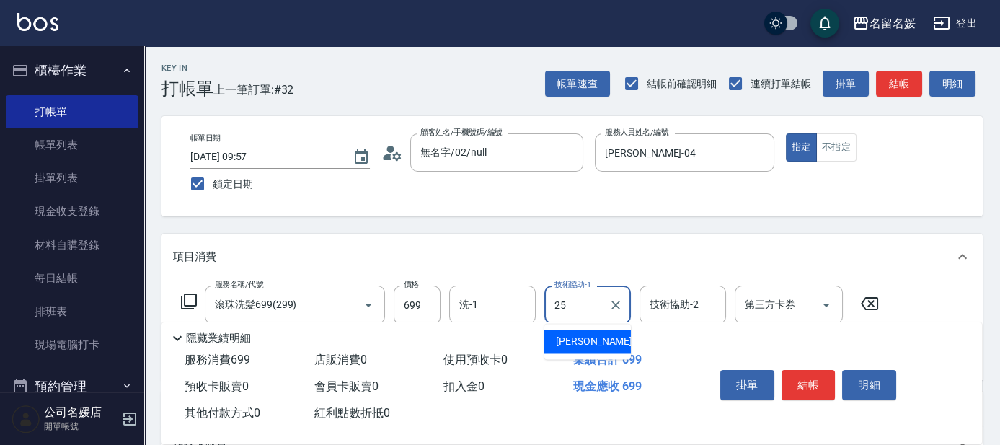
type input "[PERSON_NAME]-25"
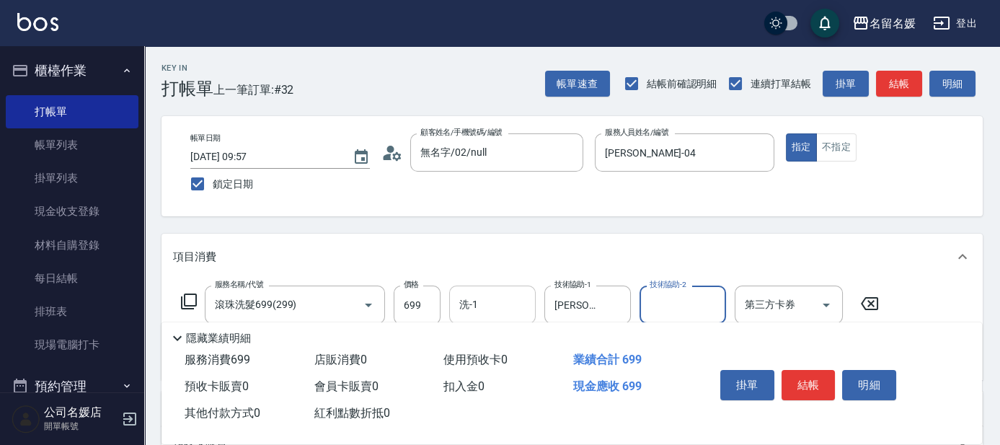
click at [503, 302] on input "洗-1" at bounding box center [493, 304] width 74 height 25
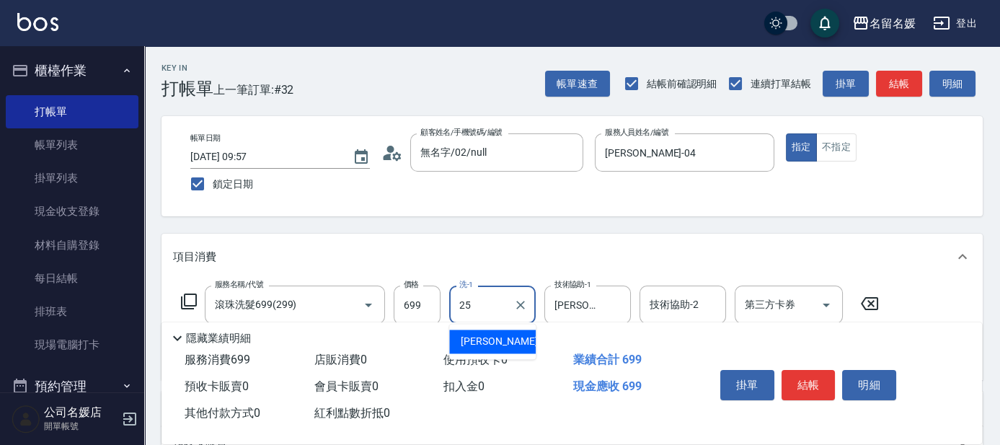
type input "[PERSON_NAME]-25"
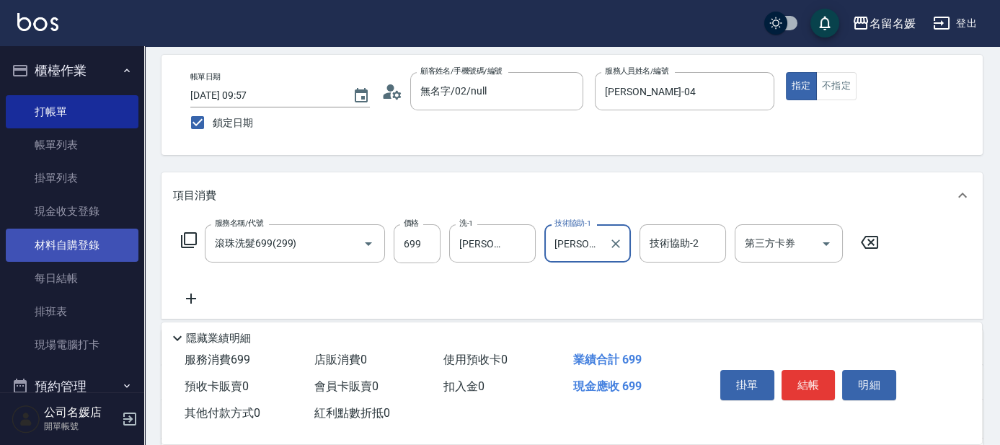
scroll to position [65, 0]
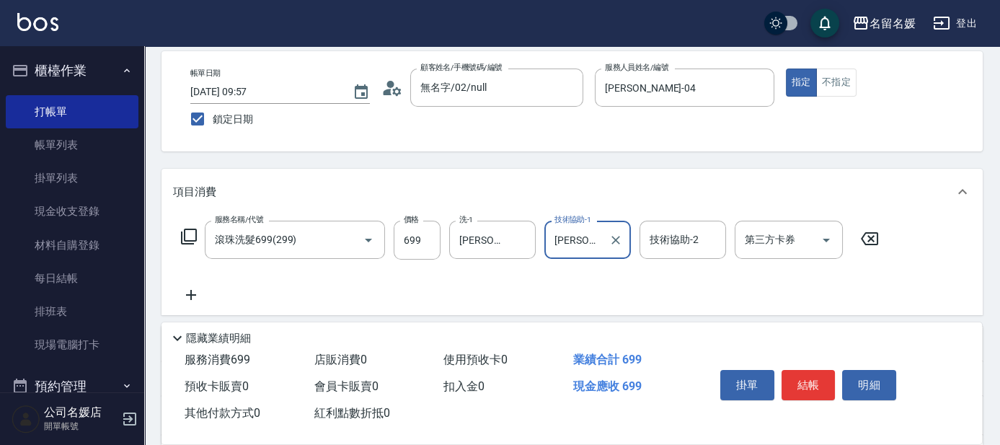
click at [187, 236] on icon at bounding box center [188, 236] width 17 height 17
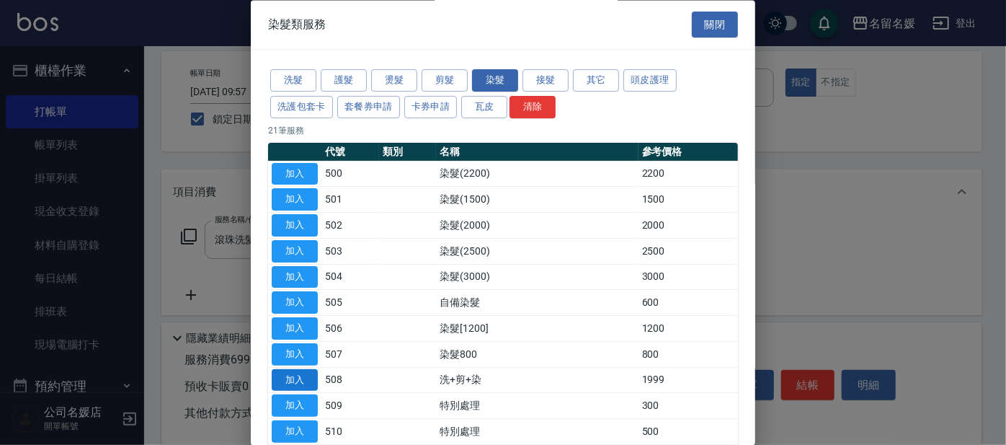
click at [307, 375] on button "加入" at bounding box center [295, 380] width 46 height 22
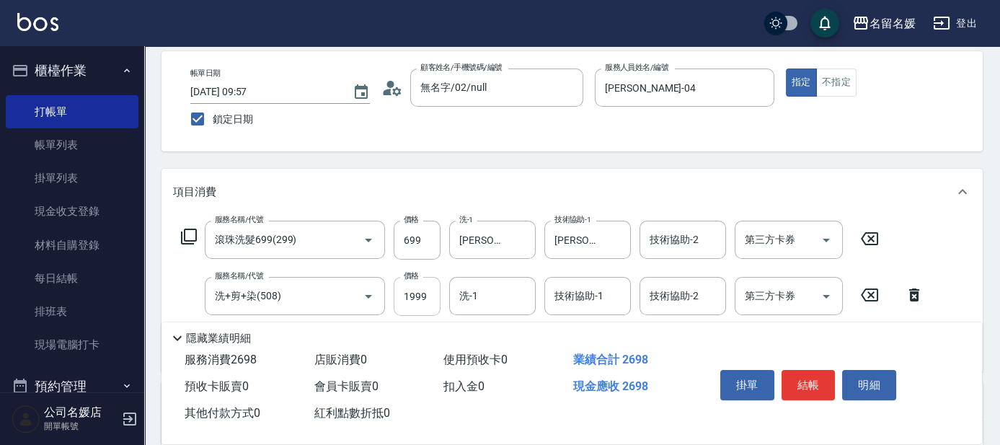
click at [430, 297] on input "1999" at bounding box center [417, 296] width 47 height 39
type input "2500"
click at [434, 239] on input "699" at bounding box center [417, 240] width 47 height 39
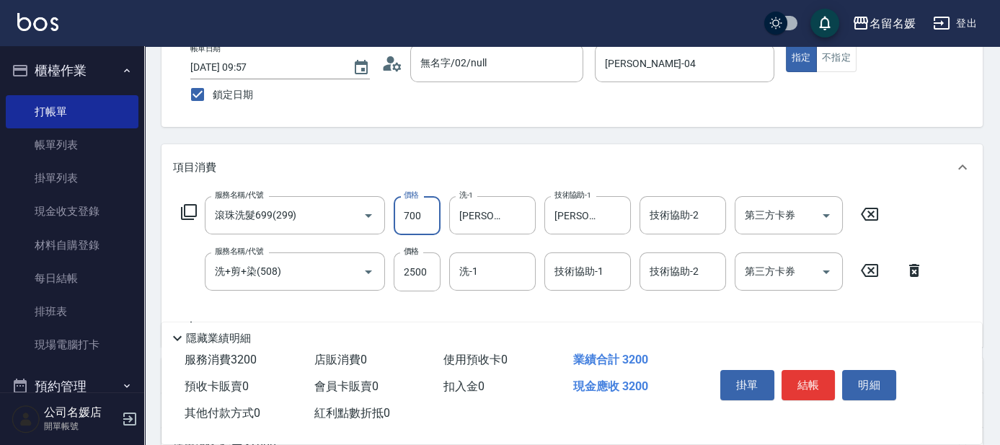
scroll to position [130, 0]
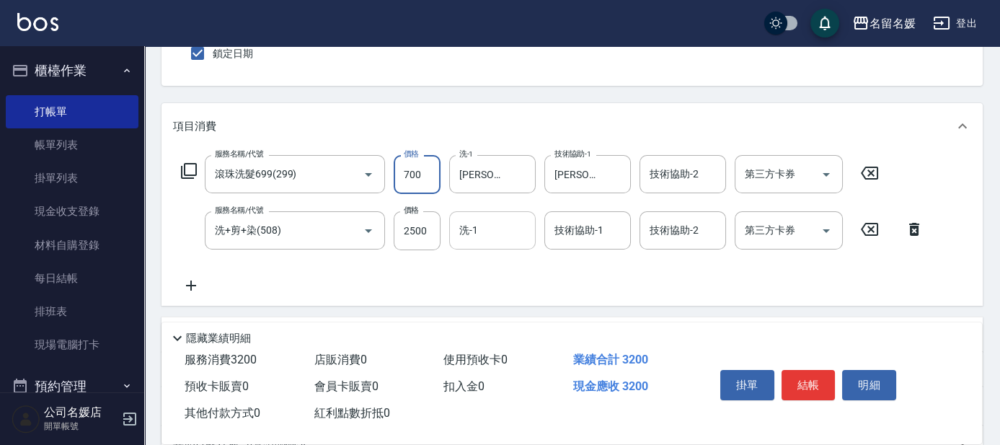
click at [501, 216] on div "洗-1" at bounding box center [492, 230] width 86 height 38
type input "700"
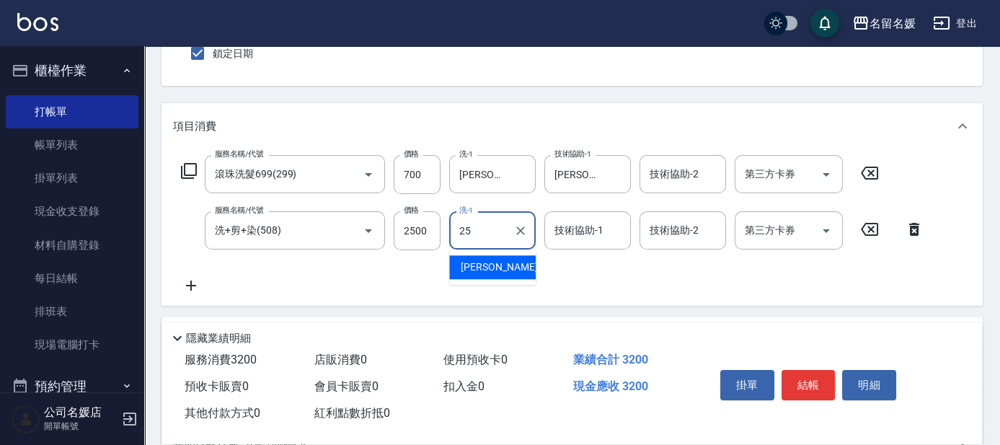
type input "25"
type input "2"
type input "[PERSON_NAME]-25"
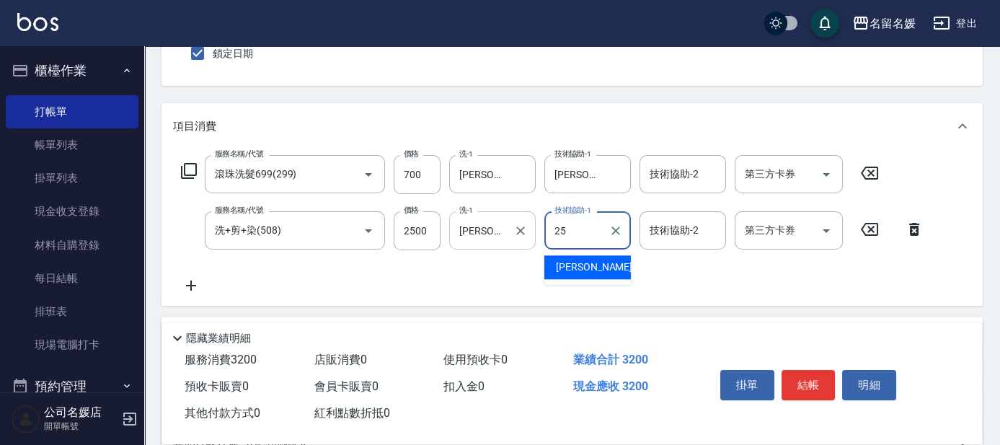
type input "[PERSON_NAME]-25"
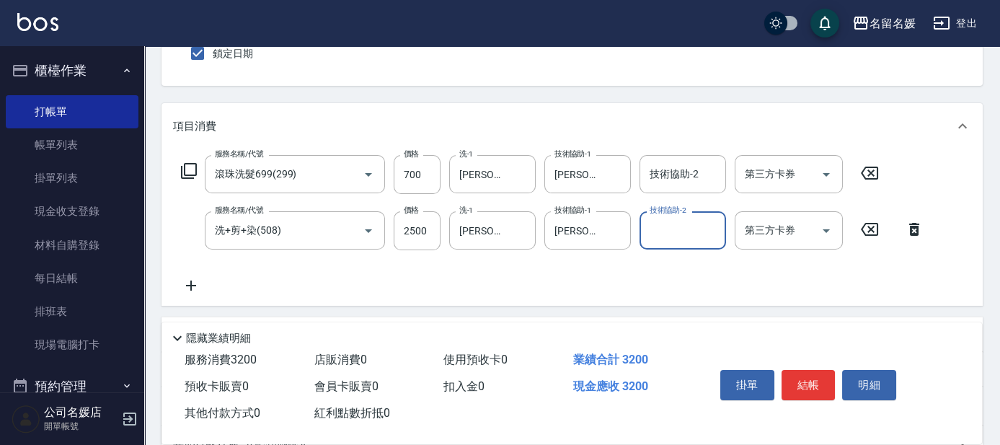
click at [378, 93] on div "Key In 打帳單 上一筆訂單:#32 帳單速查 結帳前確認明細 連續打單結帳 掛單 結帳 明細 帳單日期 [DATE] 09:57 鎖定日期 顧客姓名/手…" at bounding box center [572, 274] width 856 height 716
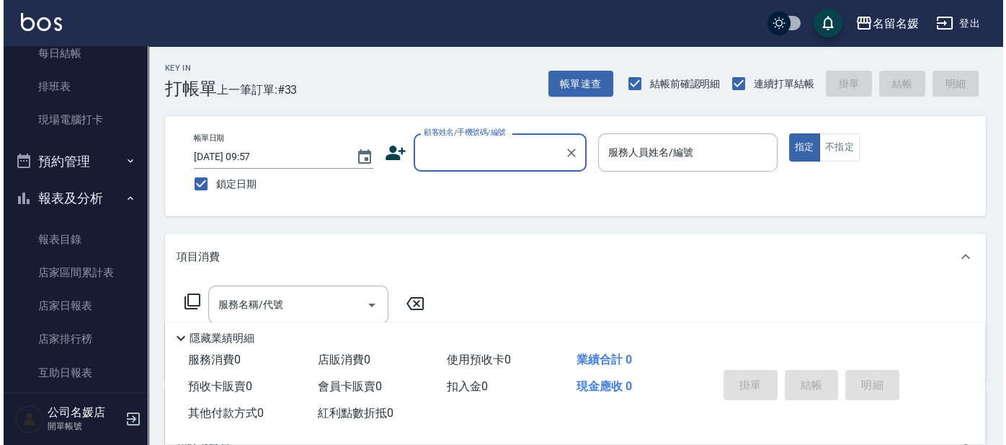
scroll to position [327, 0]
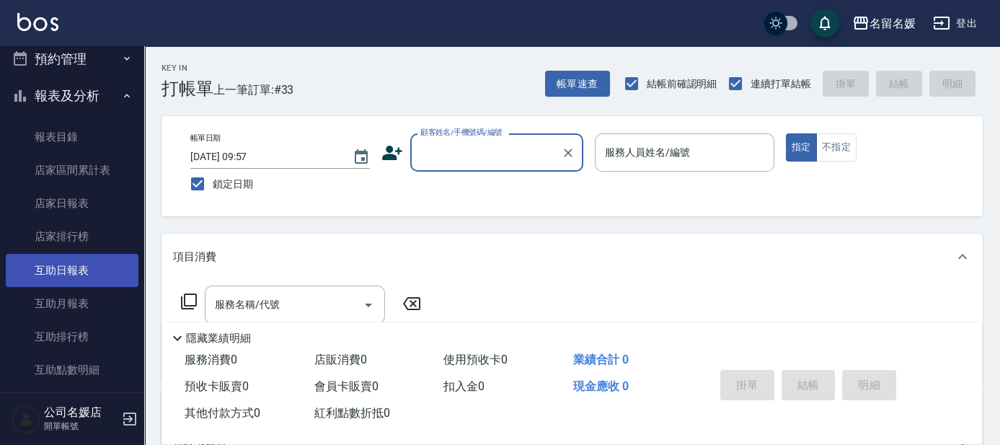
click at [111, 264] on link "互助日報表" at bounding box center [72, 270] width 133 height 33
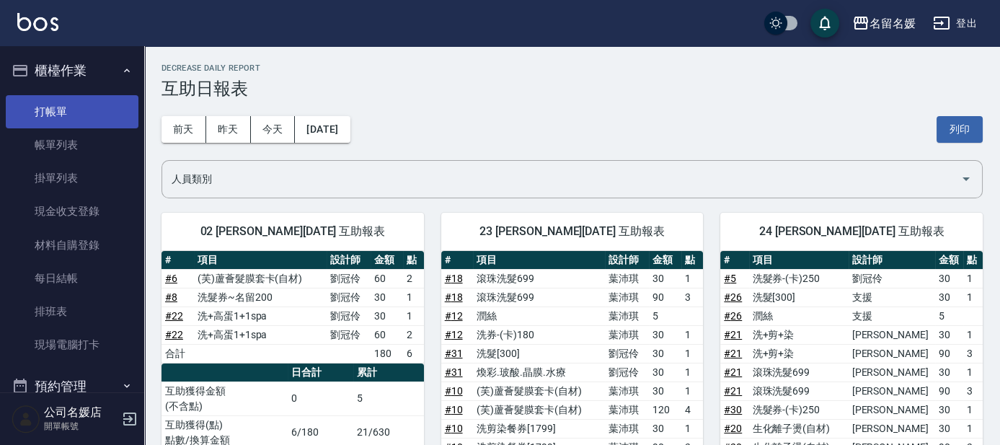
click at [76, 103] on link "打帳單" at bounding box center [72, 111] width 133 height 33
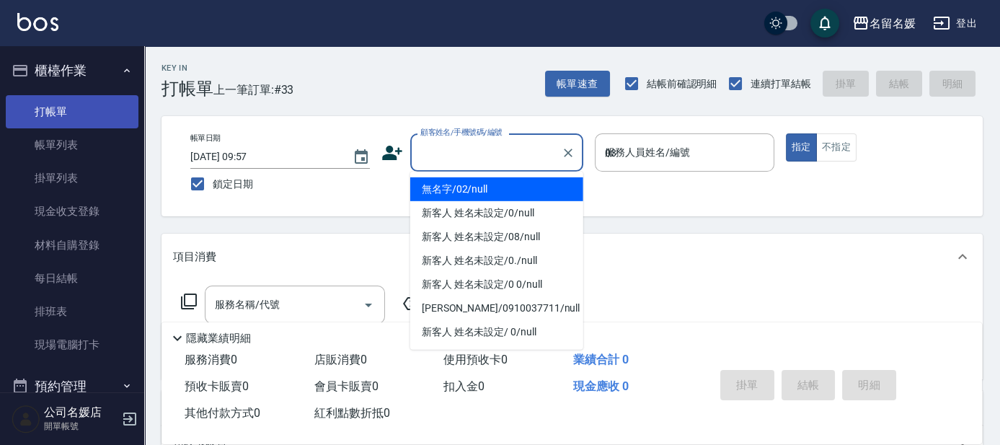
type input "03"
type button "true"
type input "無名字/02/null"
type input "[PERSON_NAME]-03"
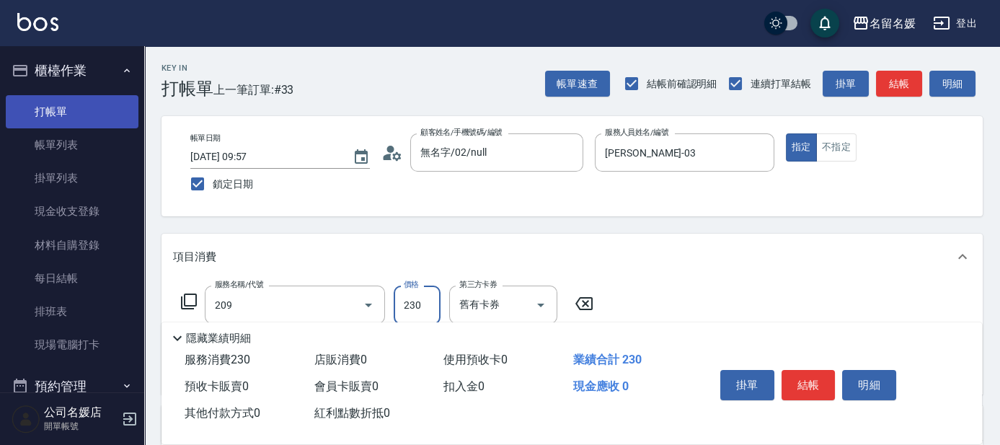
type input "洗髮券-(卡)230(209)"
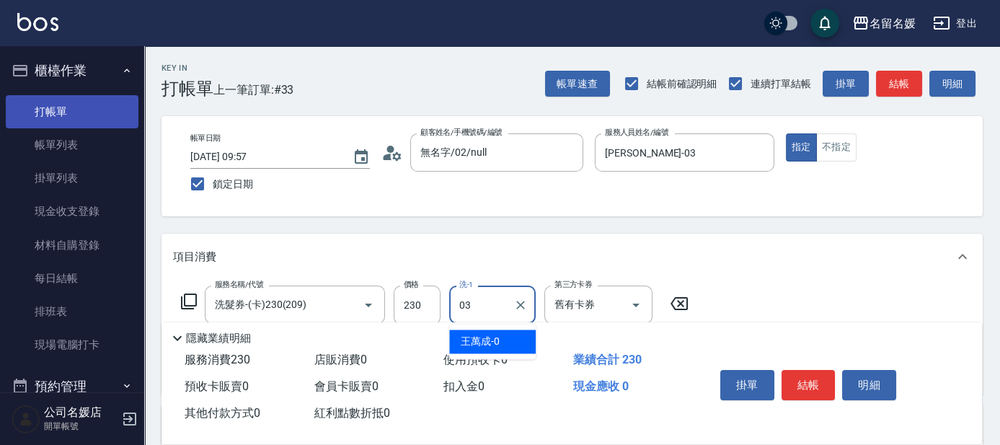
type input "[PERSON_NAME]-03"
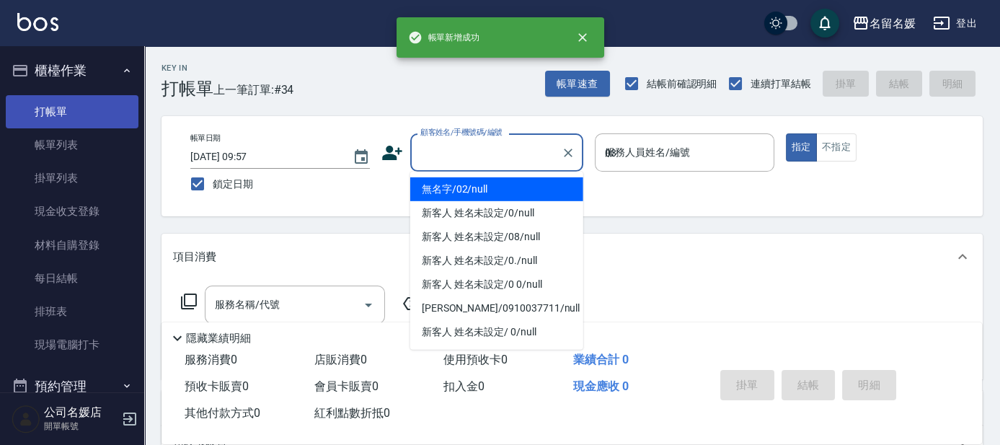
type input "03"
type input "無名字/02/null"
type input "[PERSON_NAME]-03"
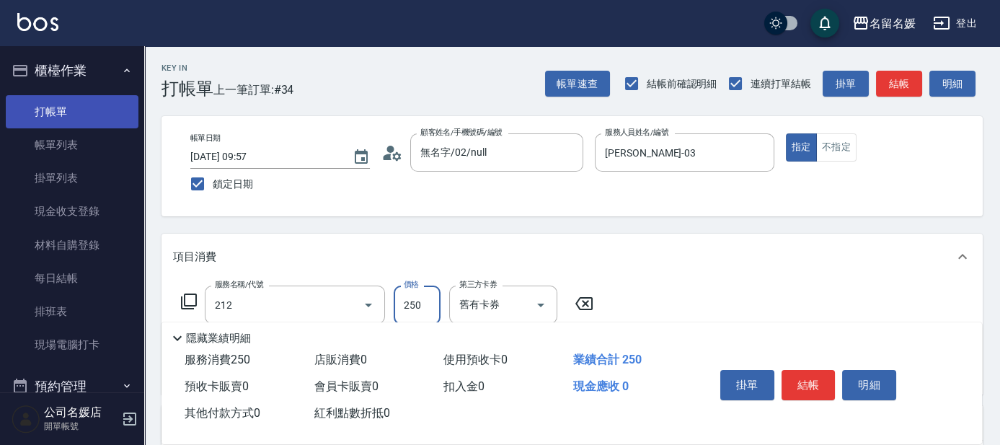
type input "洗髮券-(卡)250(212)"
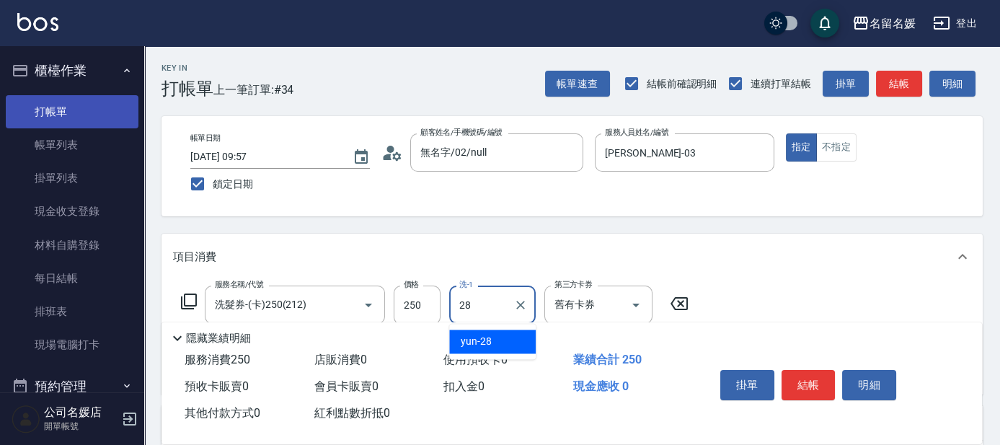
type input "yun-28"
type input "剪髮(580)(408)"
type input "500"
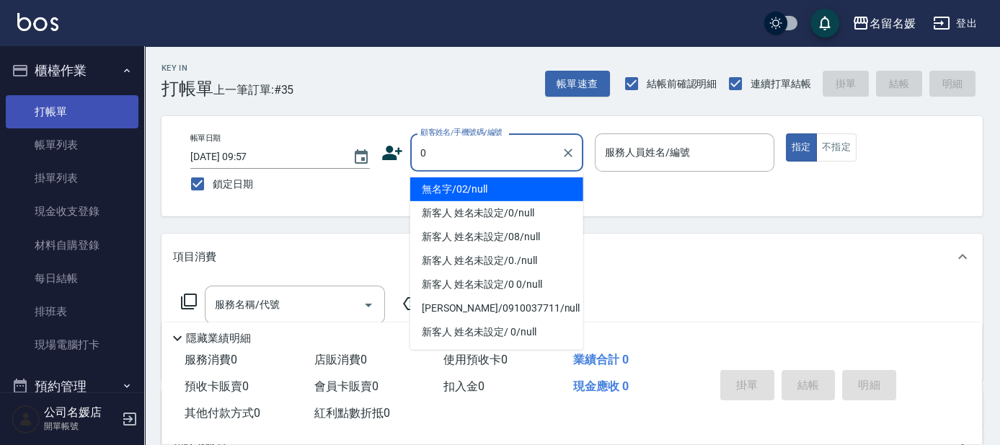
type input "0"
type input "04"
type input "無名字/02/null"
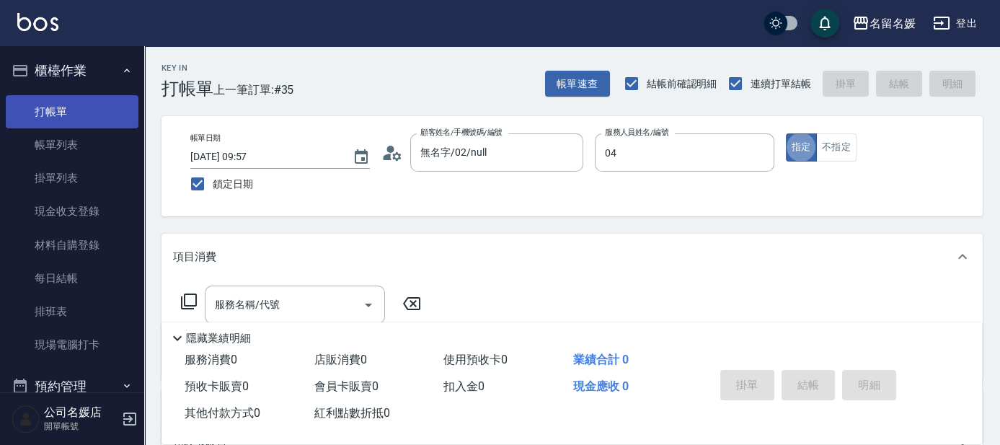
type input "[PERSON_NAME]-04"
type input "29"
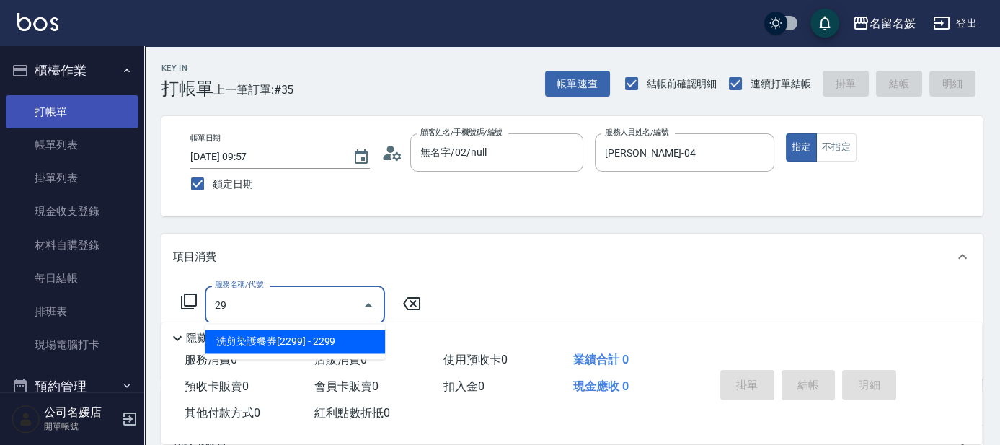
type input "新客人 姓名未設定/0/null"
type input "2"
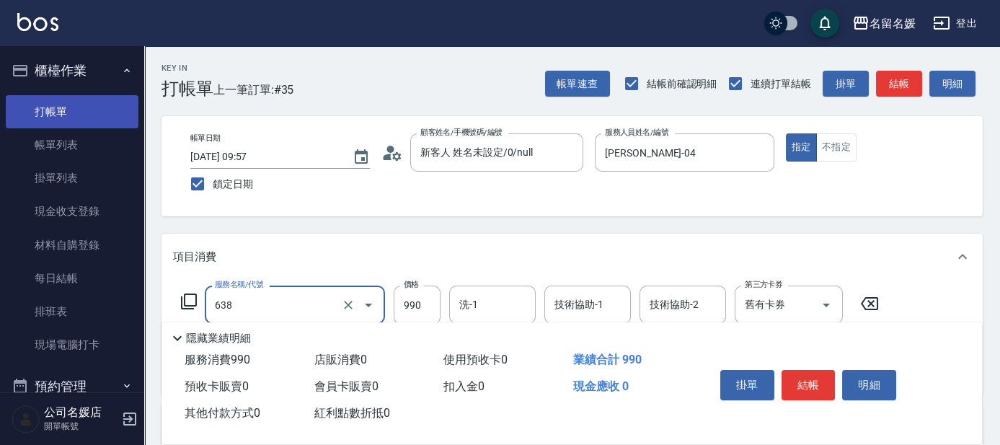
type input "(芙)頭皮養護套卡(638)"
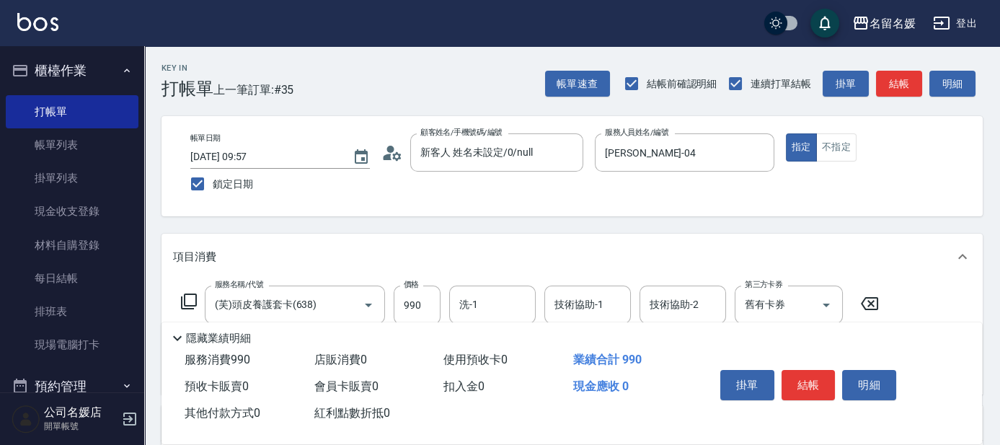
click at [867, 304] on icon at bounding box center [869, 303] width 36 height 17
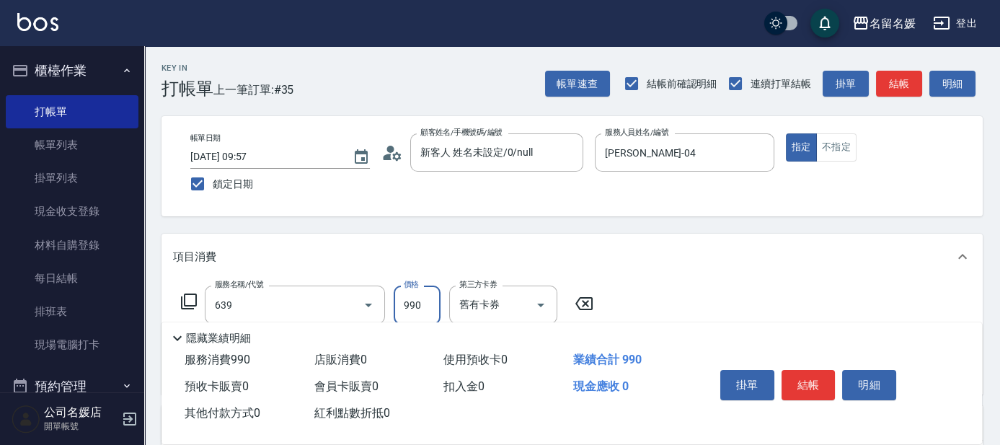
type input "(芙)蘆薈髮膜套卡(自材)(639)"
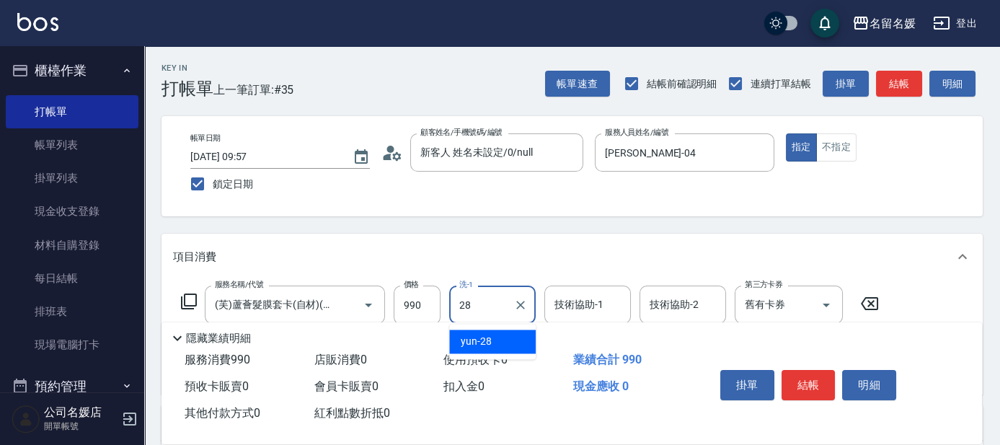
type input "yun-28"
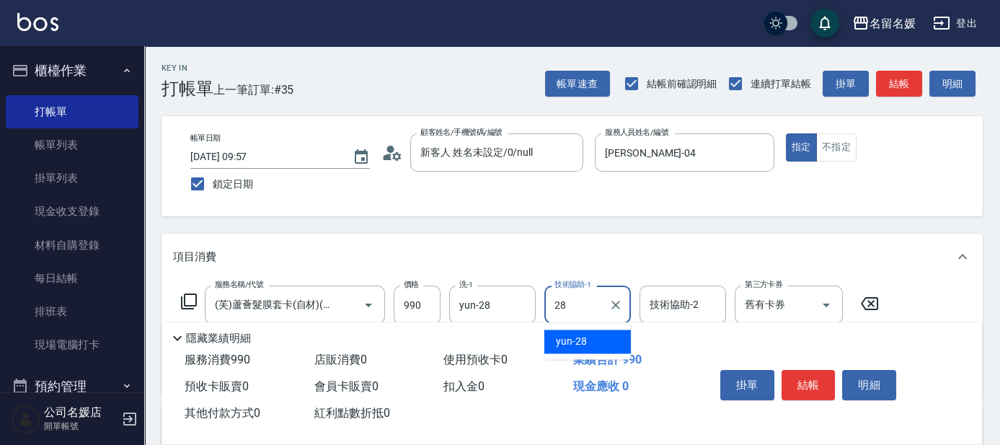
type input "yun-28"
type input "6"
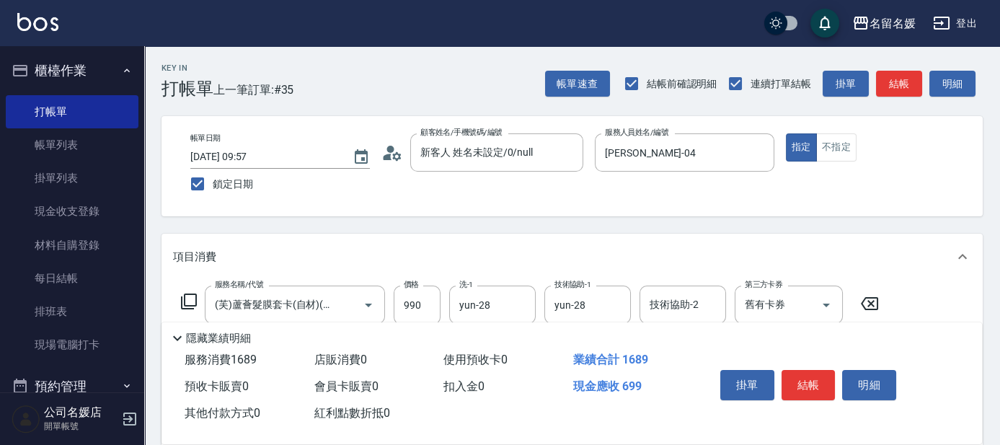
type input "滾珠洗髮699(299)"
type input "yun-28"
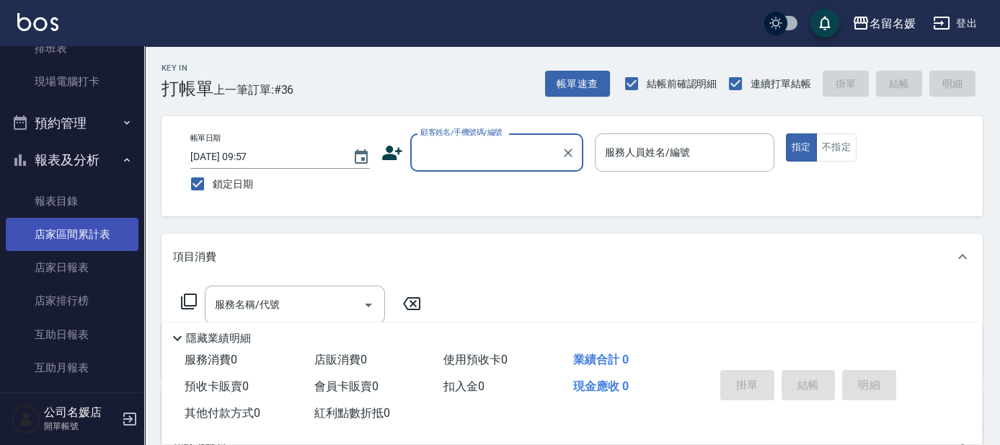
scroll to position [327, 0]
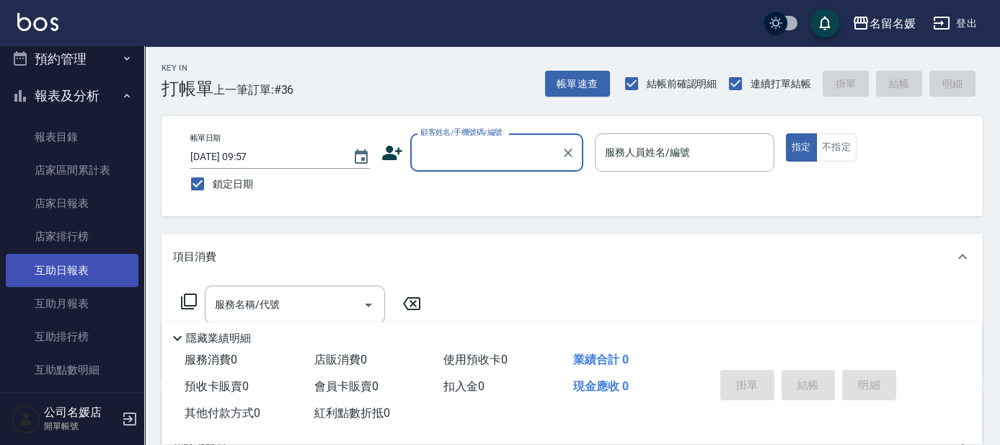
click at [53, 275] on link "互助日報表" at bounding box center [72, 270] width 133 height 33
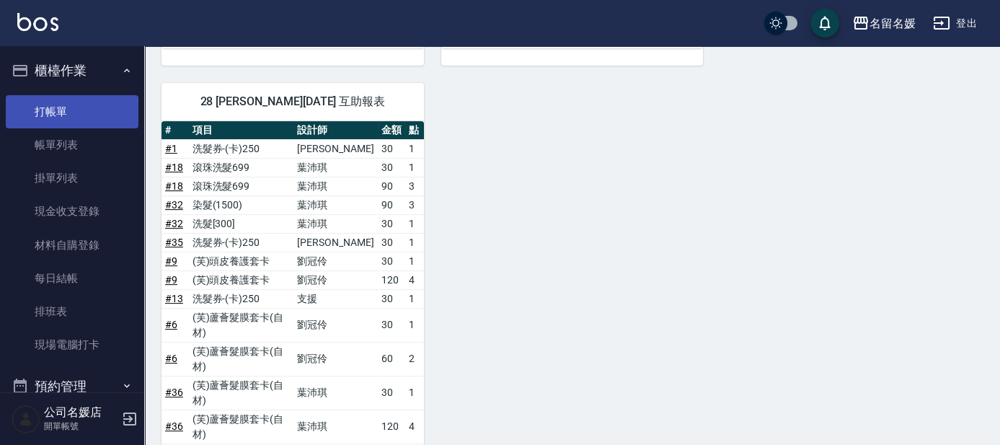
scroll to position [1048, 0]
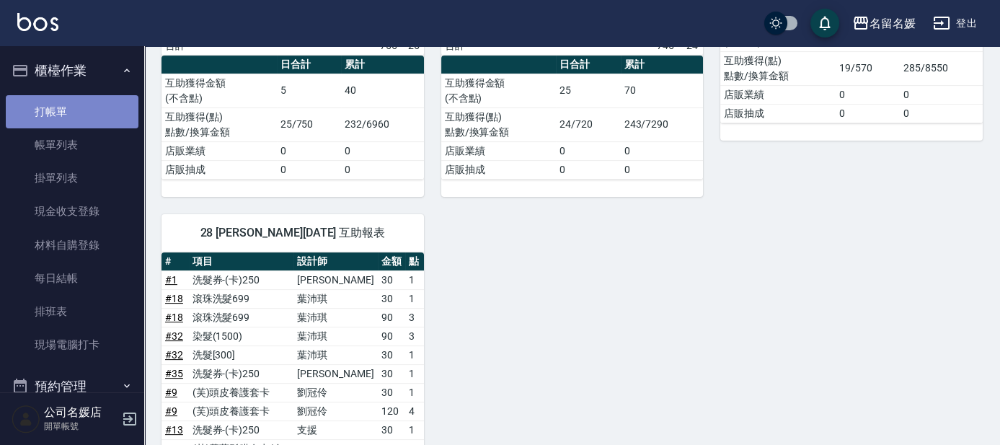
click at [89, 102] on link "打帳單" at bounding box center [72, 111] width 133 height 33
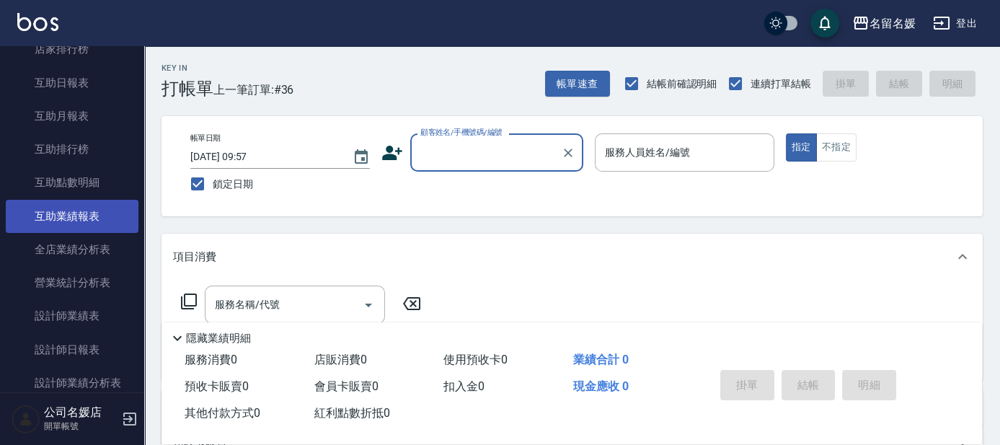
scroll to position [590, 0]
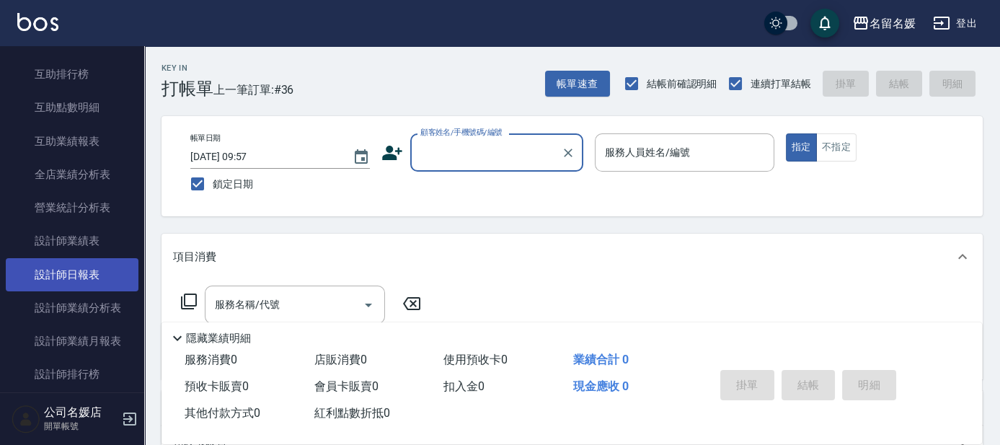
click at [86, 277] on link "設計師日報表" at bounding box center [72, 274] width 133 height 33
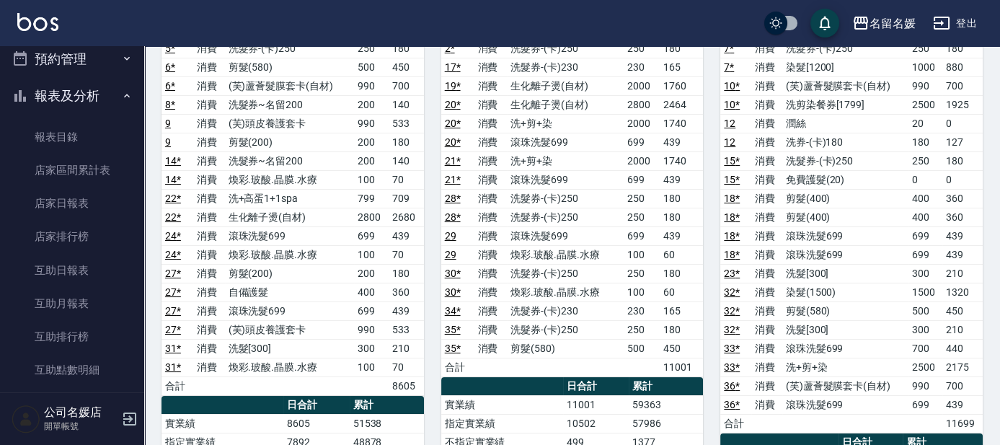
scroll to position [327, 0]
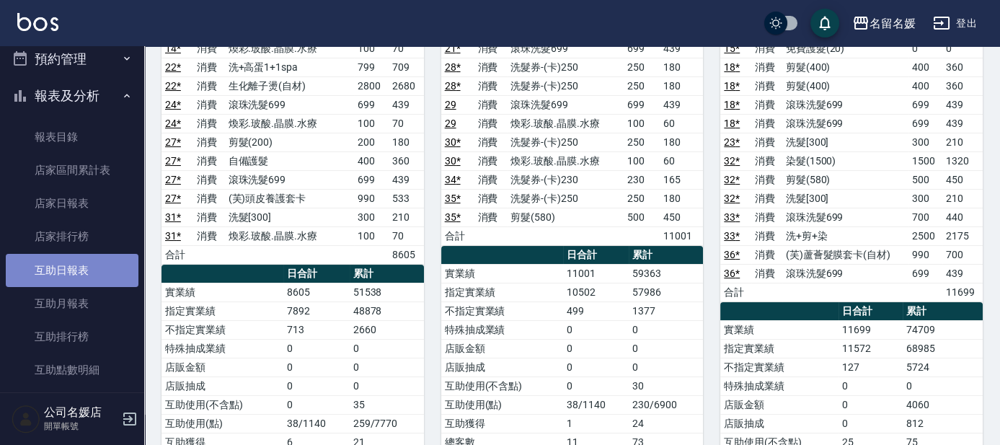
click at [98, 265] on link "互助日報表" at bounding box center [72, 270] width 133 height 33
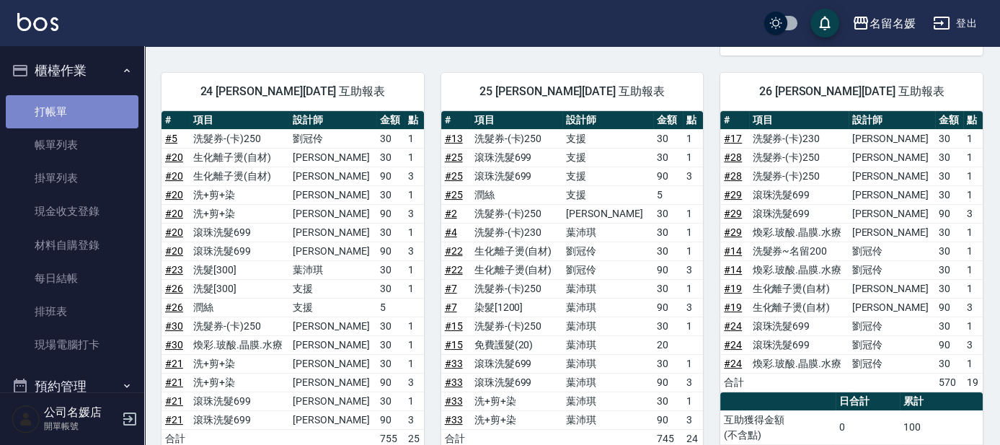
click at [79, 107] on link "打帳單" at bounding box center [72, 111] width 133 height 33
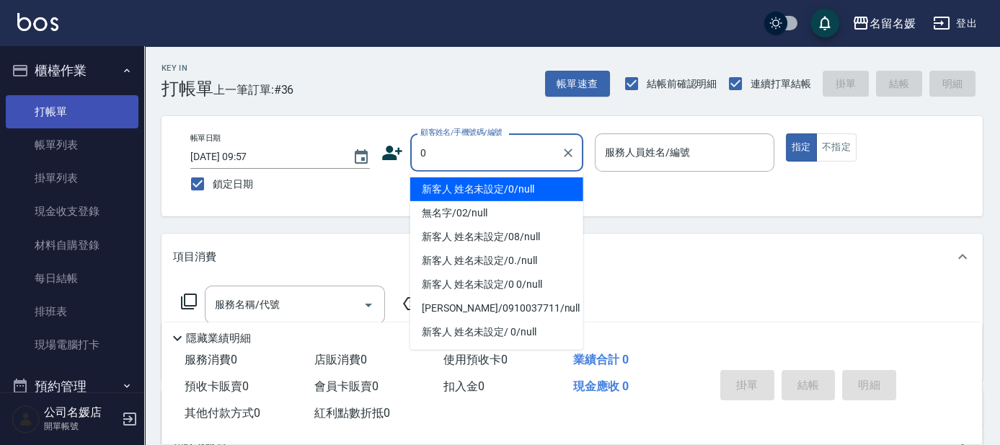
type input "0"
type input "04"
type input "新客人 姓名未設定/0/null"
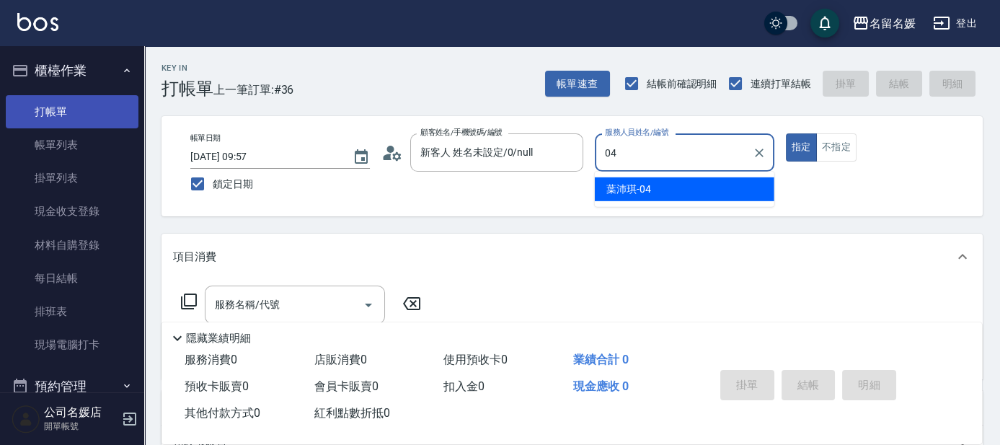
type input "04"
type button "true"
type input "[PERSON_NAME]-04"
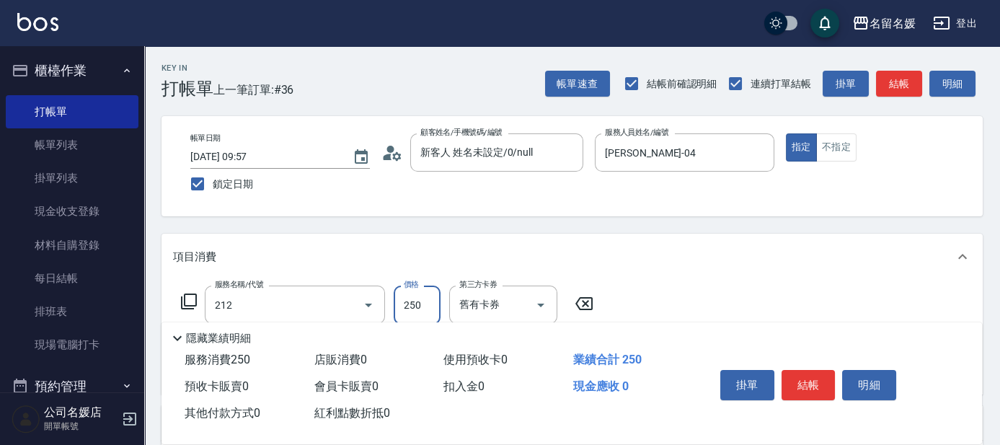
type input "洗髮券-(卡)250(212)"
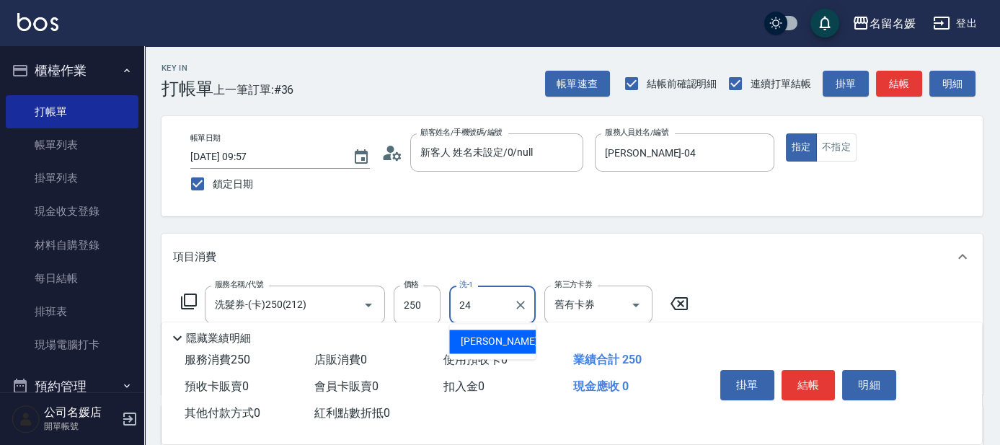
type input "[PERSON_NAME]-24"
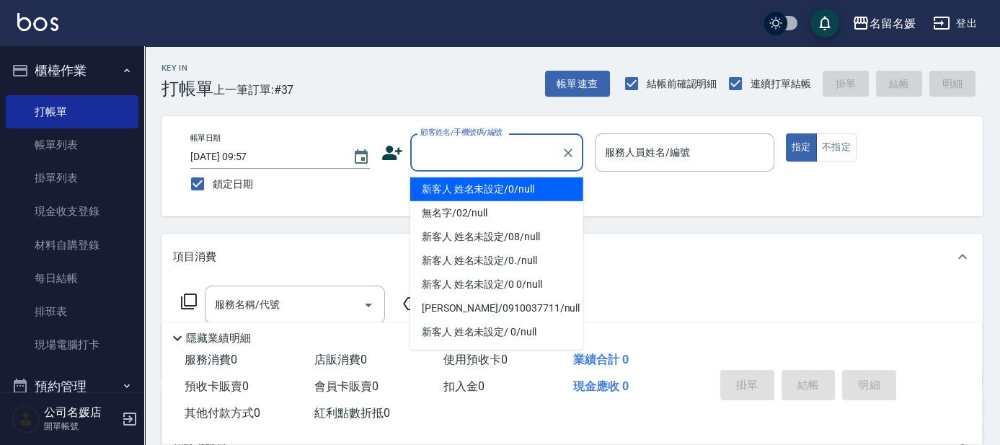
type input "新客人 姓名未設定/0/null"
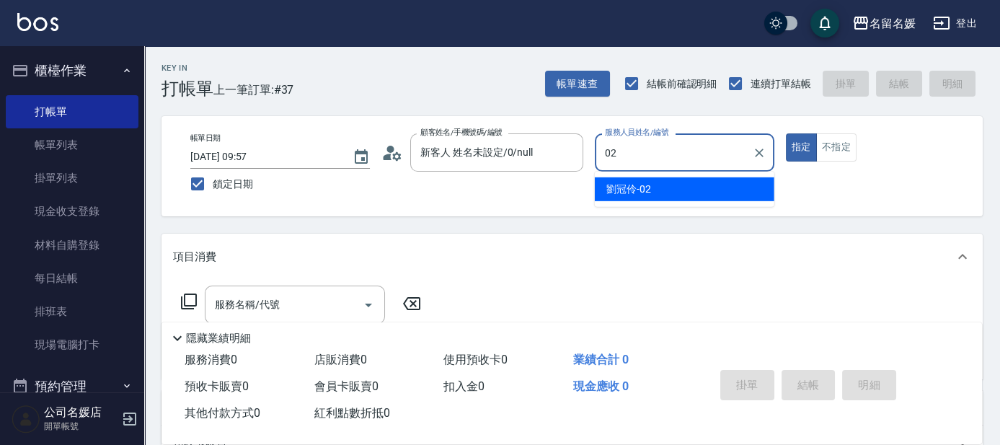
type input "[PERSON_NAME]-02"
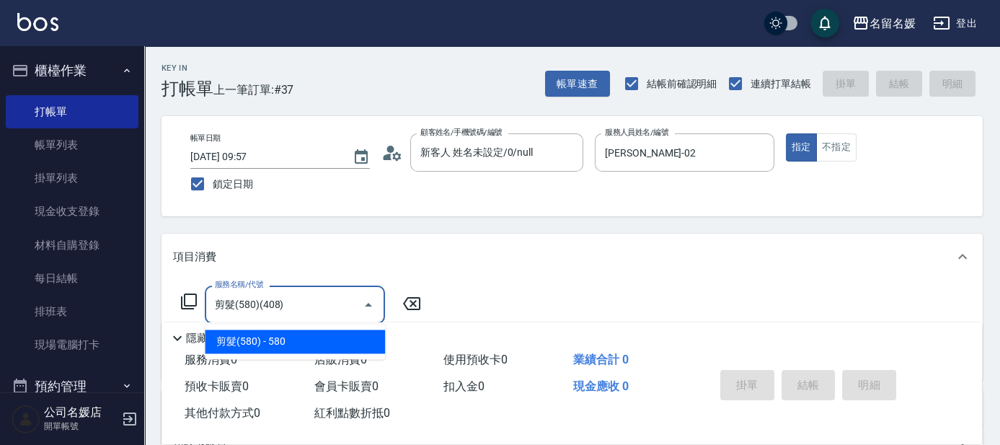
type input "剪髮(580)(408)"
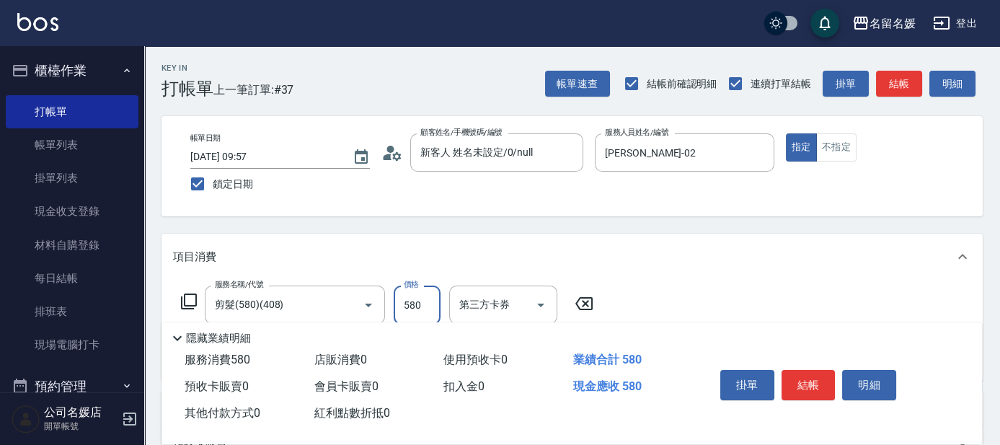
scroll to position [65, 0]
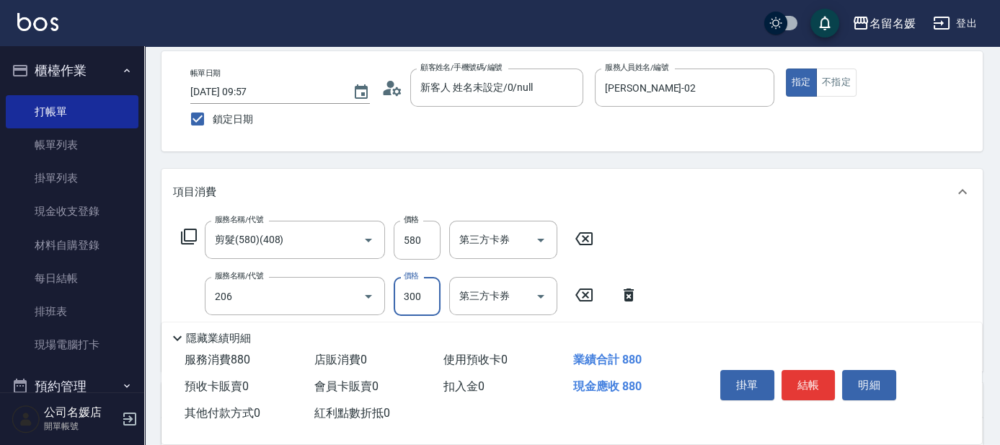
type input "洗髮[300](206)"
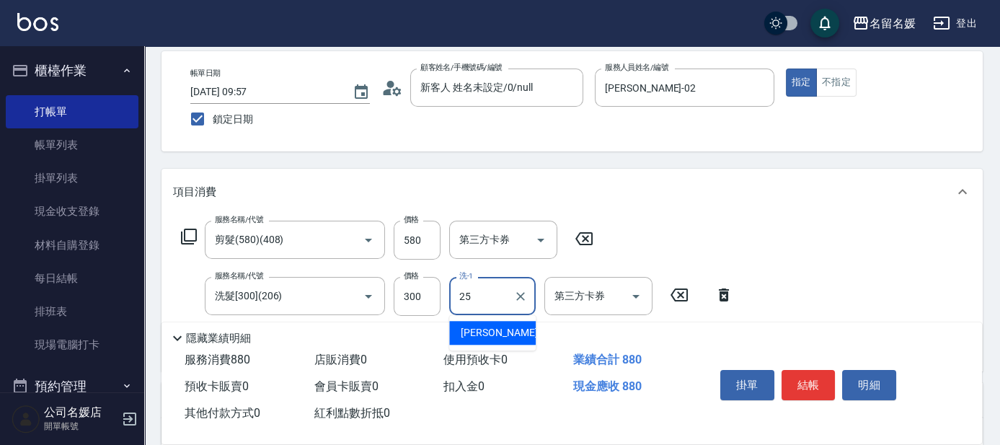
type input "[PERSON_NAME]-25"
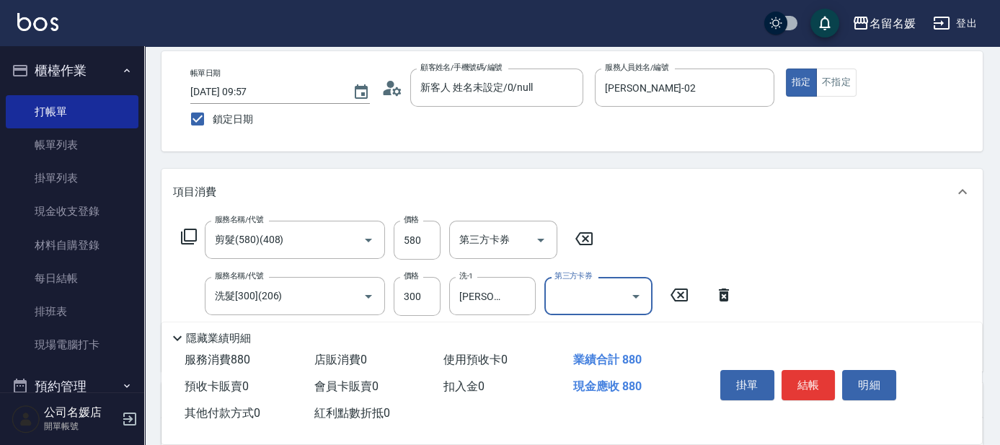
scroll to position [130, 0]
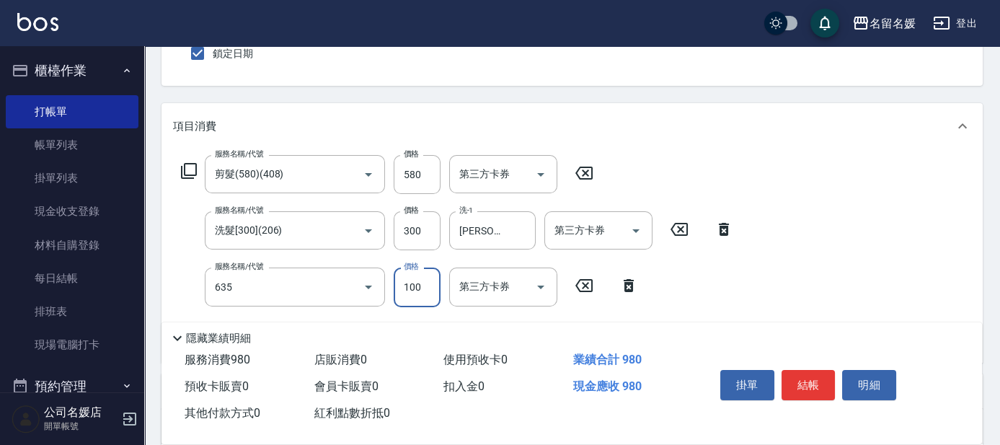
type input "煥彩.玻酸.晶膜.水療(635)"
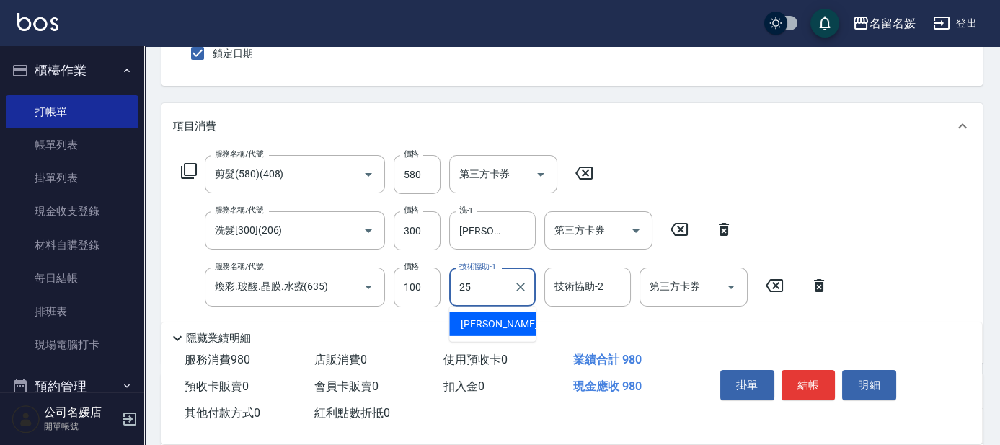
type input "[PERSON_NAME]-25"
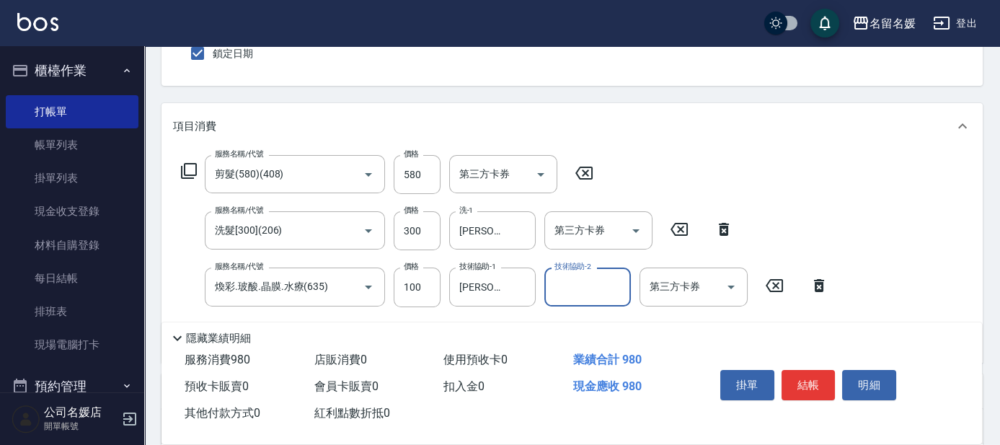
scroll to position [0, 0]
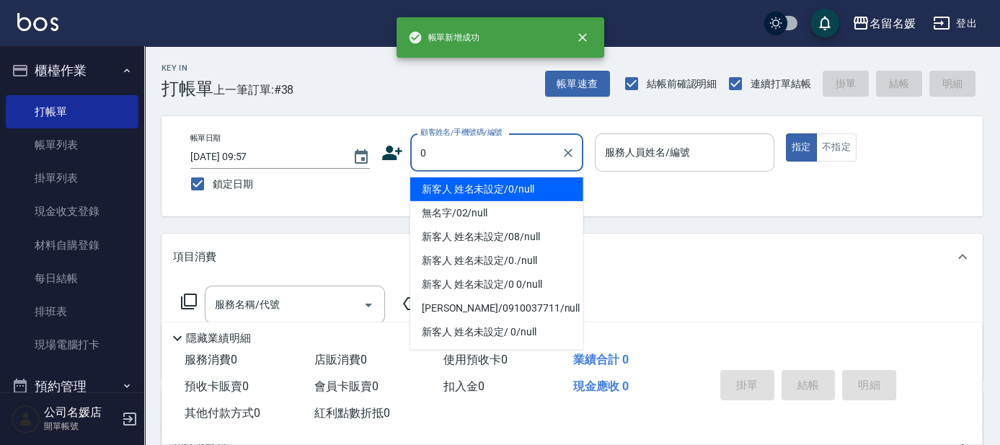
type input "0"
type input "新客人 姓名未設定/0/null"
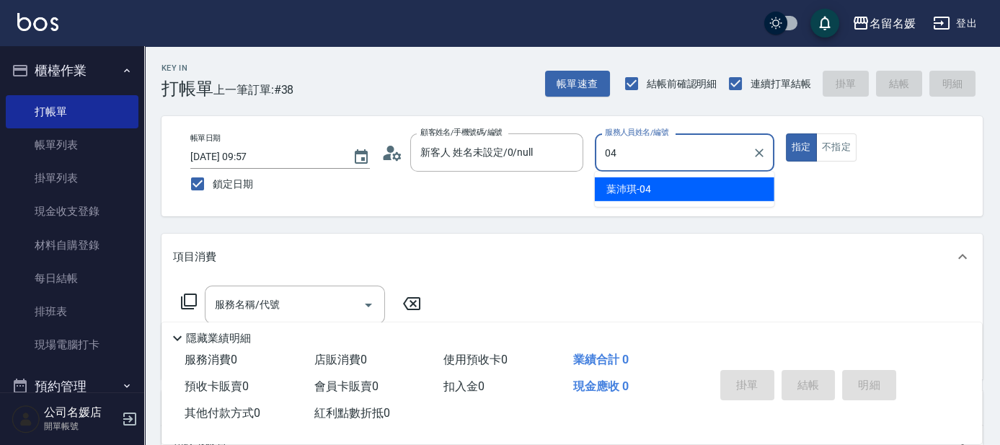
type input "[PERSON_NAME]-04"
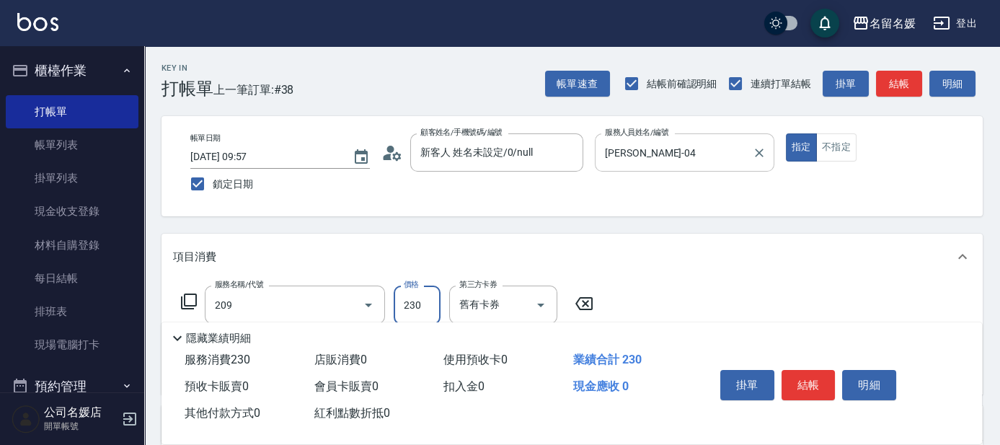
type input "洗髮券-(卡)230(209)"
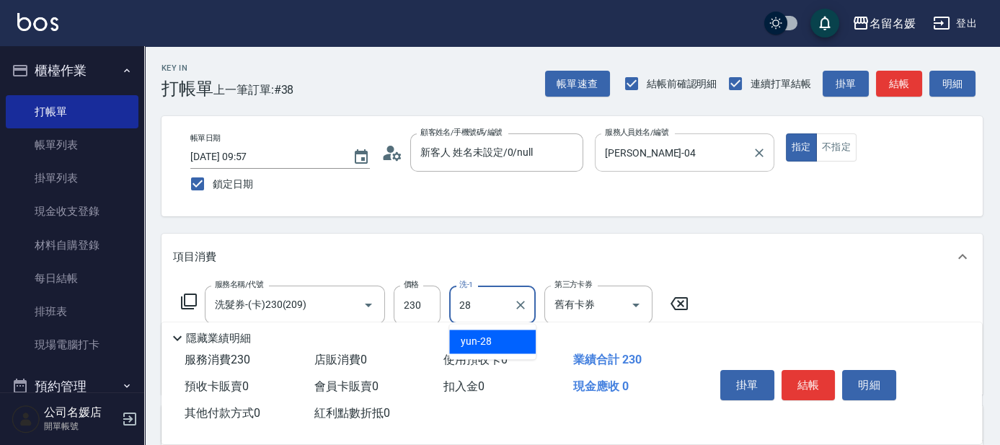
type input "yun-28"
type input "自備護髮(611)"
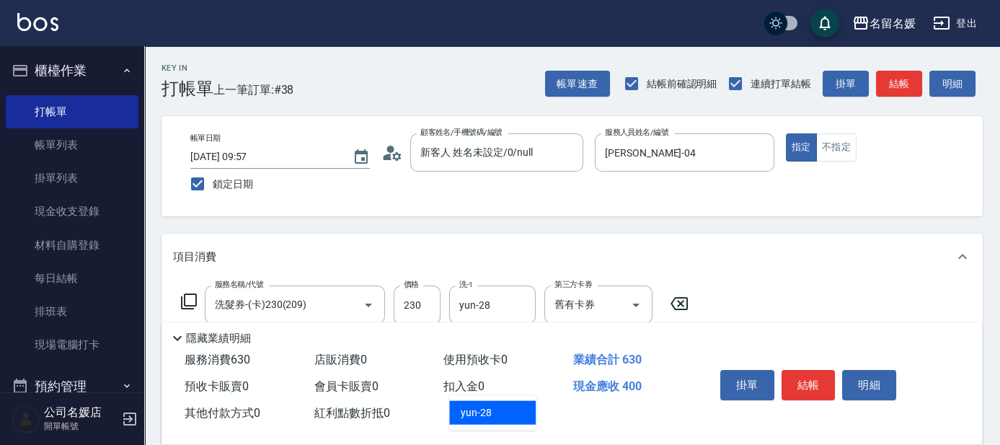
type input "yun-28"
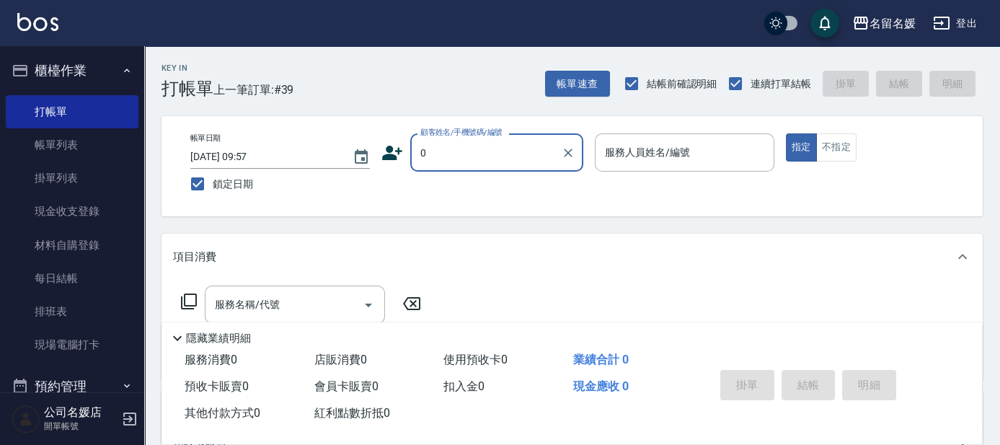
type input "0"
type input "03"
type input "新客人 姓名未設定/0/null"
click at [478, 156] on input "顧客姓名/手機號碼/編號" at bounding box center [486, 152] width 138 height 25
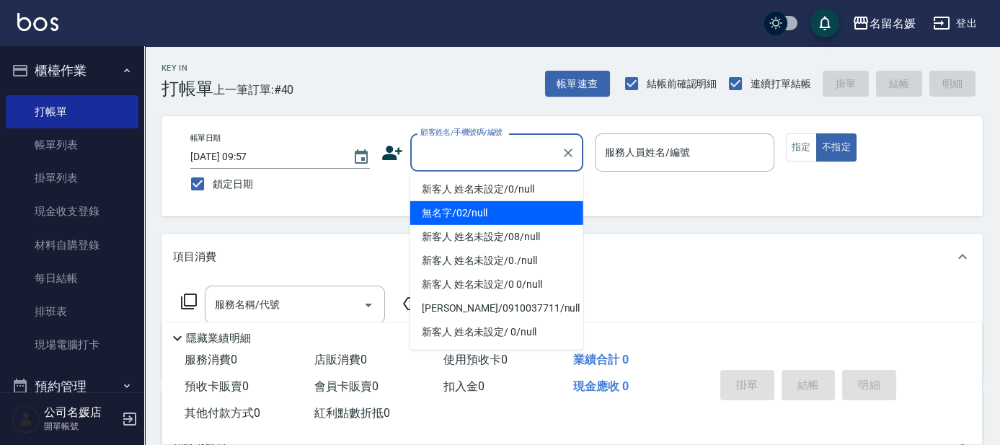
click at [494, 206] on li "無名字/02/null" at bounding box center [496, 213] width 173 height 24
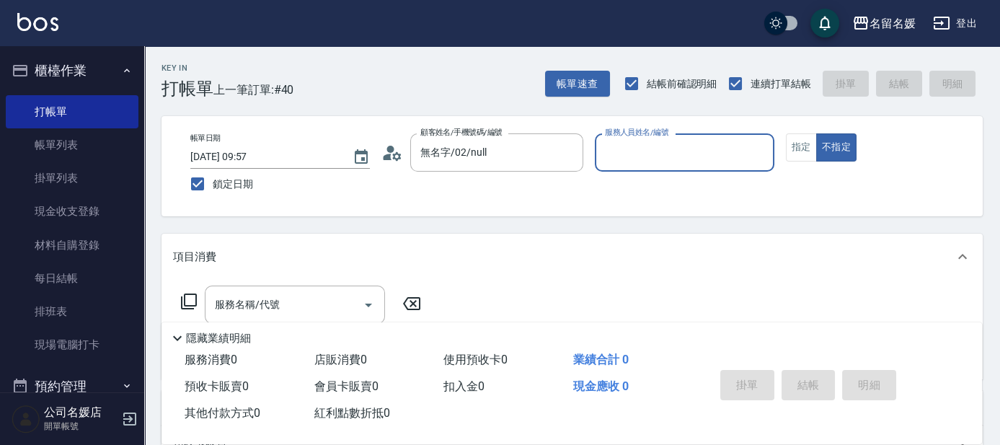
click at [672, 155] on input "服務人員姓名/編號" at bounding box center [684, 152] width 166 height 25
click at [816, 133] on button "不指定" at bounding box center [836, 147] width 40 height 28
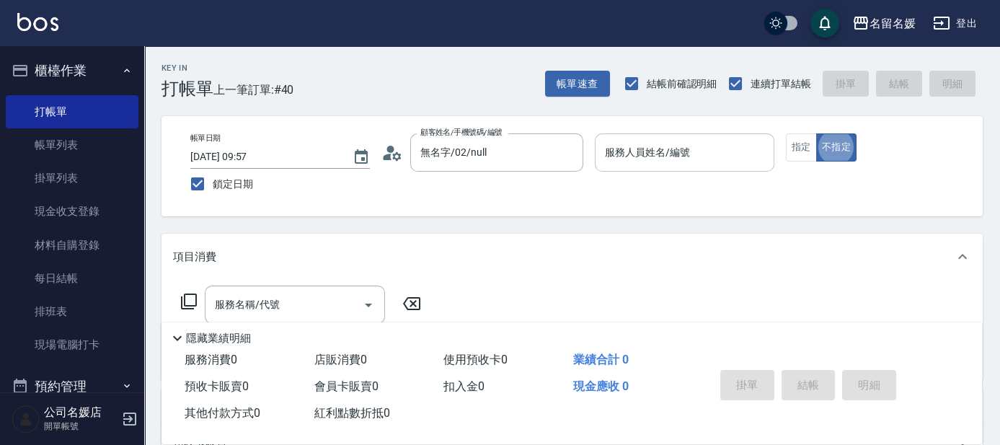
click at [632, 156] on div "服務人員姓名/編號 服務人員姓名/編號" at bounding box center [684, 152] width 179 height 38
click at [794, 142] on button "指定" at bounding box center [801, 147] width 31 height 28
click at [321, 310] on input "服務名稱/代號" at bounding box center [284, 304] width 146 height 25
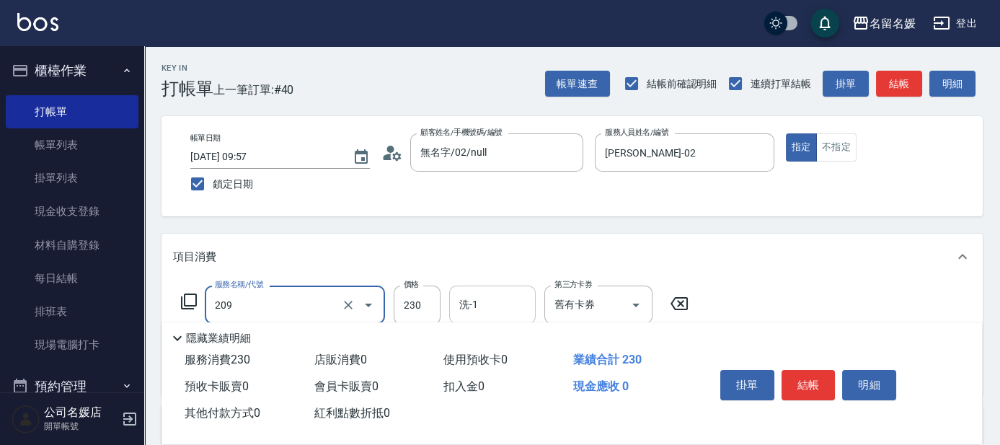
click at [508, 309] on input "洗-1" at bounding box center [493, 304] width 74 height 25
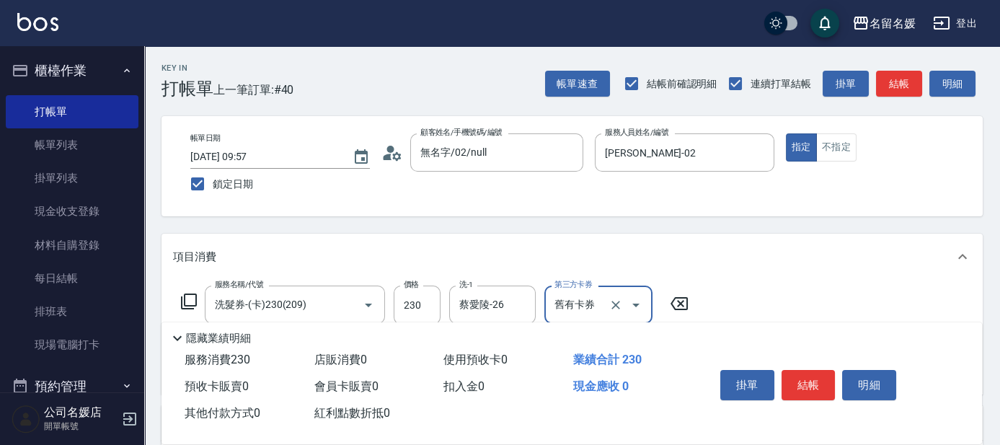
scroll to position [130, 0]
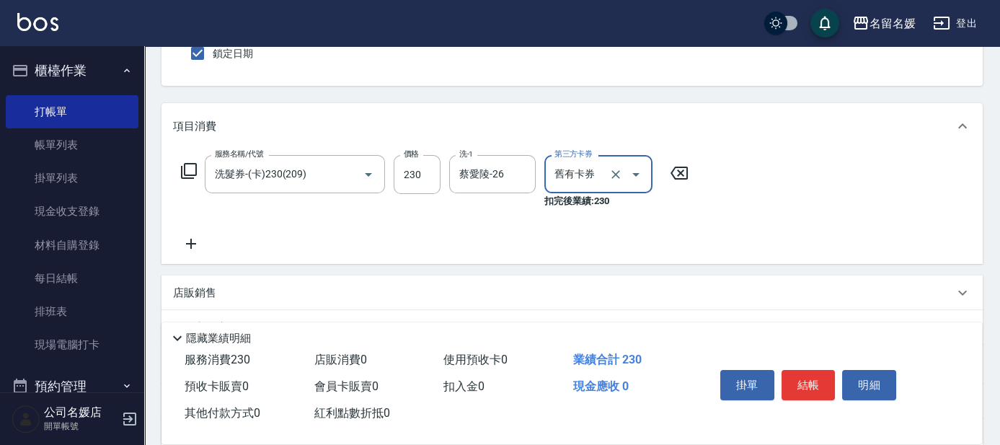
click at [192, 246] on icon at bounding box center [191, 243] width 36 height 17
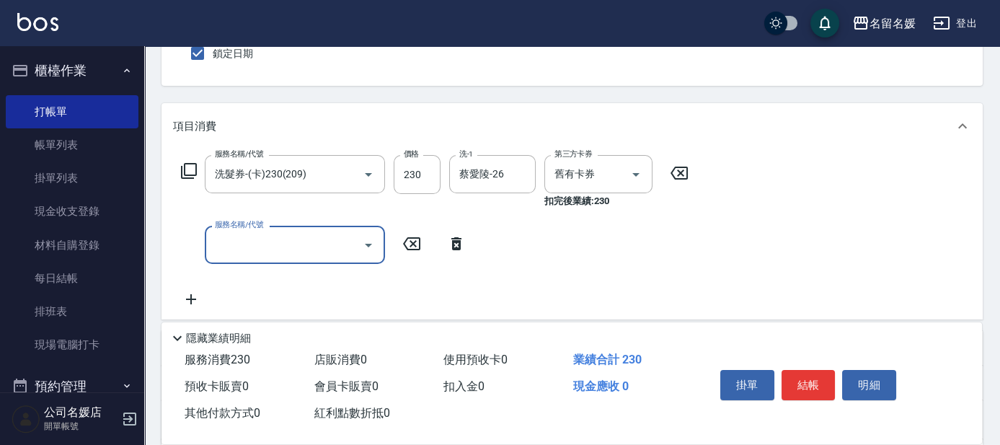
click at [236, 248] on input "服務名稱/代號" at bounding box center [284, 244] width 146 height 25
click at [488, 243] on input "洗-1" at bounding box center [493, 244] width 74 height 25
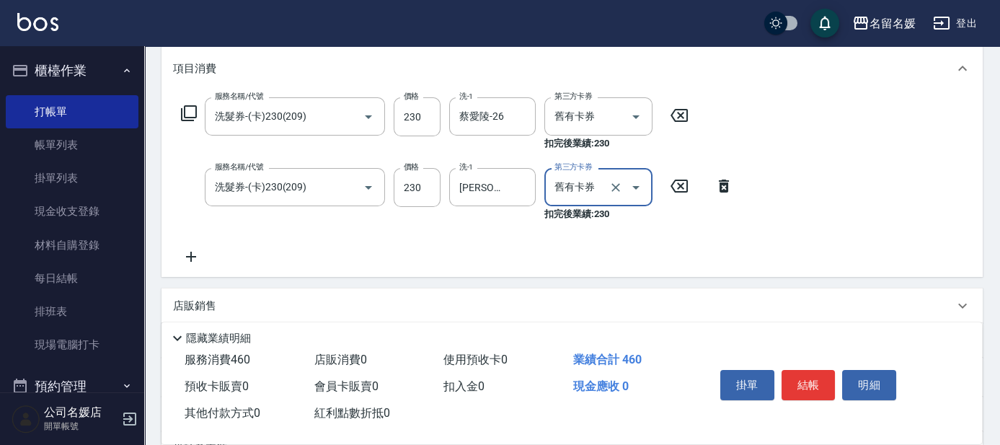
scroll to position [196, 0]
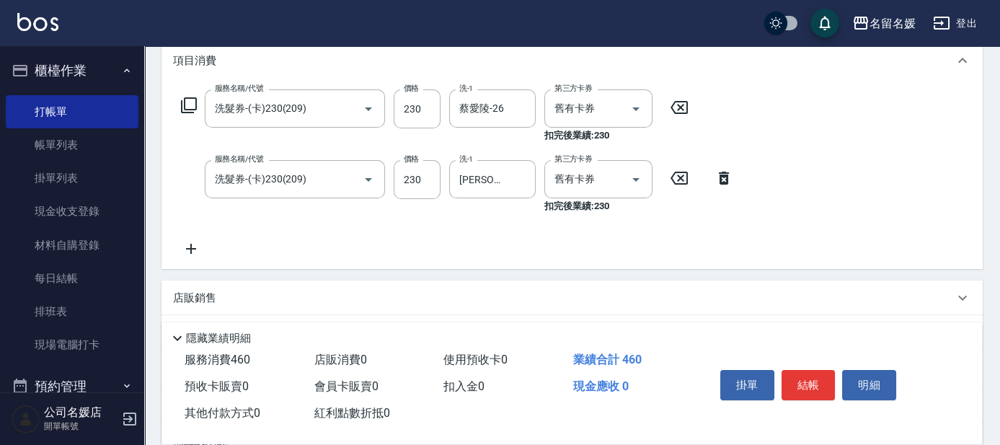
click at [192, 246] on icon at bounding box center [191, 248] width 36 height 17
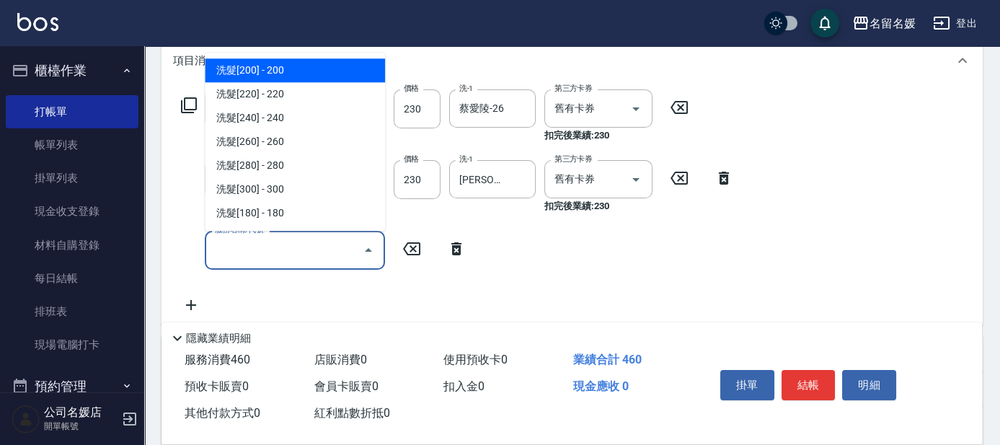
click at [269, 247] on input "服務名稱/代號" at bounding box center [284, 249] width 146 height 25
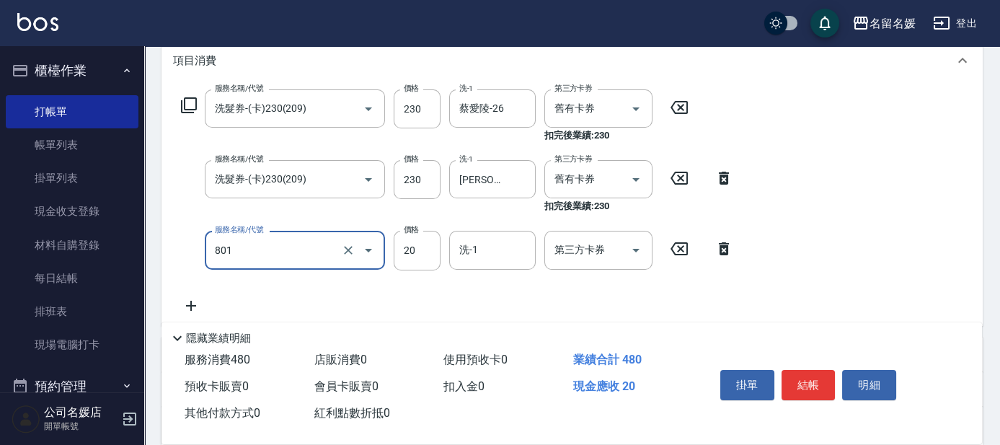
click at [471, 247] on div "洗-1 洗-1" at bounding box center [492, 250] width 86 height 38
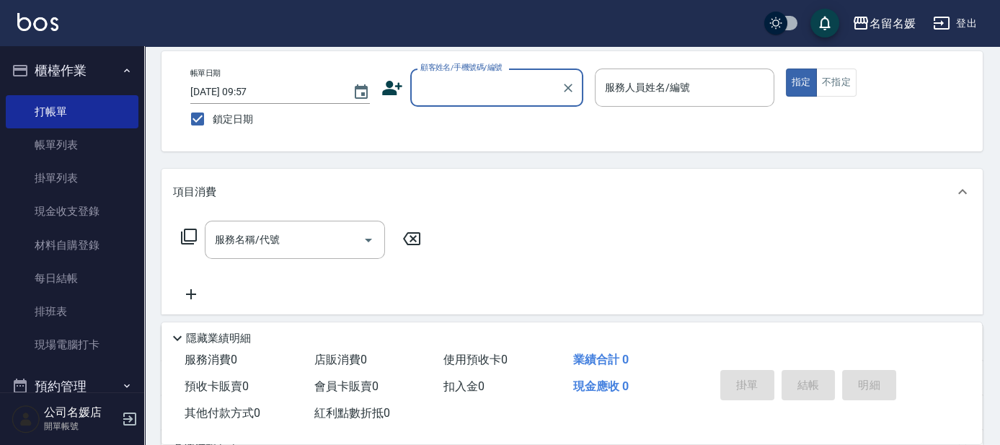
scroll to position [0, 0]
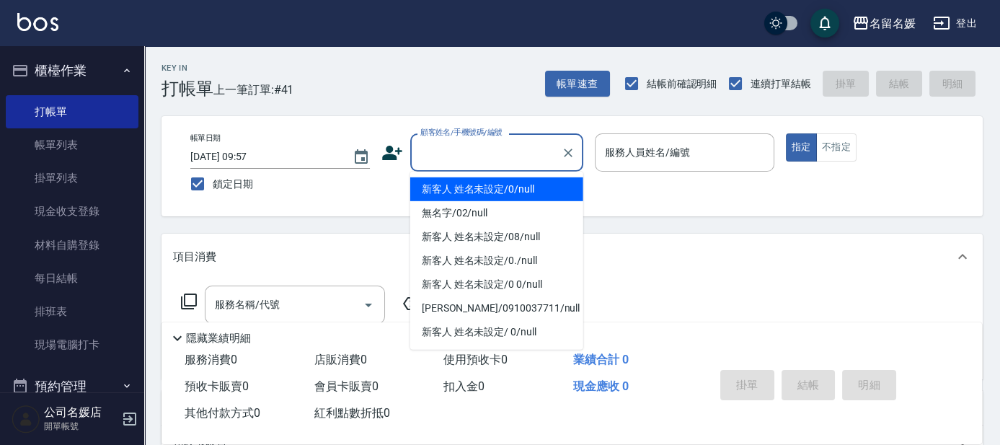
click at [472, 149] on input "顧客姓名/手機號碼/編號" at bounding box center [486, 152] width 138 height 25
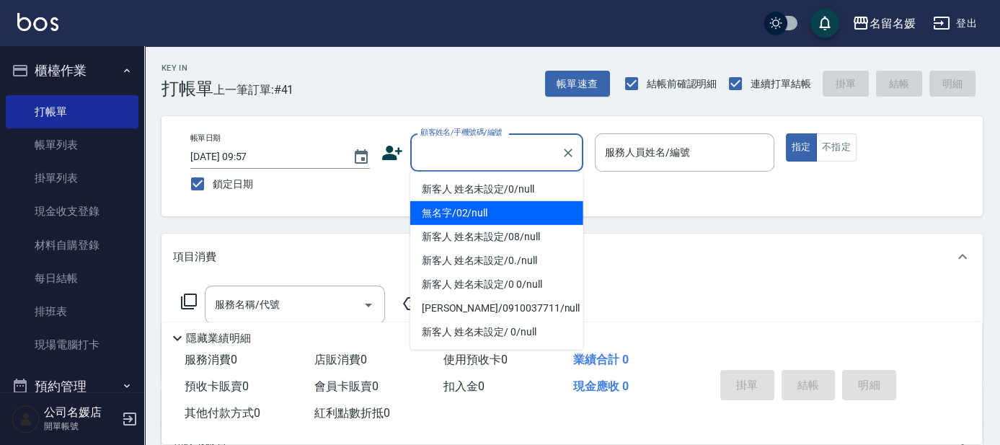
click at [476, 210] on li "無名字/02/null" at bounding box center [496, 213] width 173 height 24
click at [668, 155] on label "服務人員姓名/編號" at bounding box center [647, 152] width 85 height 14
click at [668, 155] on input "服務人員姓名/編號" at bounding box center [684, 152] width 166 height 25
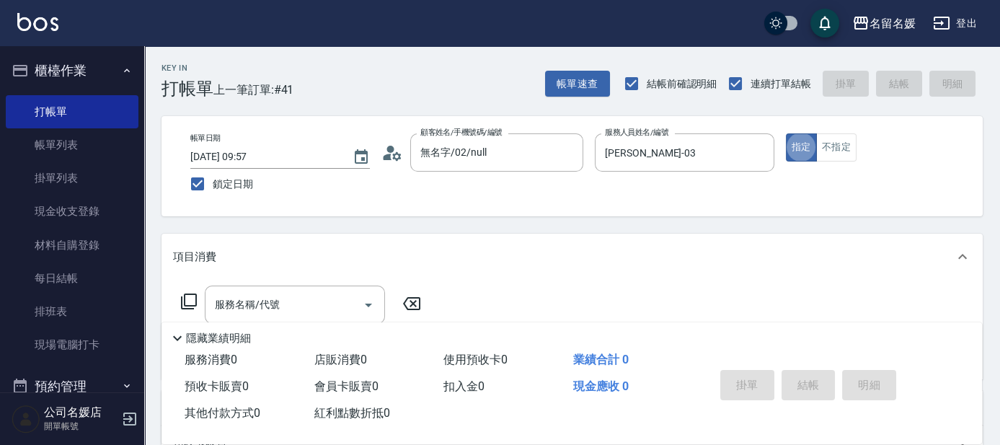
scroll to position [65, 0]
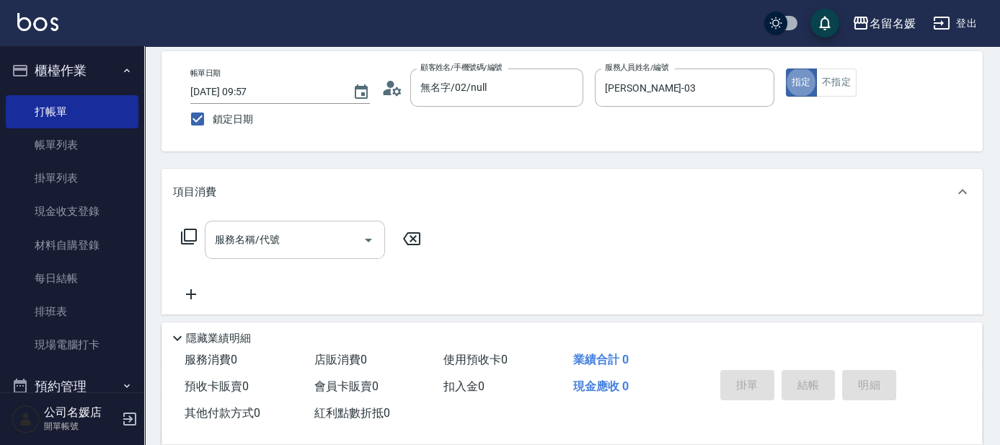
click at [324, 232] on input "服務名稱/代號" at bounding box center [284, 239] width 146 height 25
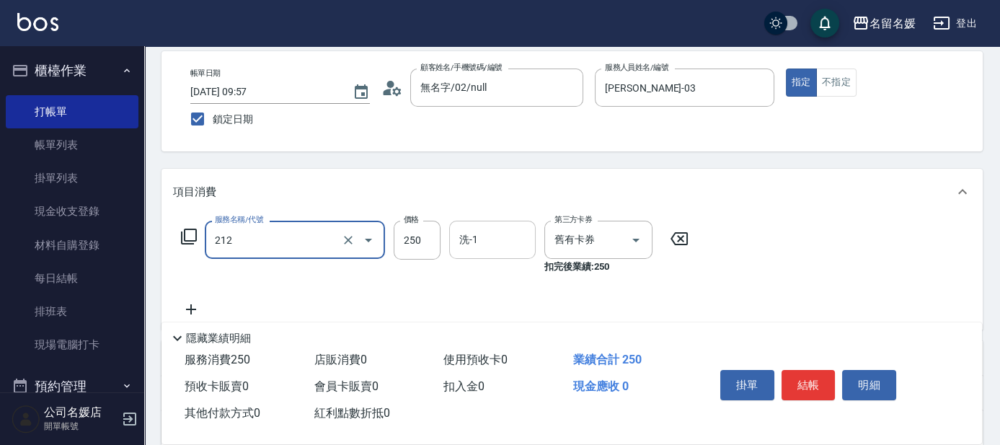
click at [481, 239] on input "洗-1" at bounding box center [493, 239] width 74 height 25
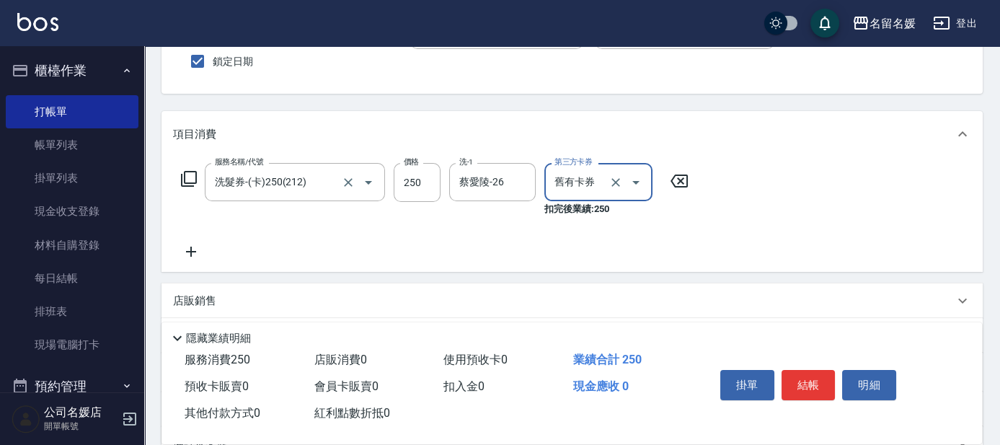
scroll to position [130, 0]
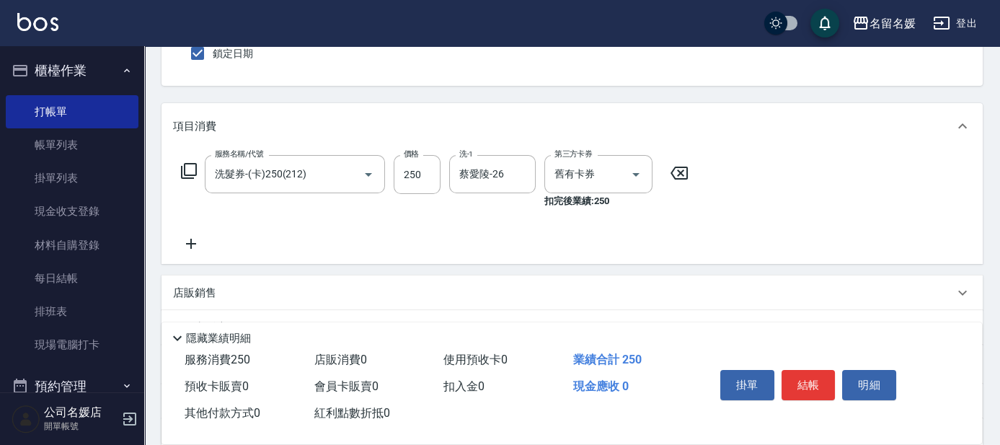
click at [189, 247] on icon at bounding box center [191, 243] width 36 height 17
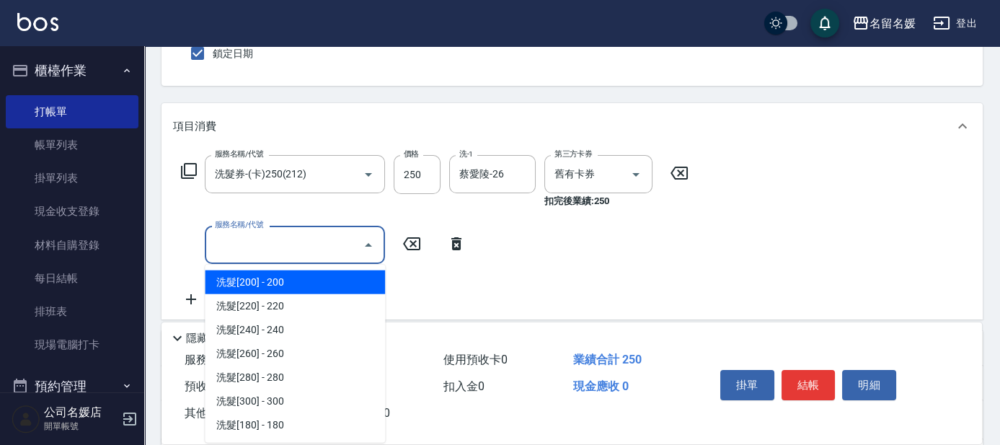
click at [334, 241] on input "服務名稱/代號" at bounding box center [284, 244] width 146 height 25
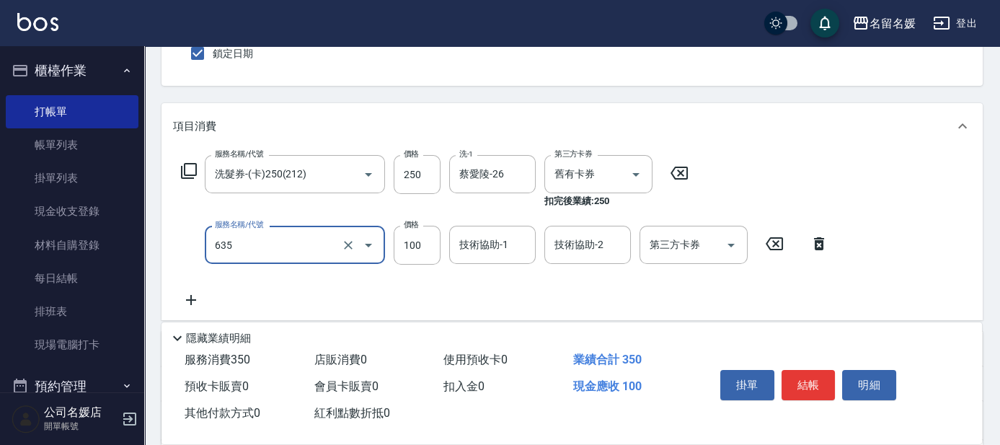
click at [487, 242] on div "技術協助-1 技術協助-1" at bounding box center [492, 245] width 86 height 38
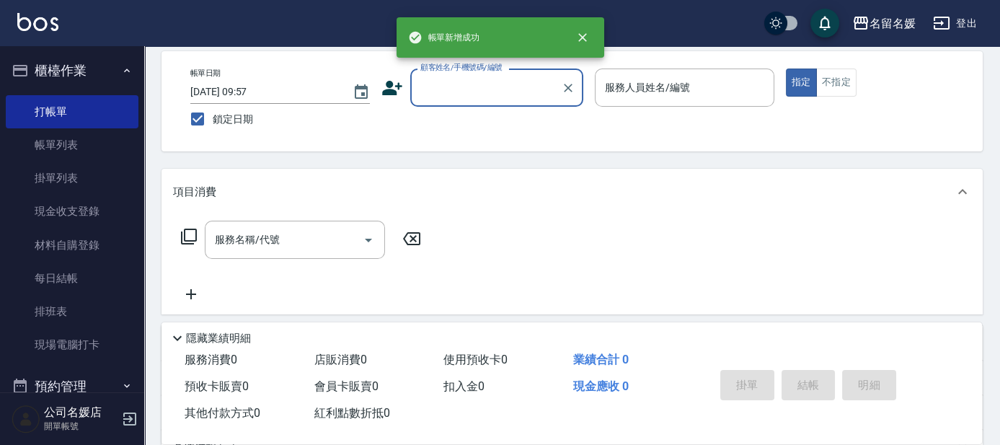
scroll to position [0, 0]
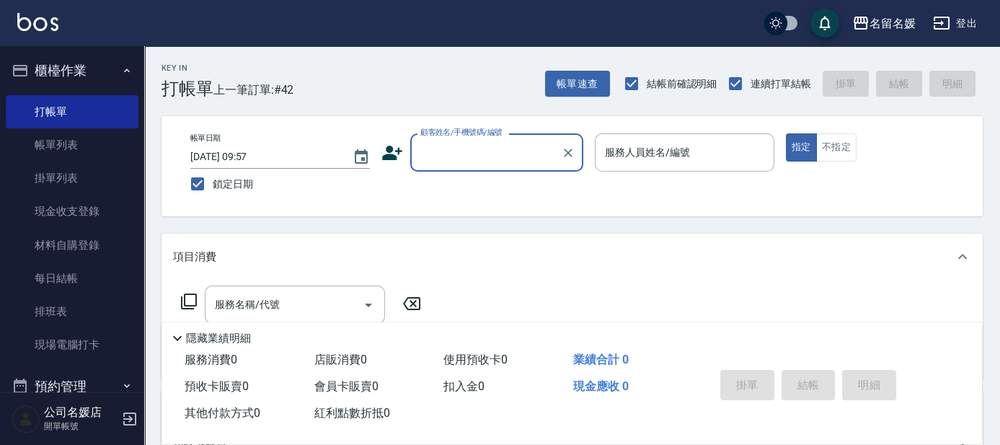
click at [481, 147] on input "顧客姓名/手機號碼/編號" at bounding box center [486, 152] width 138 height 25
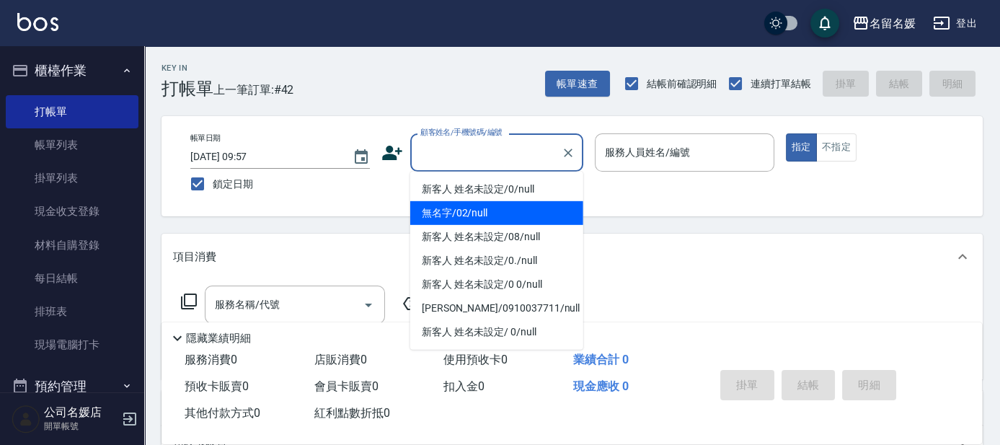
click at [466, 212] on li "無名字/02/null" at bounding box center [496, 213] width 173 height 24
click at [676, 145] on label "服務人員姓名/編號" at bounding box center [647, 152] width 85 height 14
click at [676, 145] on input "服務人員姓名/編號" at bounding box center [684, 152] width 166 height 25
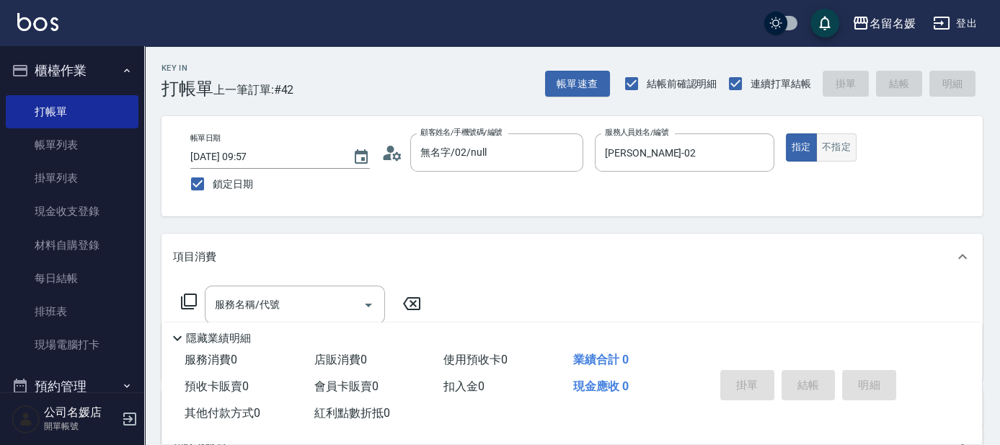
click at [840, 140] on button "不指定" at bounding box center [836, 147] width 40 height 28
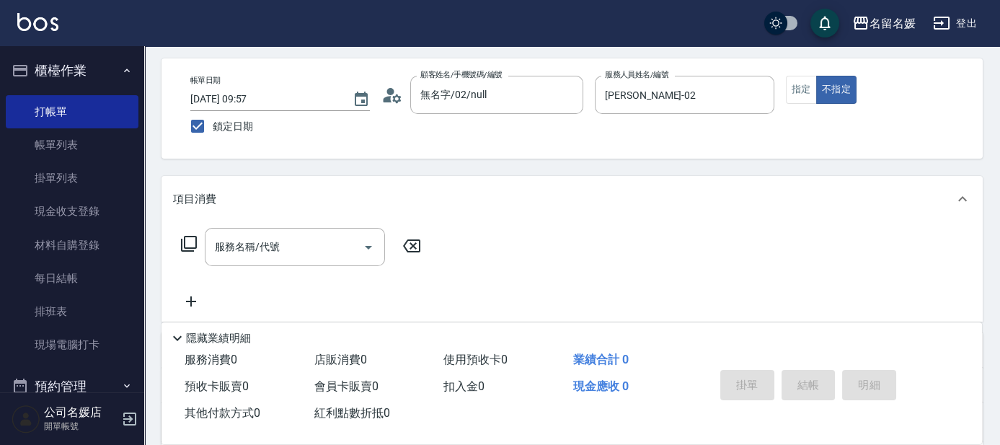
scroll to position [65, 0]
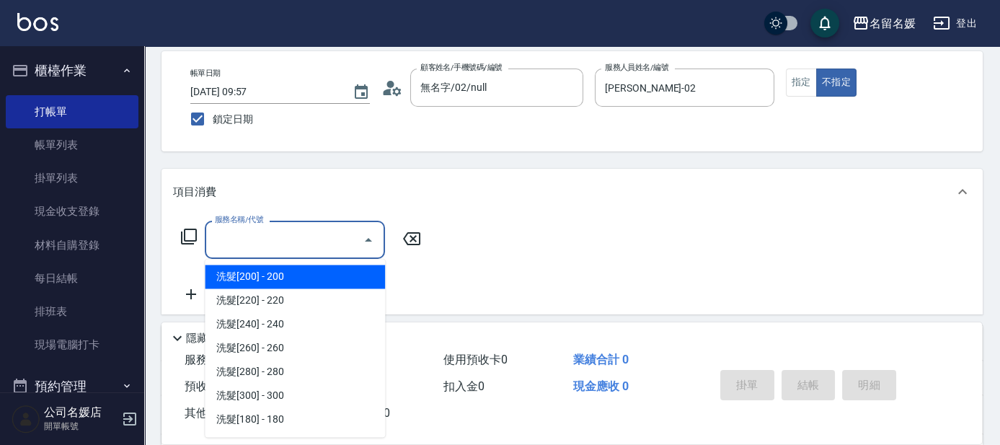
click at [324, 239] on input "服務名稱/代號" at bounding box center [284, 239] width 146 height 25
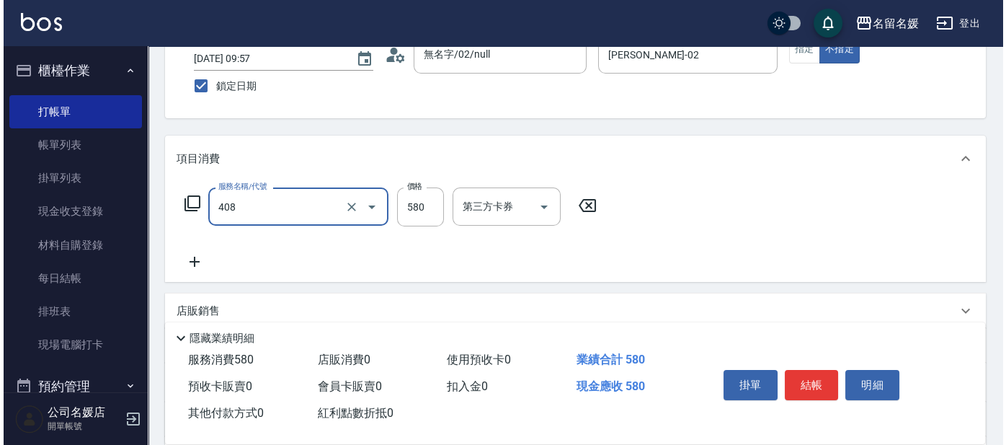
scroll to position [130, 0]
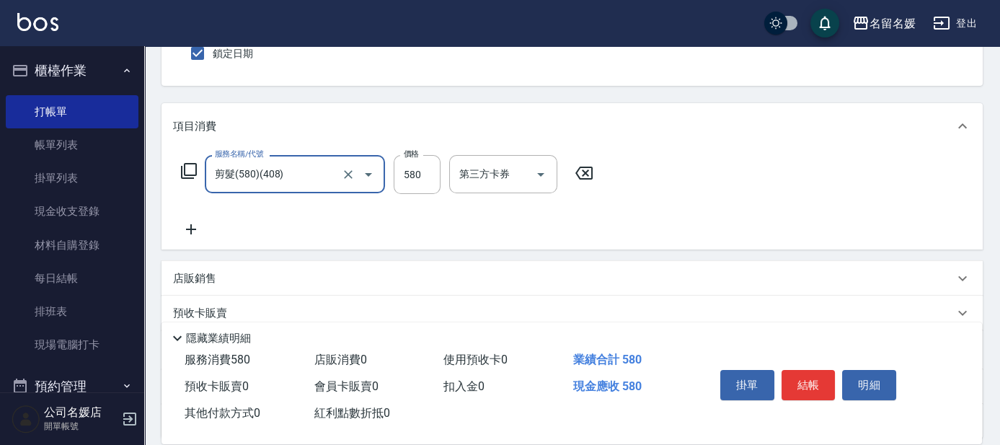
click at [194, 230] on icon at bounding box center [191, 229] width 36 height 17
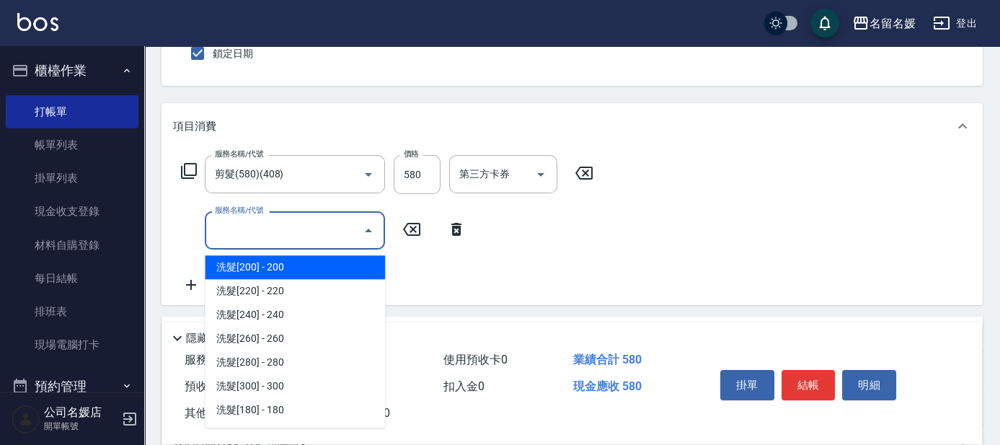
click at [258, 229] on input "服務名稱/代號" at bounding box center [284, 230] width 146 height 25
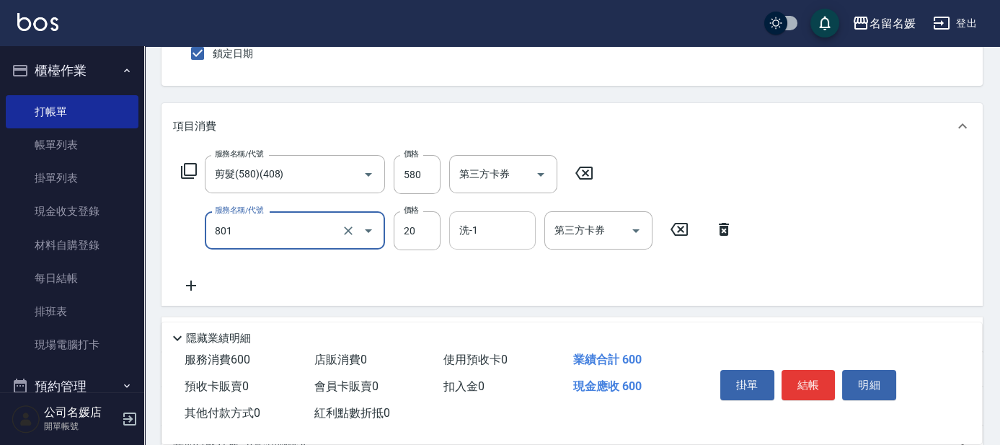
click at [510, 235] on input "洗-1" at bounding box center [493, 230] width 74 height 25
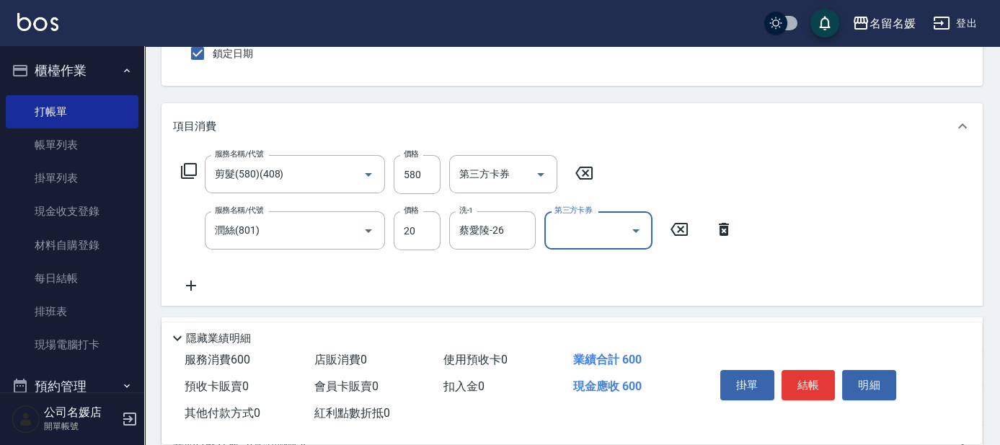
drag, startPoint x: 588, startPoint y: 170, endPoint x: 476, endPoint y: 153, distance: 113.0
click at [588, 169] on icon at bounding box center [584, 172] width 36 height 17
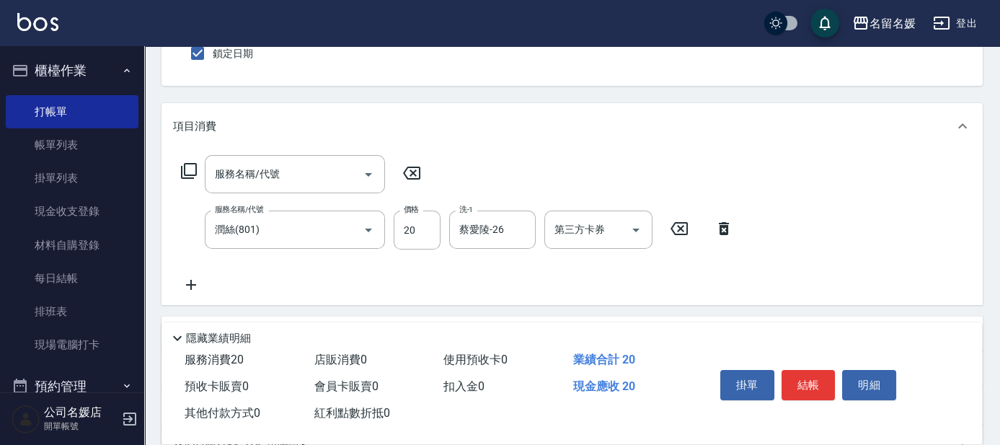
click at [190, 169] on icon at bounding box center [188, 170] width 17 height 17
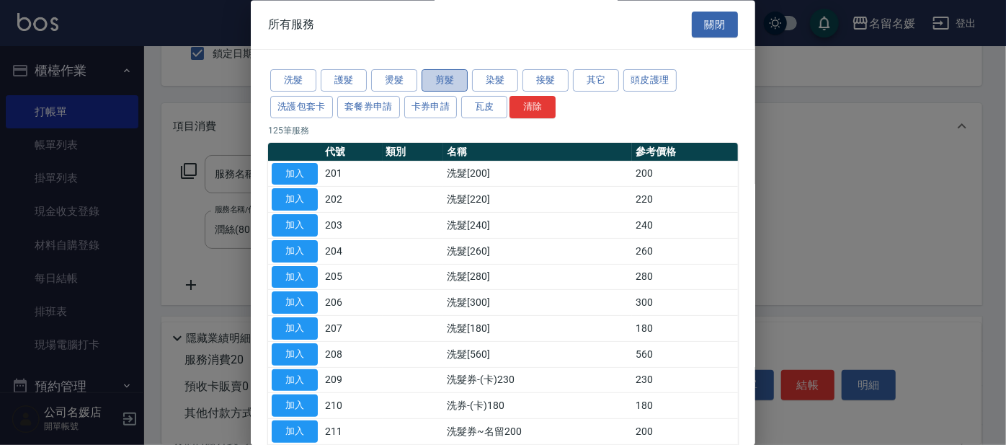
click at [451, 82] on button "剪髮" at bounding box center [445, 81] width 46 height 22
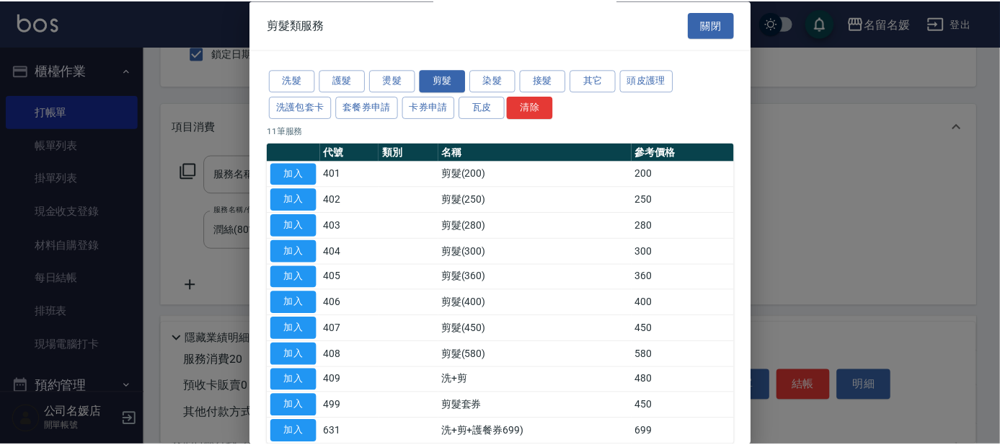
scroll to position [76, 0]
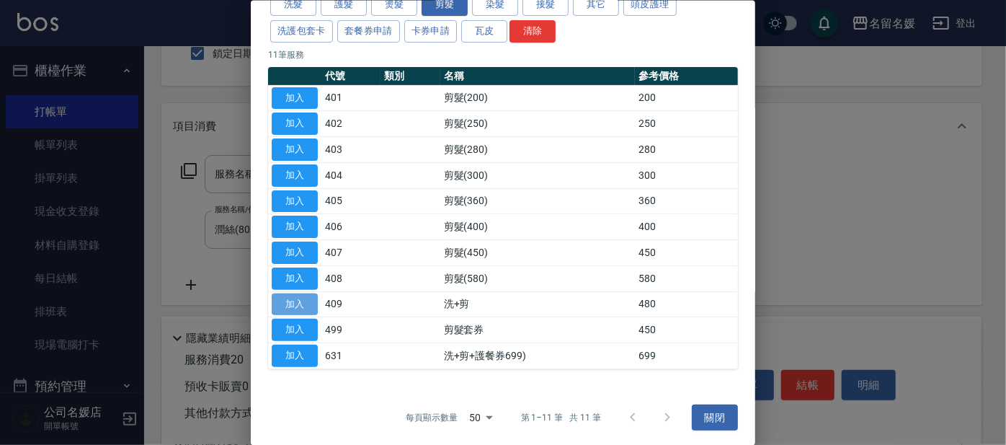
click at [293, 297] on button "加入" at bounding box center [295, 304] width 46 height 22
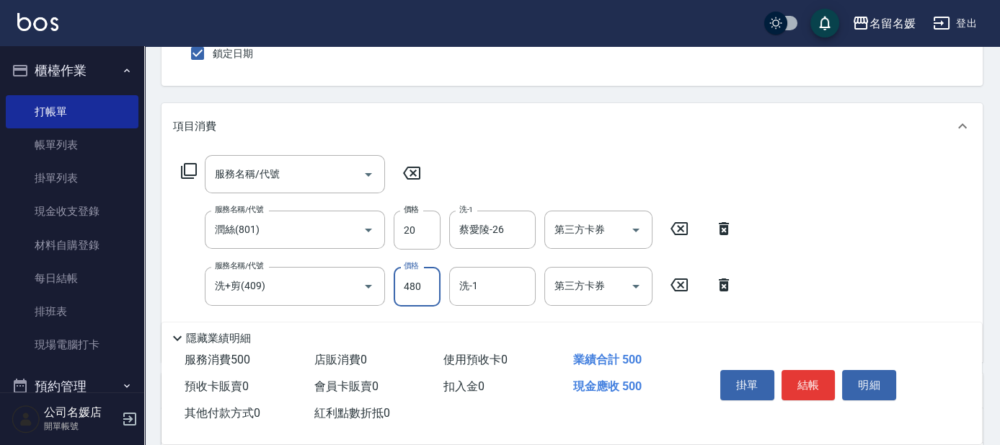
click at [428, 290] on input "480" at bounding box center [417, 286] width 47 height 39
click at [492, 300] on div "洗-1" at bounding box center [492, 286] width 86 height 38
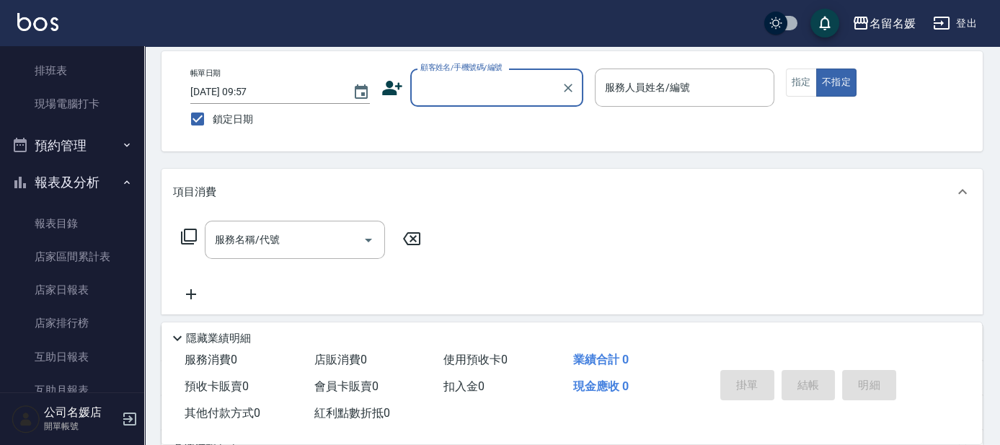
scroll to position [262, 0]
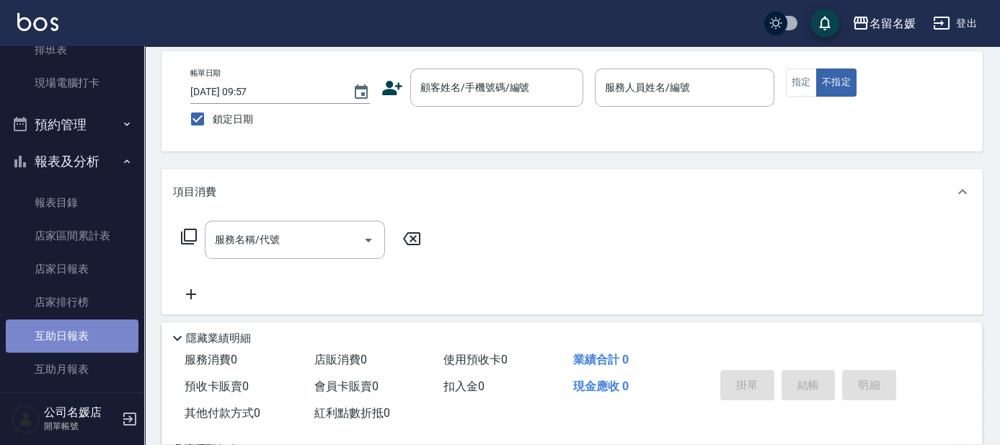
click at [74, 337] on link "互助日報表" at bounding box center [72, 335] width 133 height 33
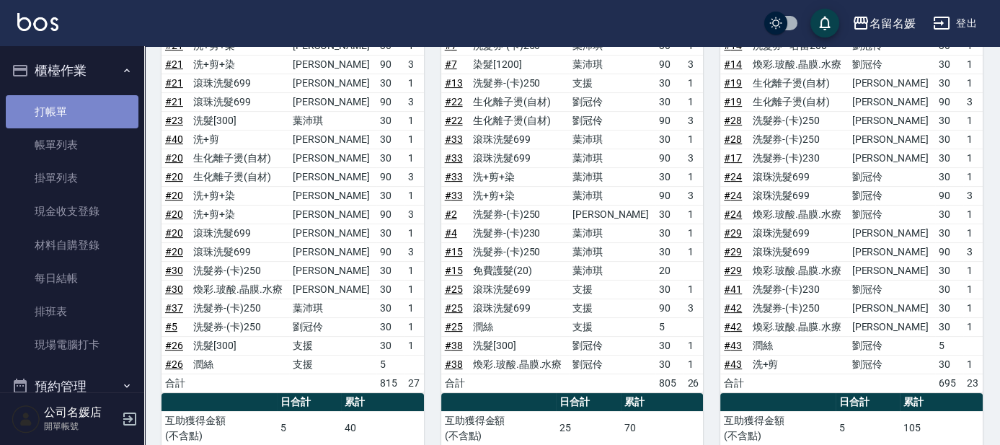
click at [81, 107] on link "打帳單" at bounding box center [72, 111] width 133 height 33
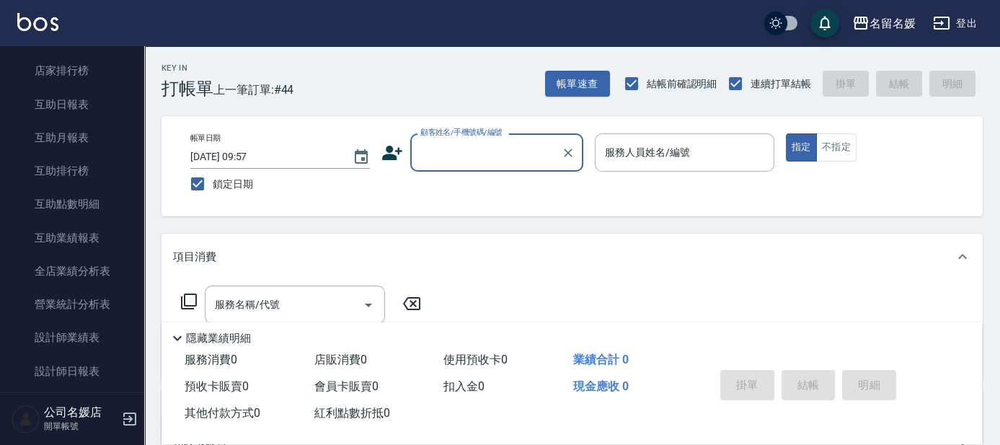
scroll to position [524, 0]
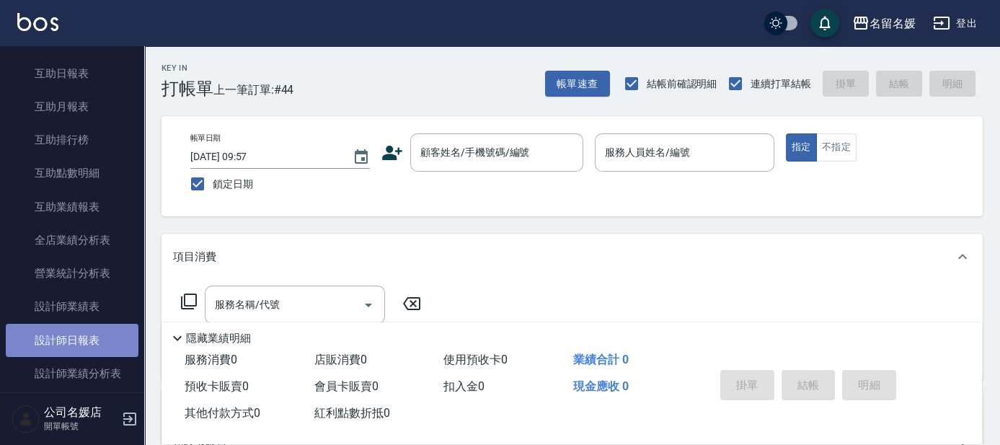
click at [73, 332] on link "設計師日報表" at bounding box center [72, 340] width 133 height 33
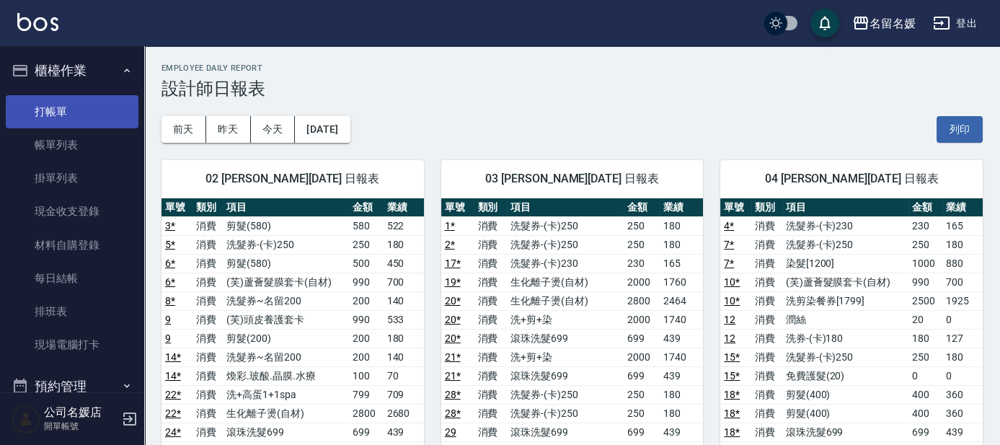
click at [94, 113] on link "打帳單" at bounding box center [72, 111] width 133 height 33
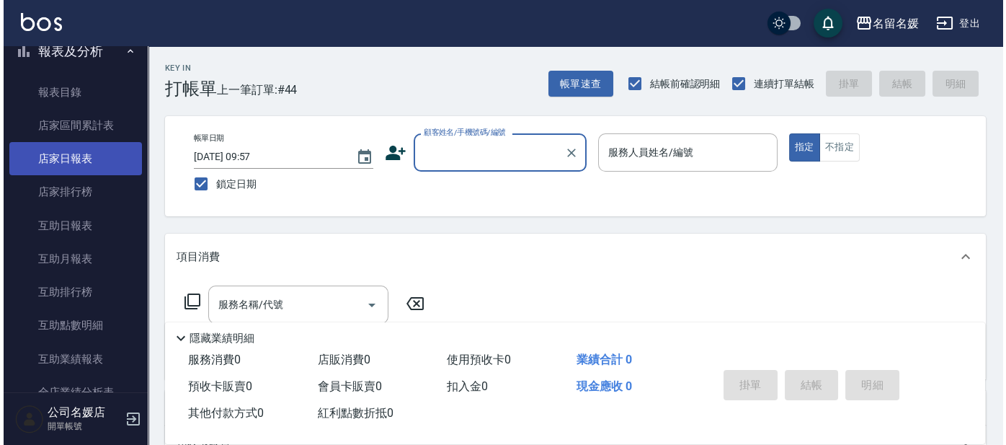
scroll to position [393, 0]
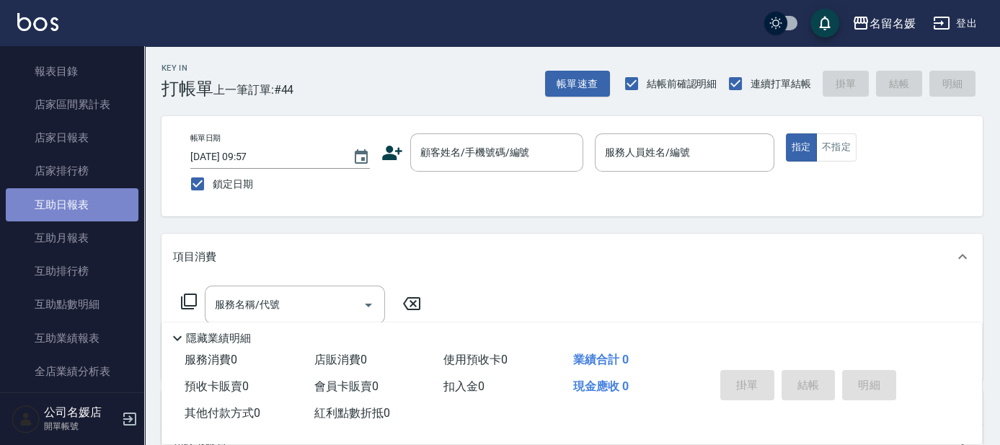
click at [90, 204] on link "互助日報表" at bounding box center [72, 204] width 133 height 33
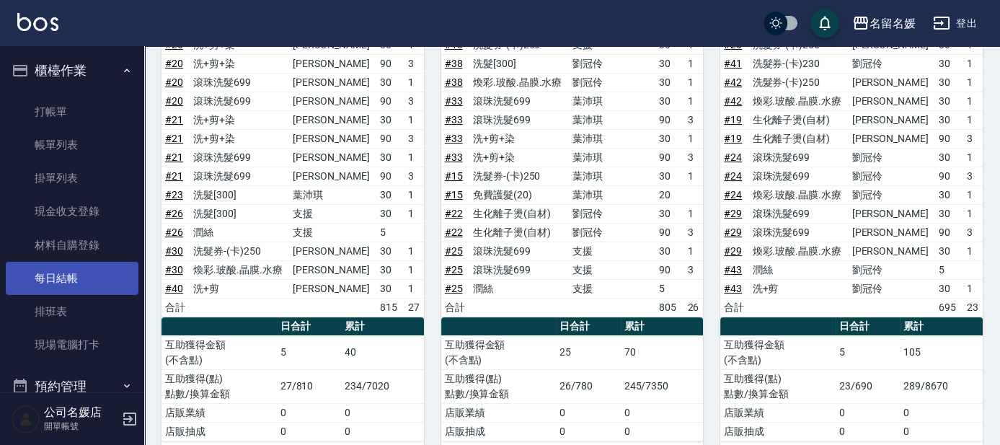
scroll to position [851, 0]
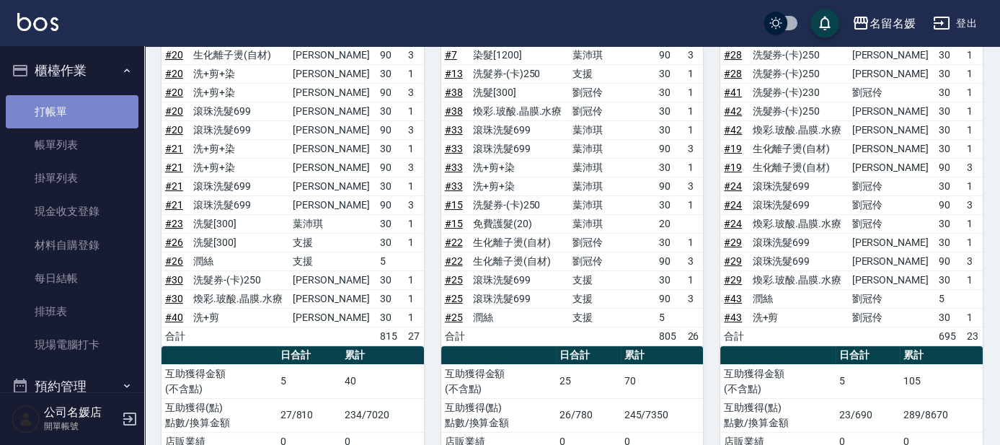
click at [102, 107] on link "打帳單" at bounding box center [72, 111] width 133 height 33
